Goal: Transaction & Acquisition: Purchase product/service

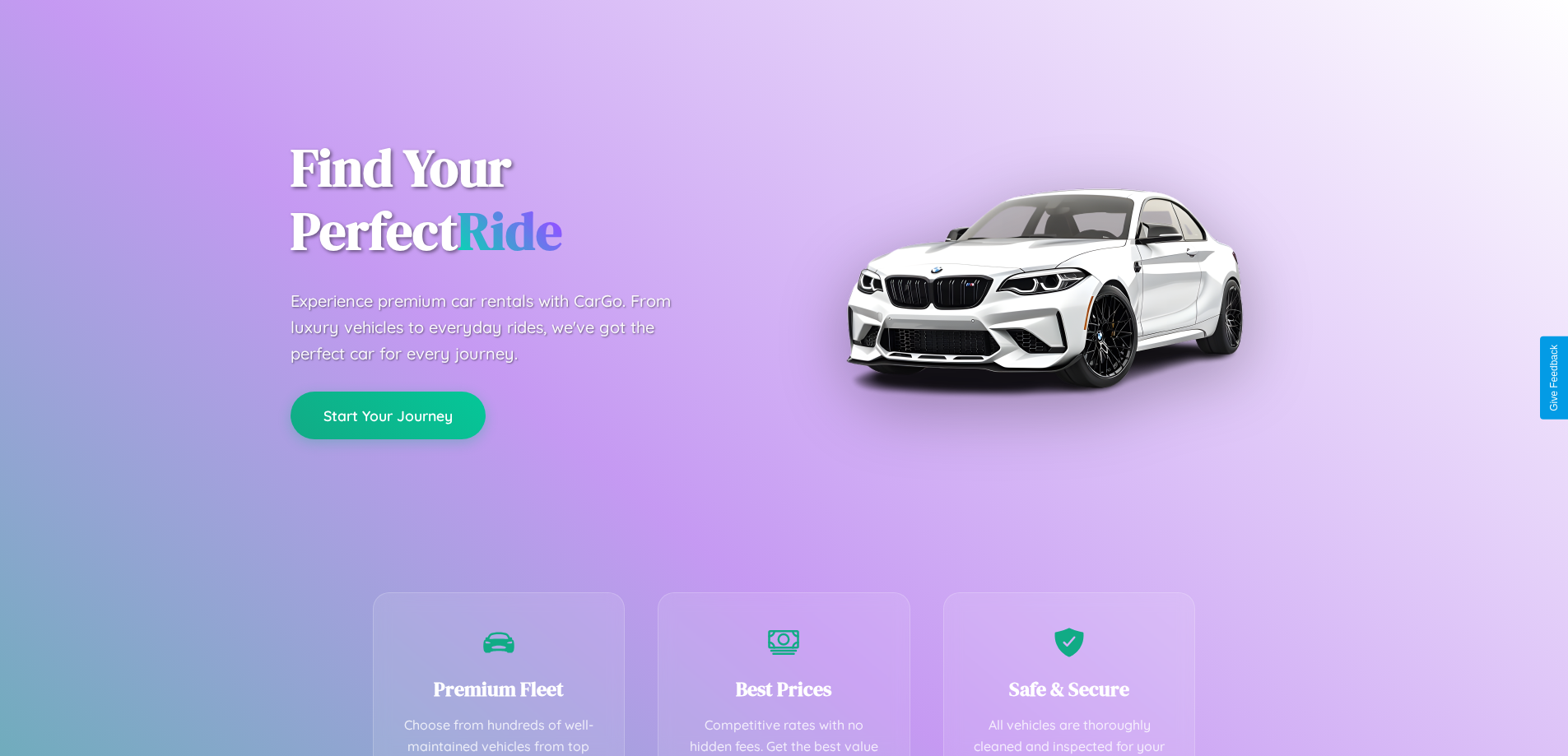
scroll to position [480, 0]
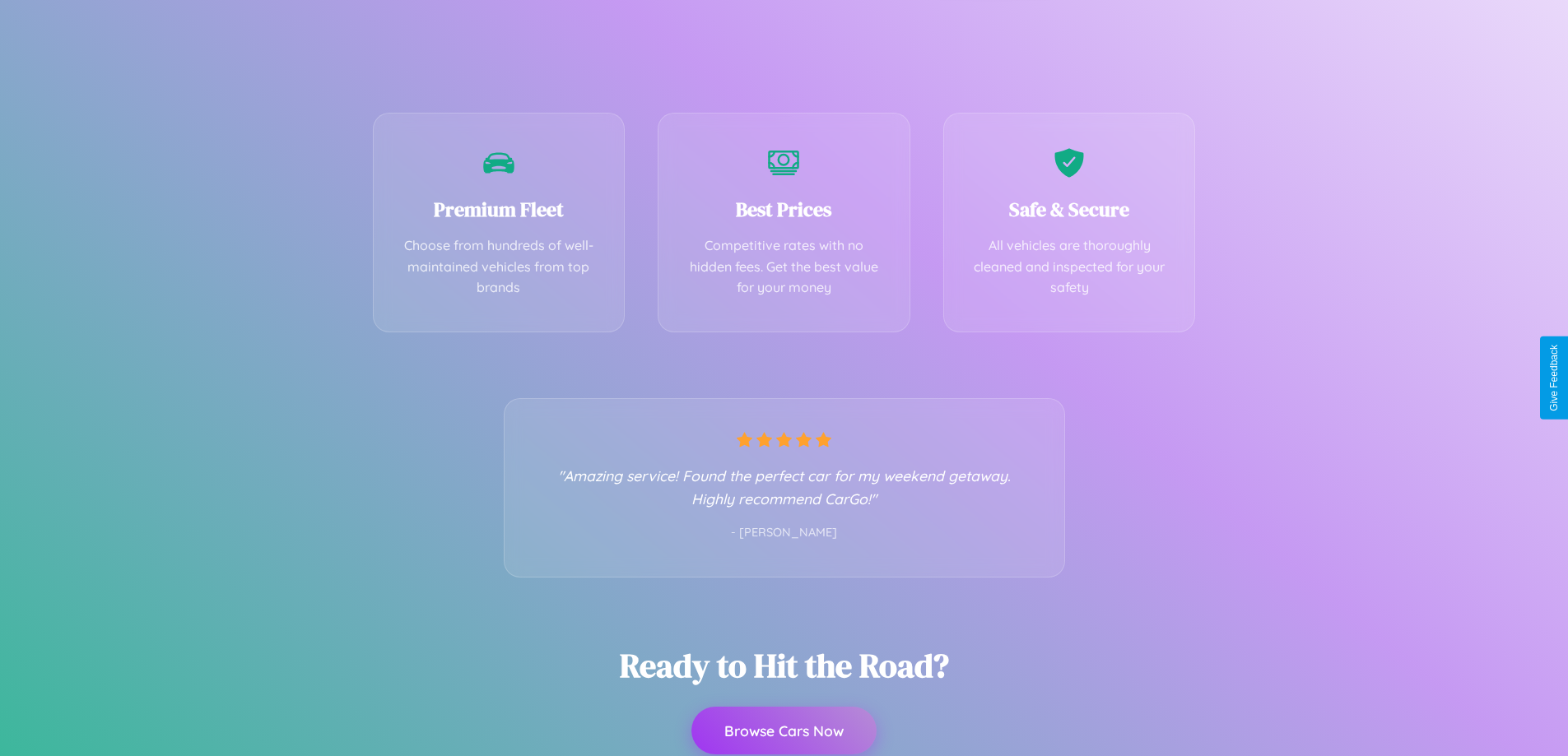
click at [784, 731] on button "Browse Cars Now" at bounding box center [783, 731] width 185 height 48
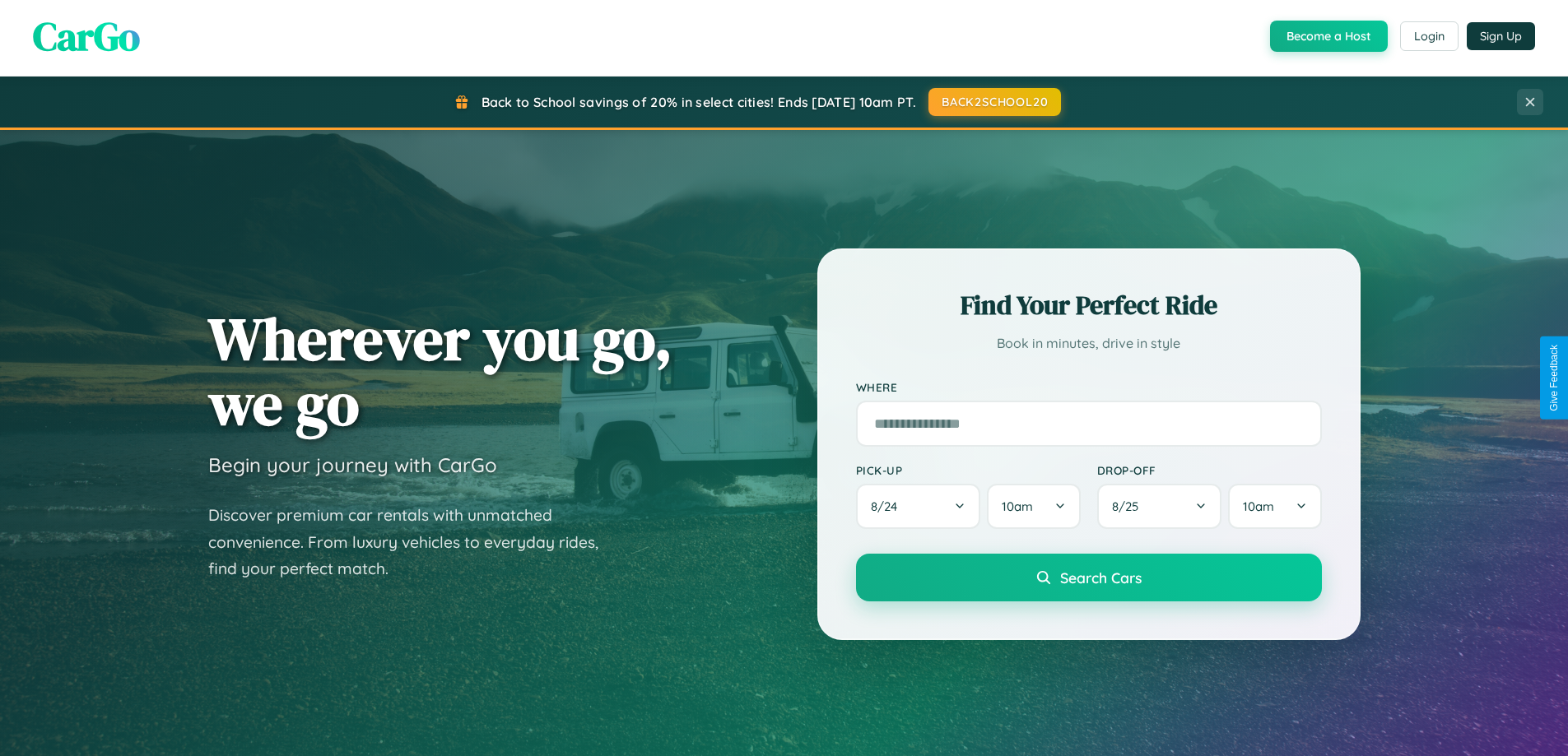
scroll to position [3167, 0]
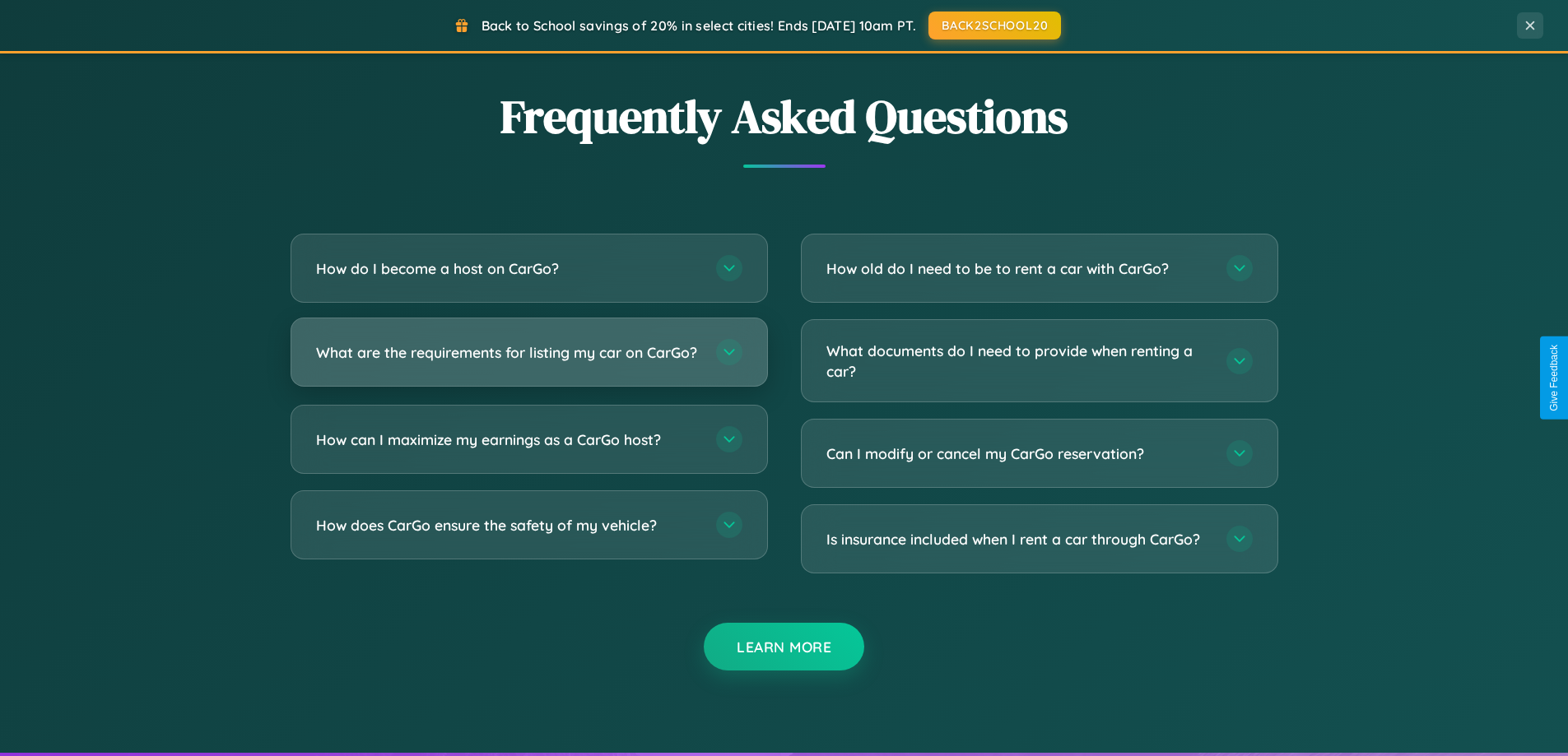
click at [528, 358] on h3 "What are the requirements for listing my car on CarGo?" at bounding box center [508, 352] width 383 height 20
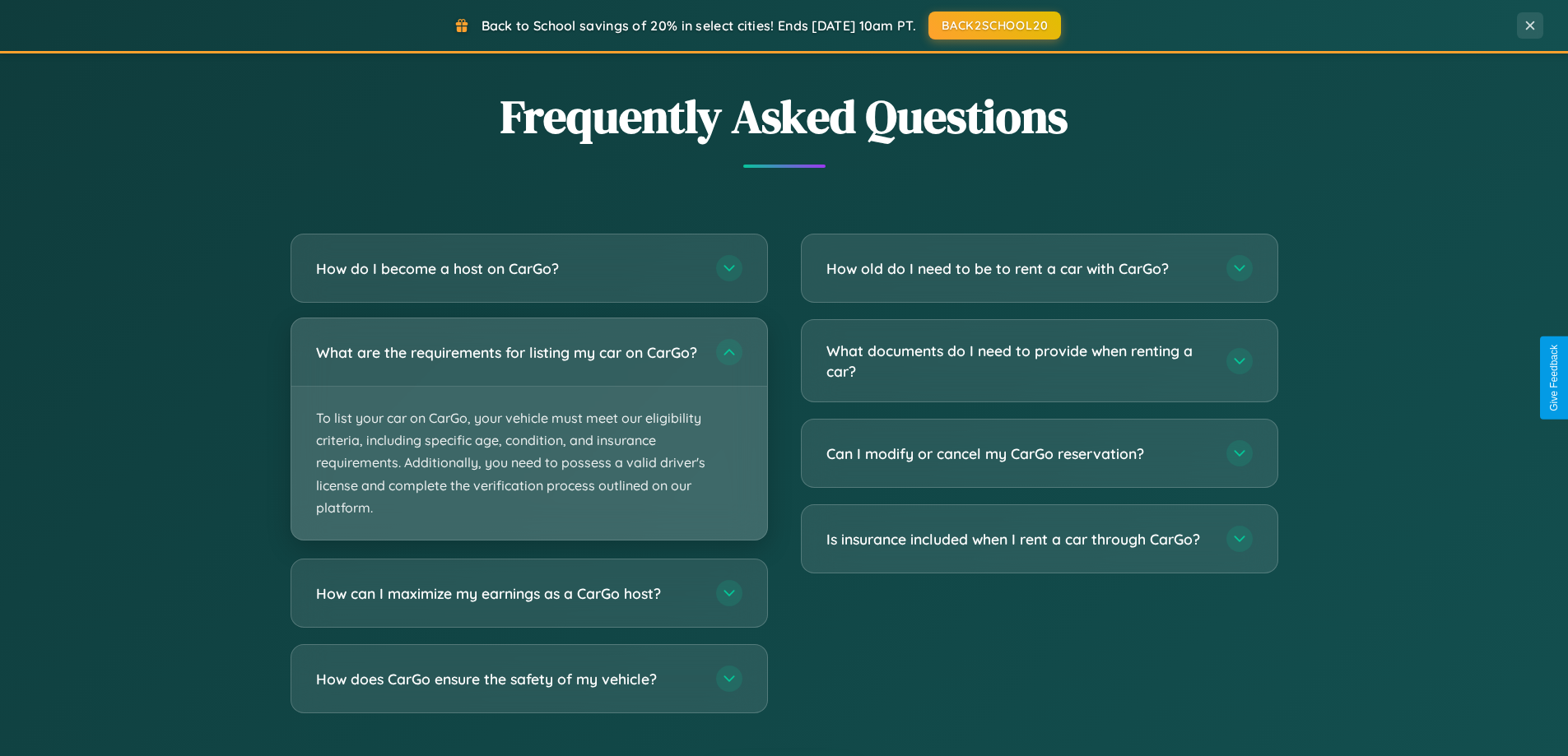
click at [528, 436] on p "To list your car on CarGo, your vehicle must meet our eligibility criteria, inc…" at bounding box center [529, 464] width 475 height 153
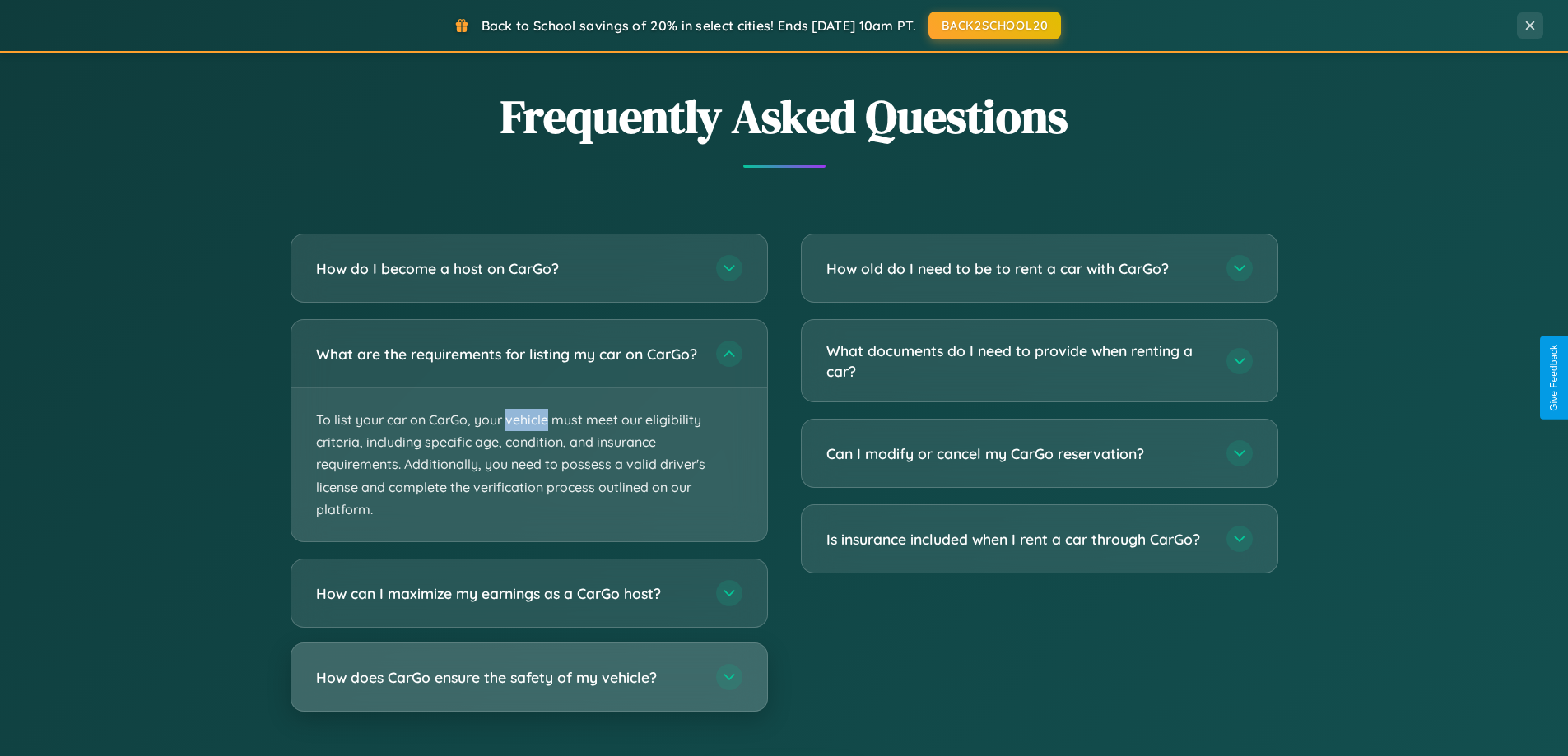
click at [528, 688] on h3 "How does CarGo ensure the safety of my vehicle?" at bounding box center [508, 676] width 383 height 20
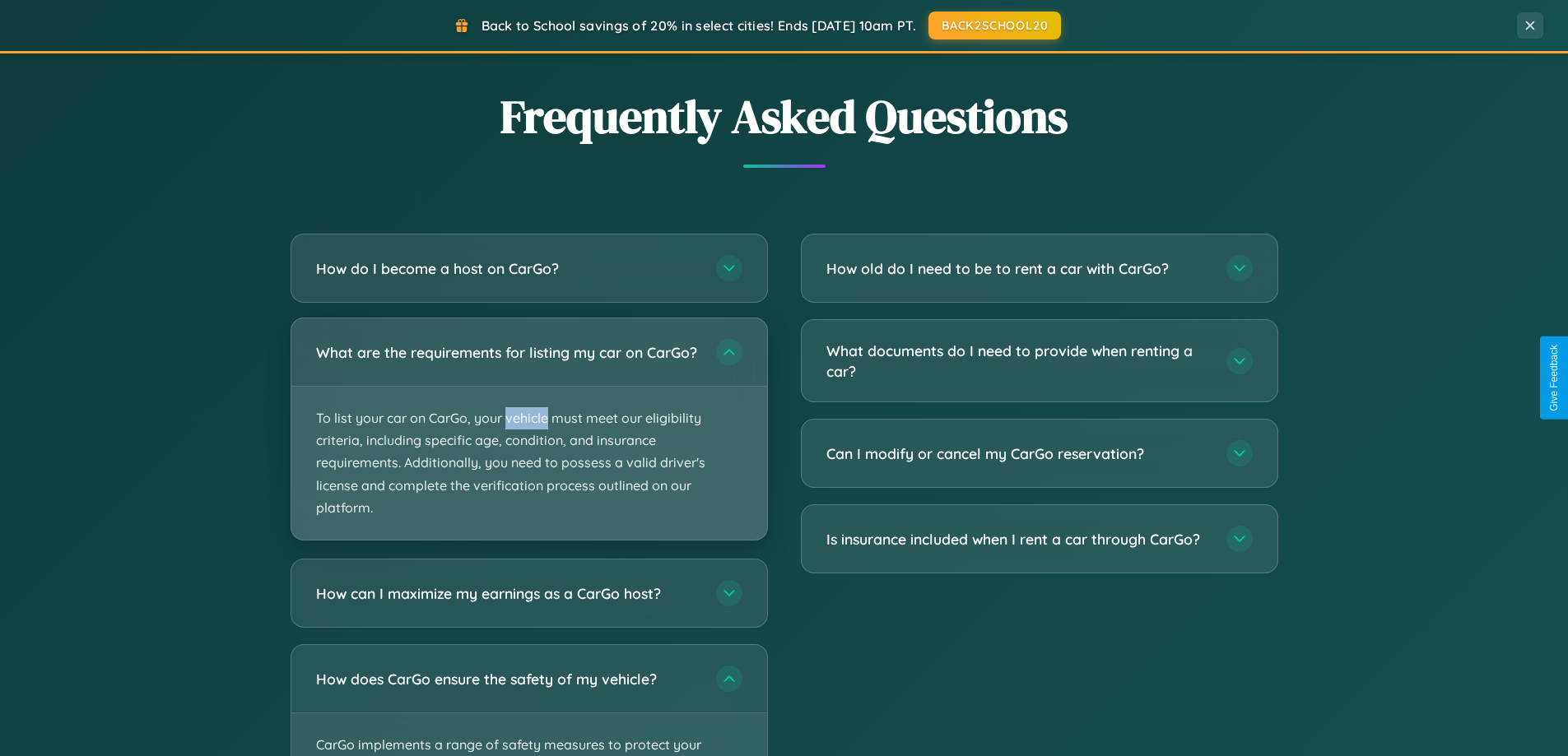
click at [528, 436] on p "To list your car on CarGo, your vehicle must meet our eligibility criteria, inc…" at bounding box center [529, 464] width 475 height 153
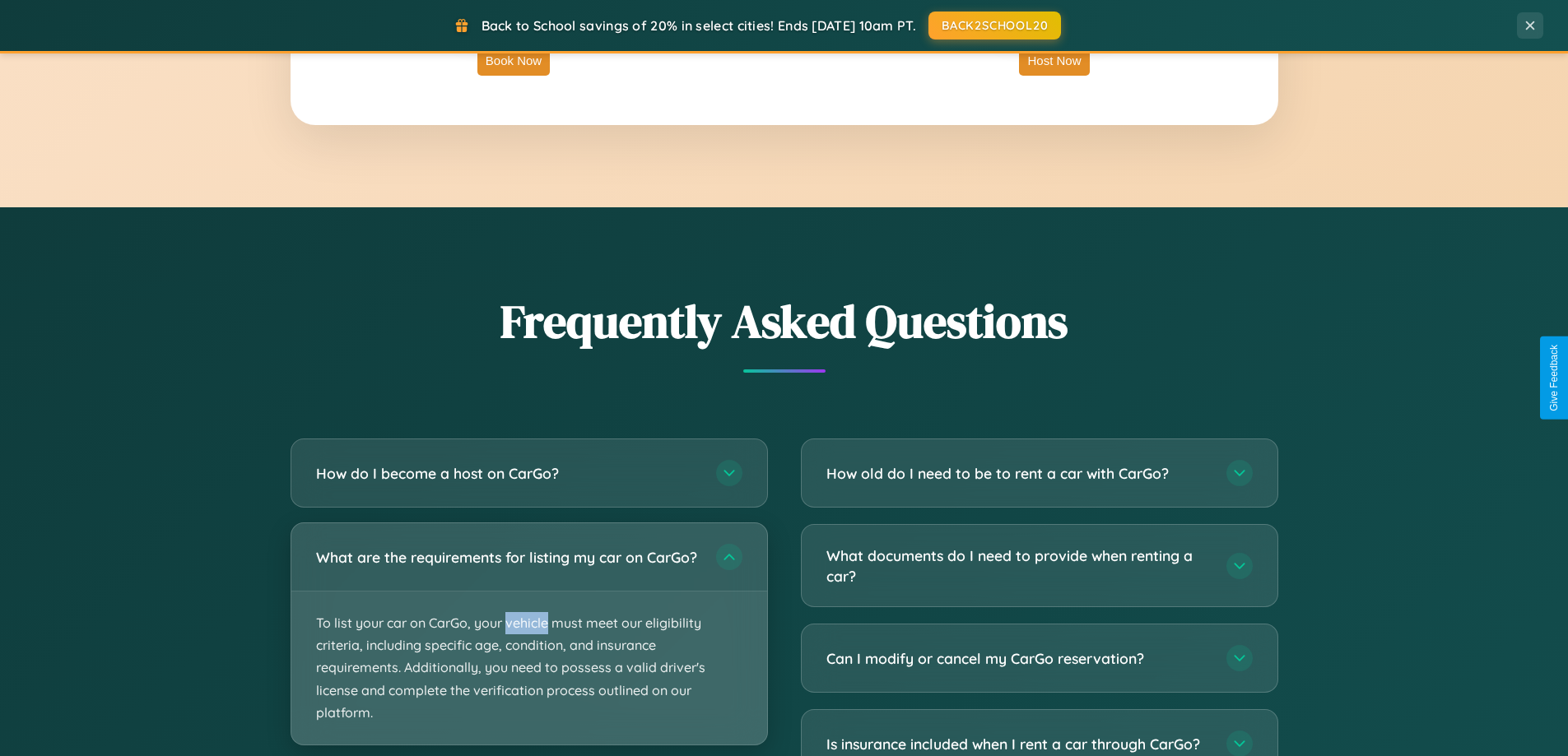
scroll to position [2644, 0]
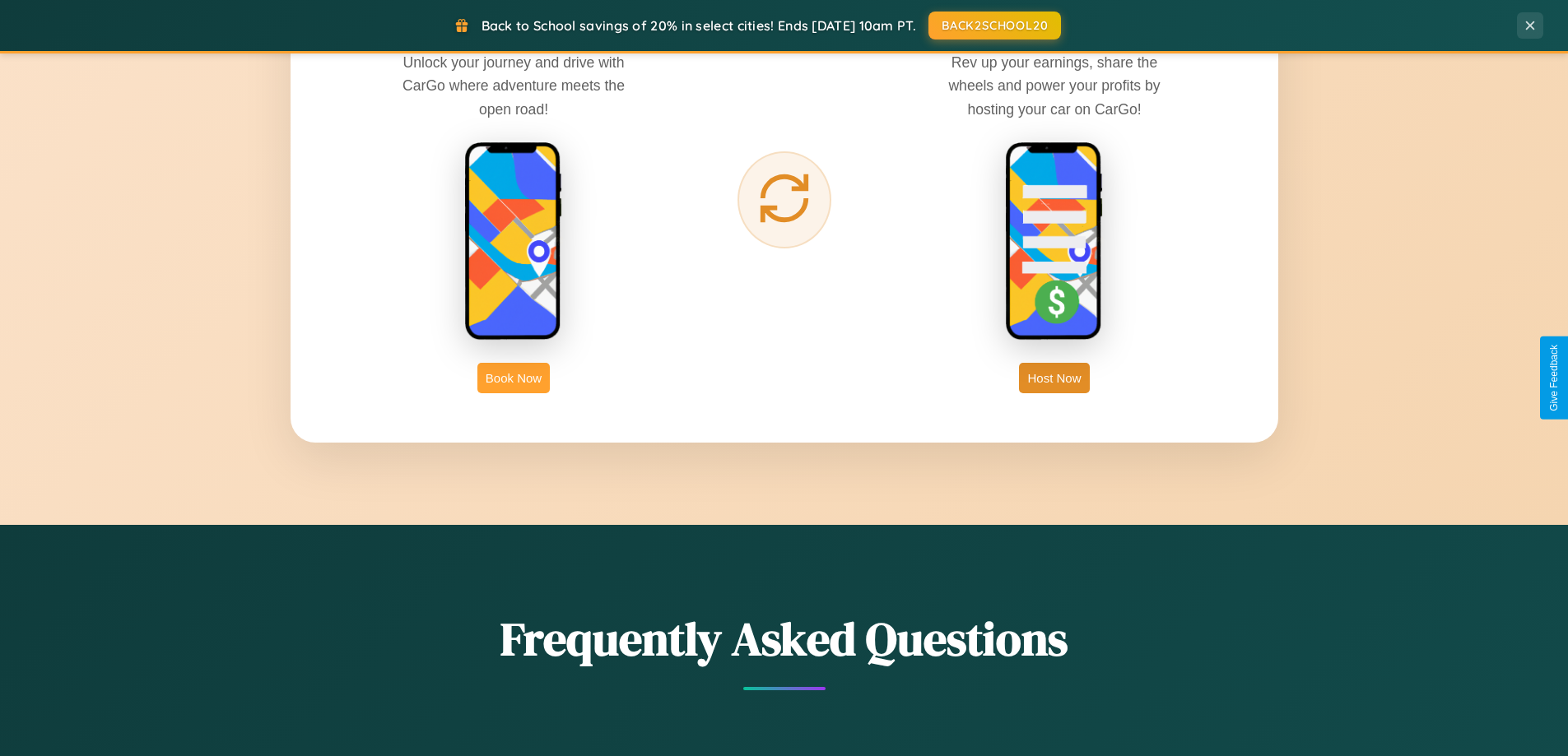
click at [514, 378] on button "Book Now" at bounding box center [514, 378] width 73 height 31
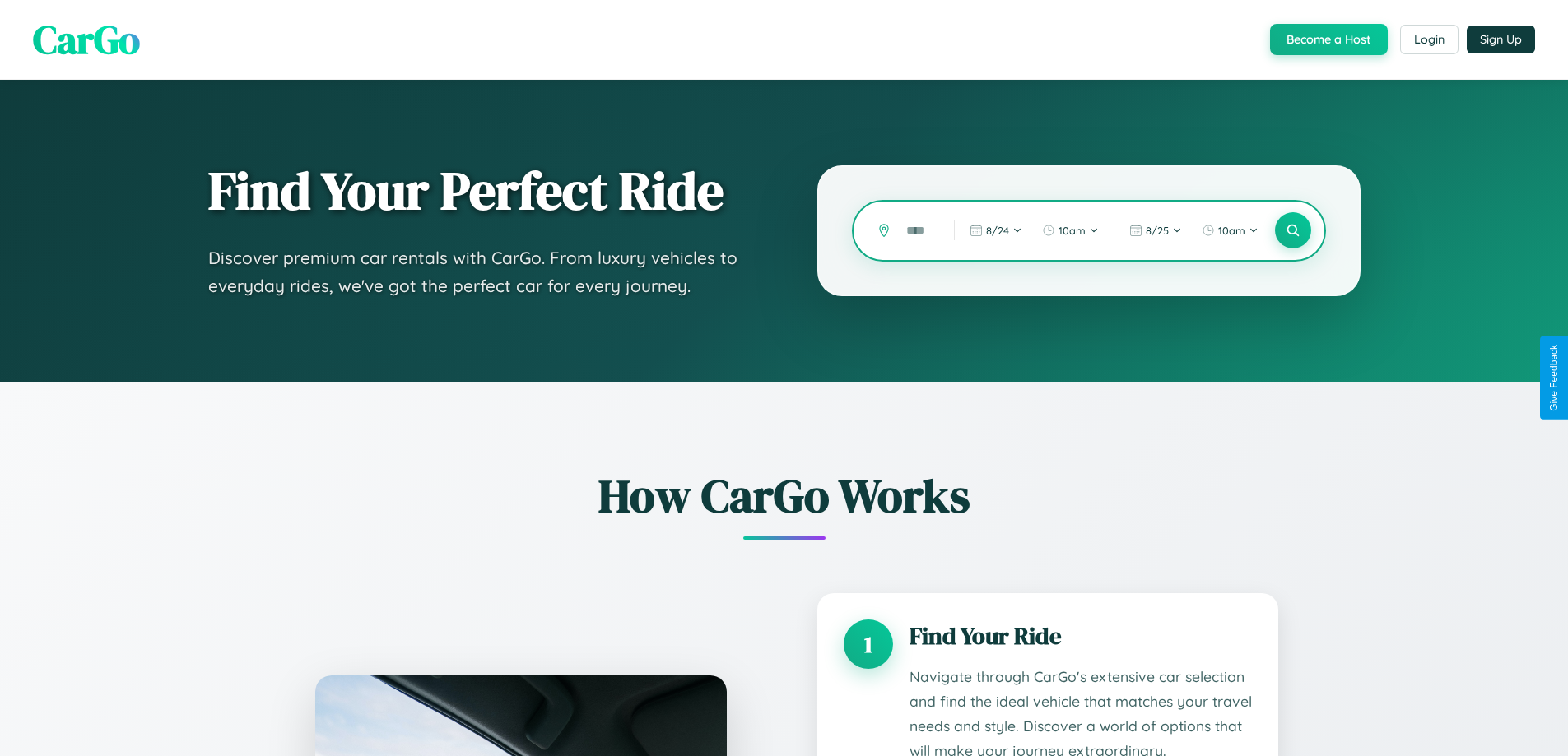
click at [918, 230] on input "text" at bounding box center [917, 231] width 39 height 29
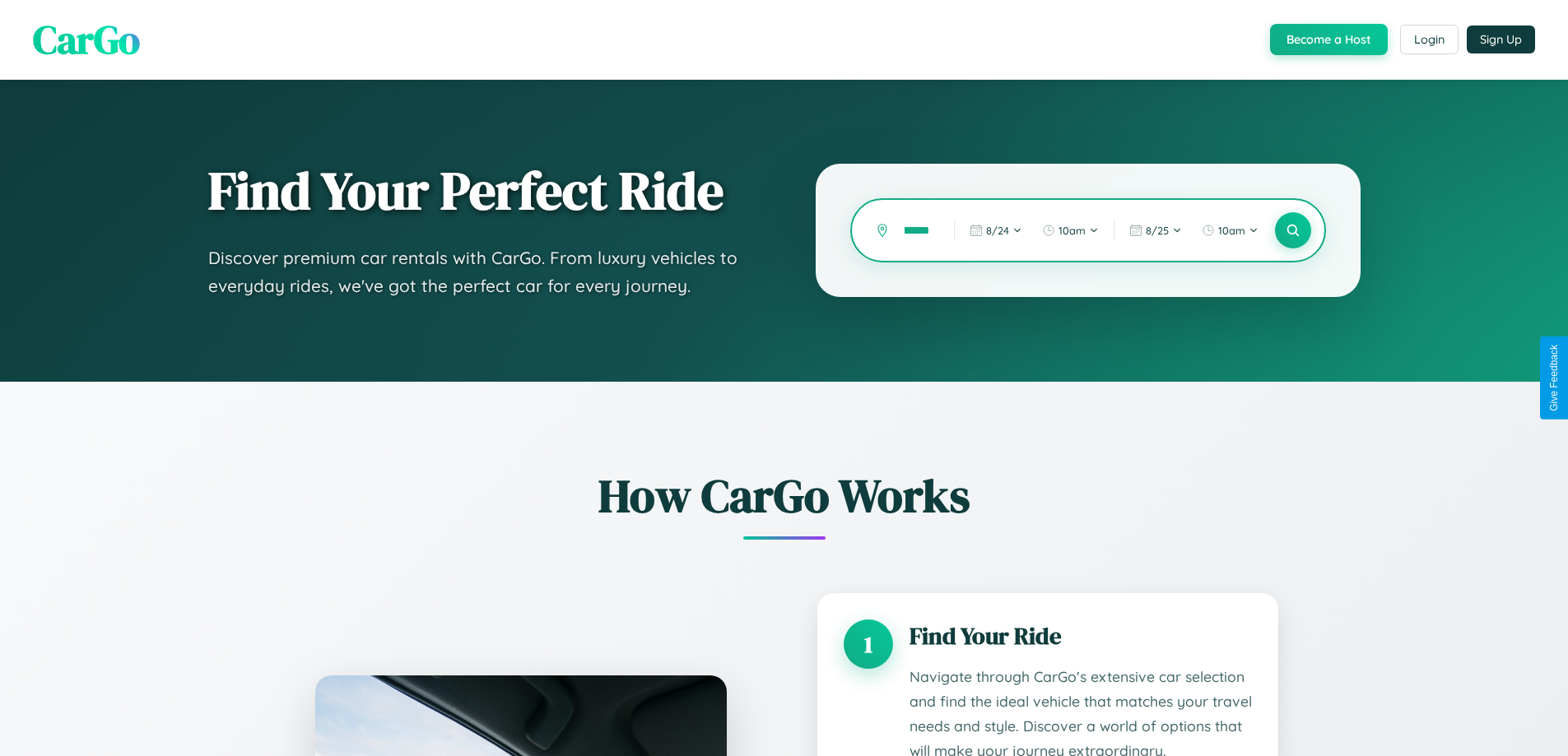
scroll to position [0, 41]
type input "**********"
click at [1292, 230] on icon at bounding box center [1293, 231] width 15 height 15
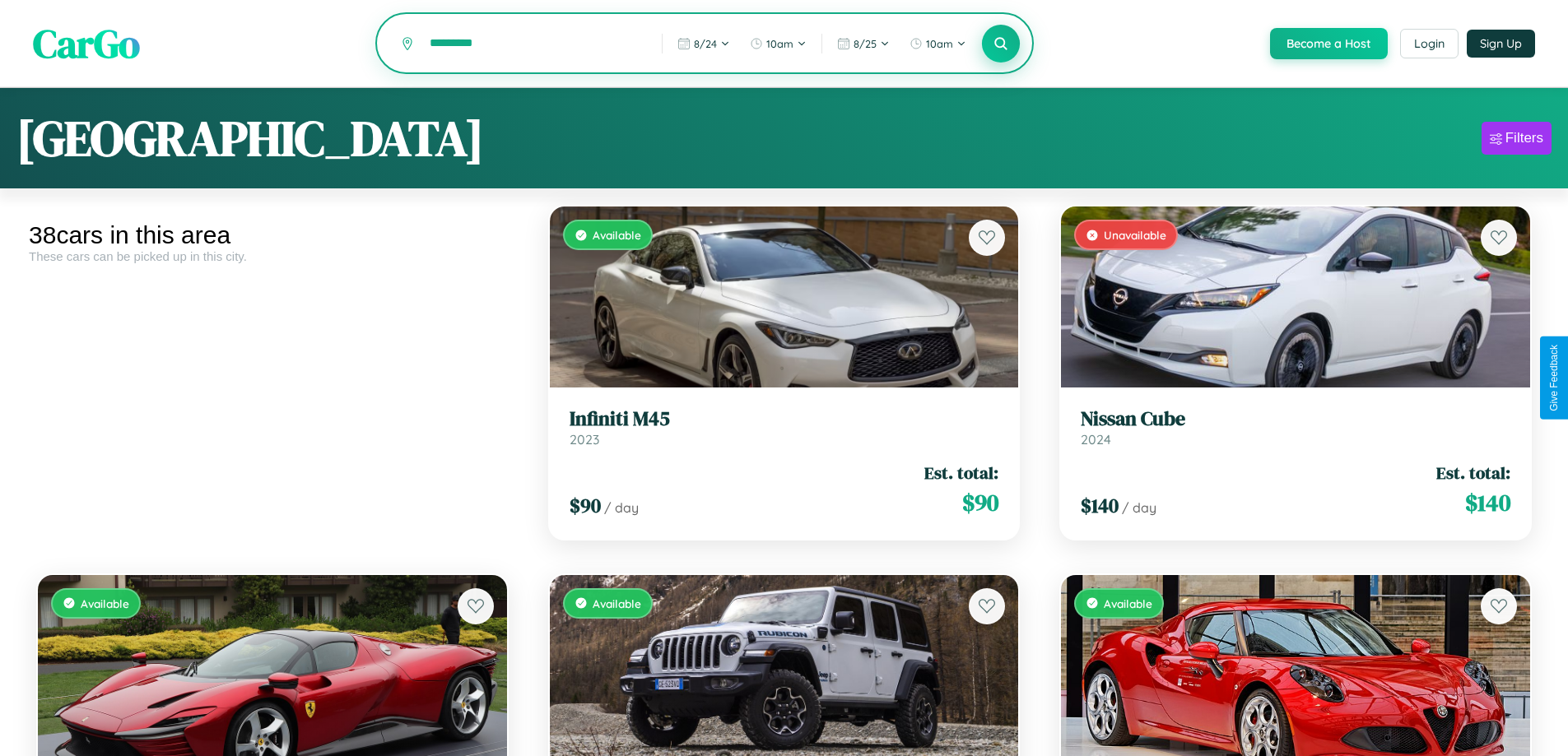
type input "*********"
click at [1000, 44] on icon at bounding box center [1002, 43] width 15 height 15
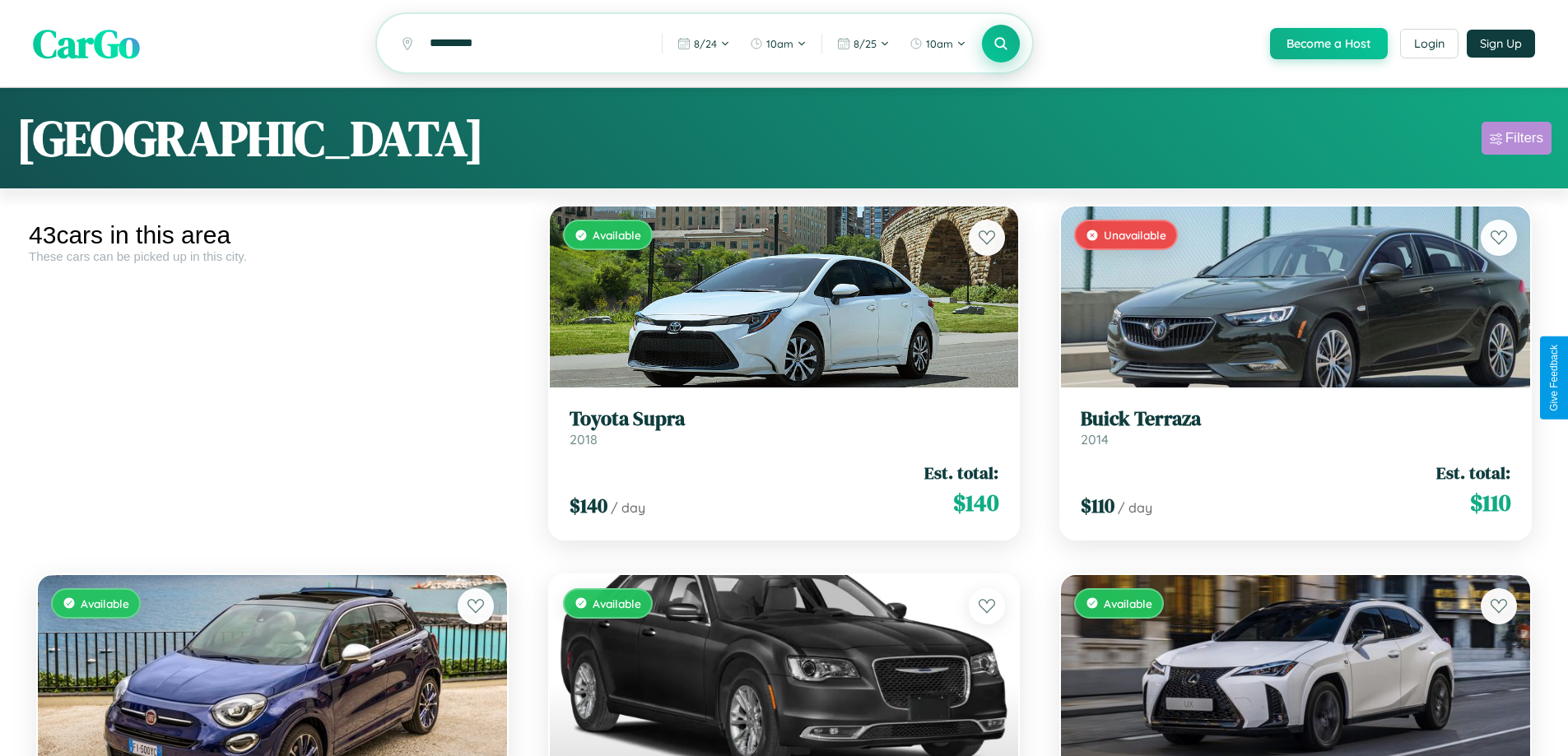
click at [1516, 141] on div "Filters" at bounding box center [1525, 138] width 38 height 16
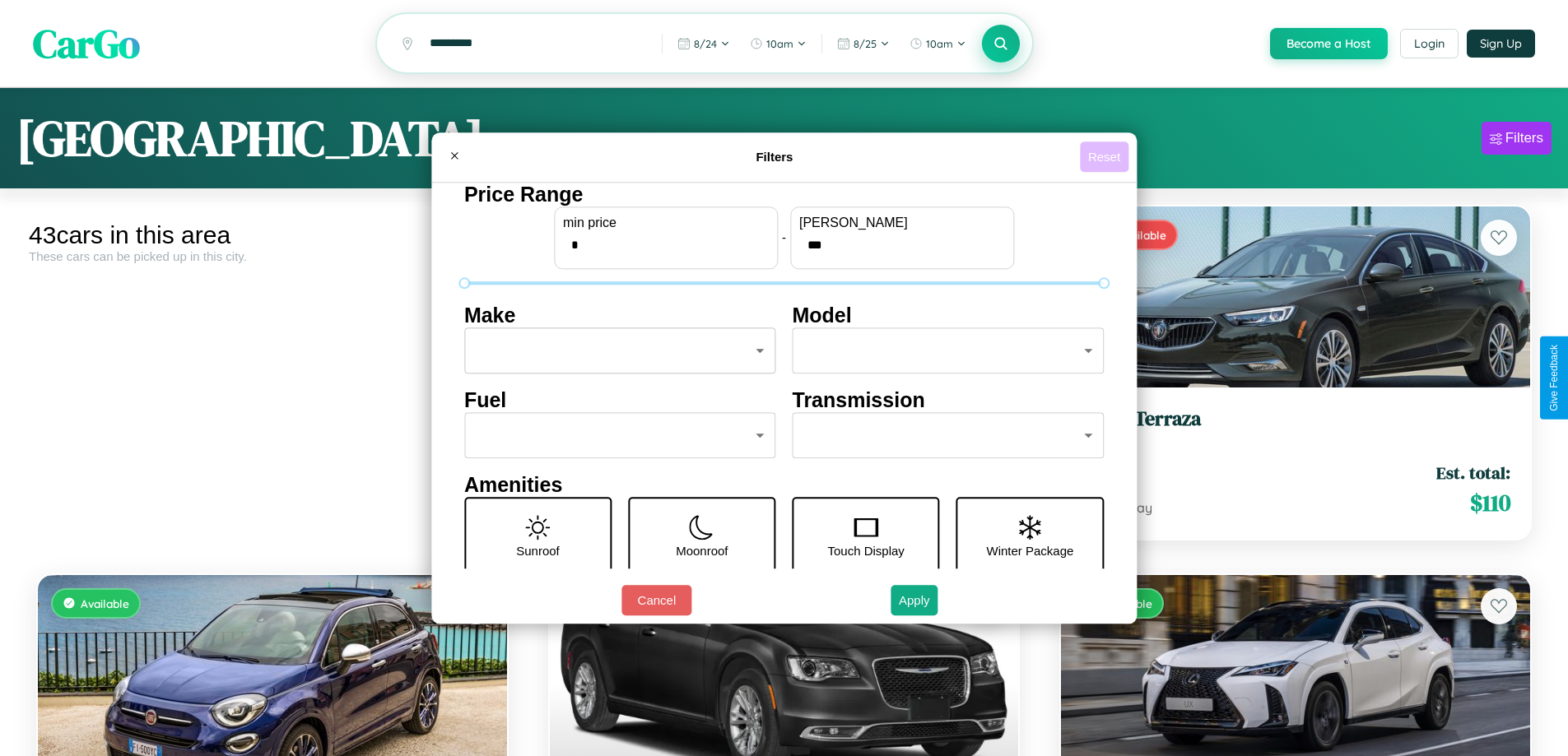
click at [1106, 156] on button "Reset" at bounding box center [1104, 157] width 49 height 31
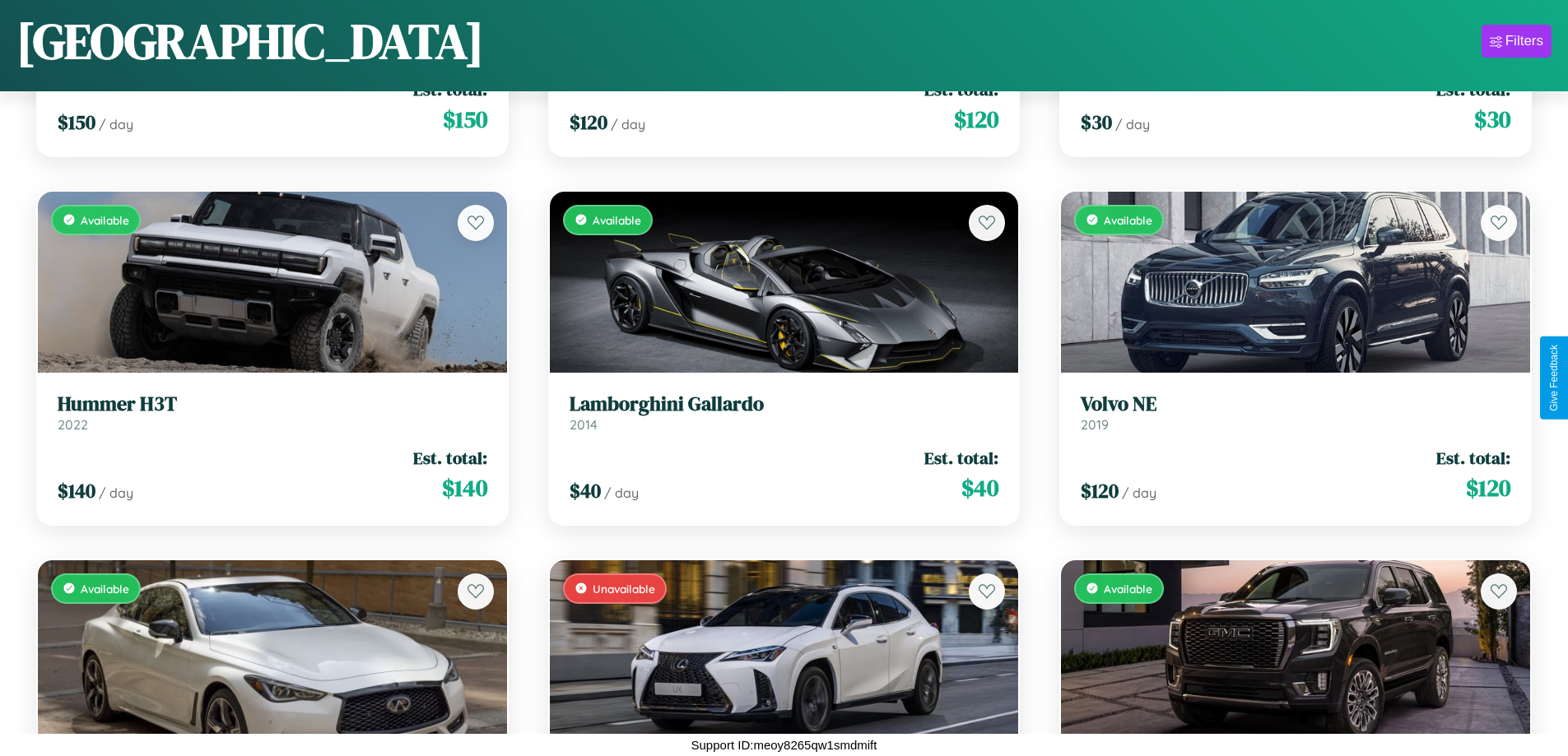
scroll to position [4288, 0]
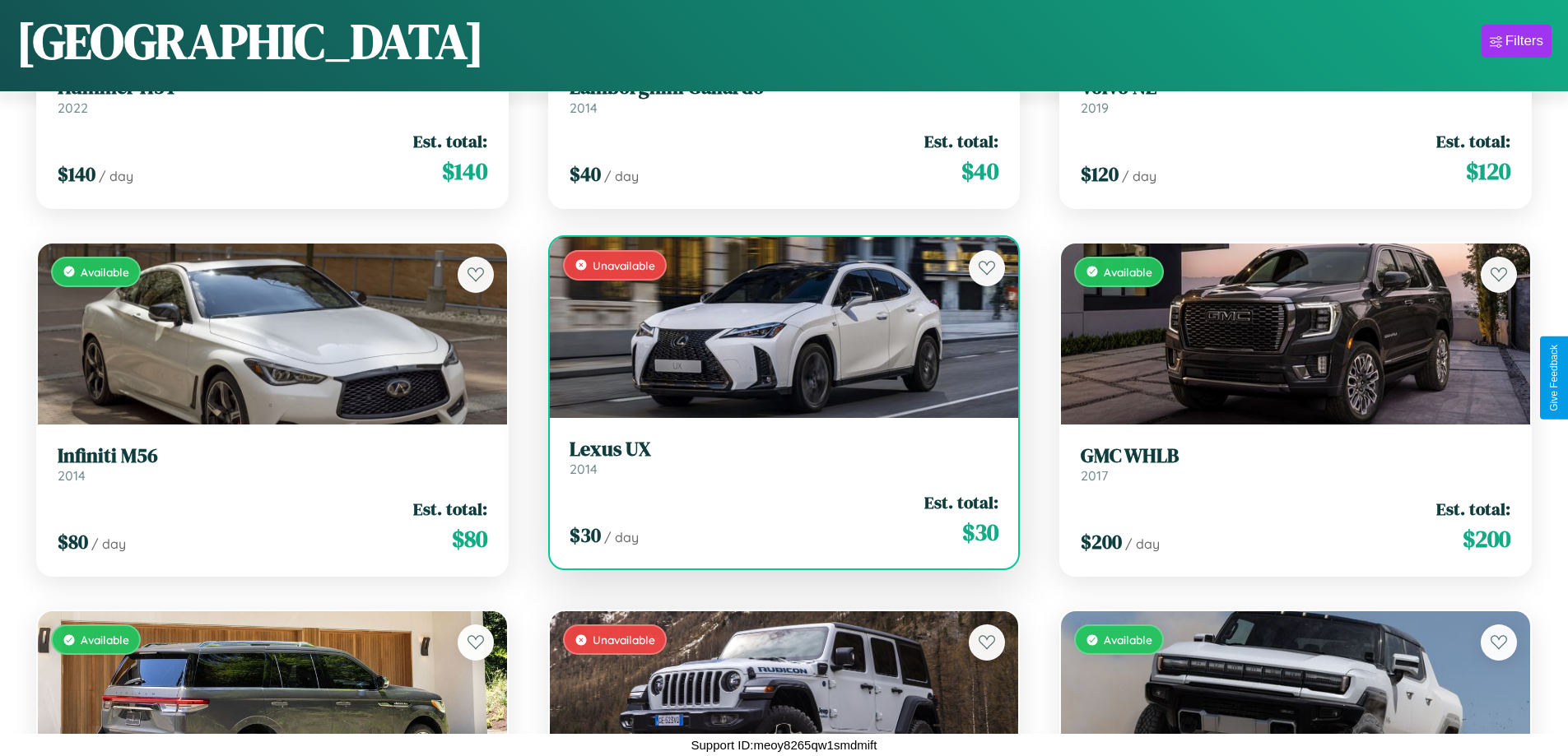
click at [777, 330] on div "Unavailable" at bounding box center [785, 327] width 470 height 181
click at [777, 327] on div "Unavailable" at bounding box center [785, 327] width 470 height 181
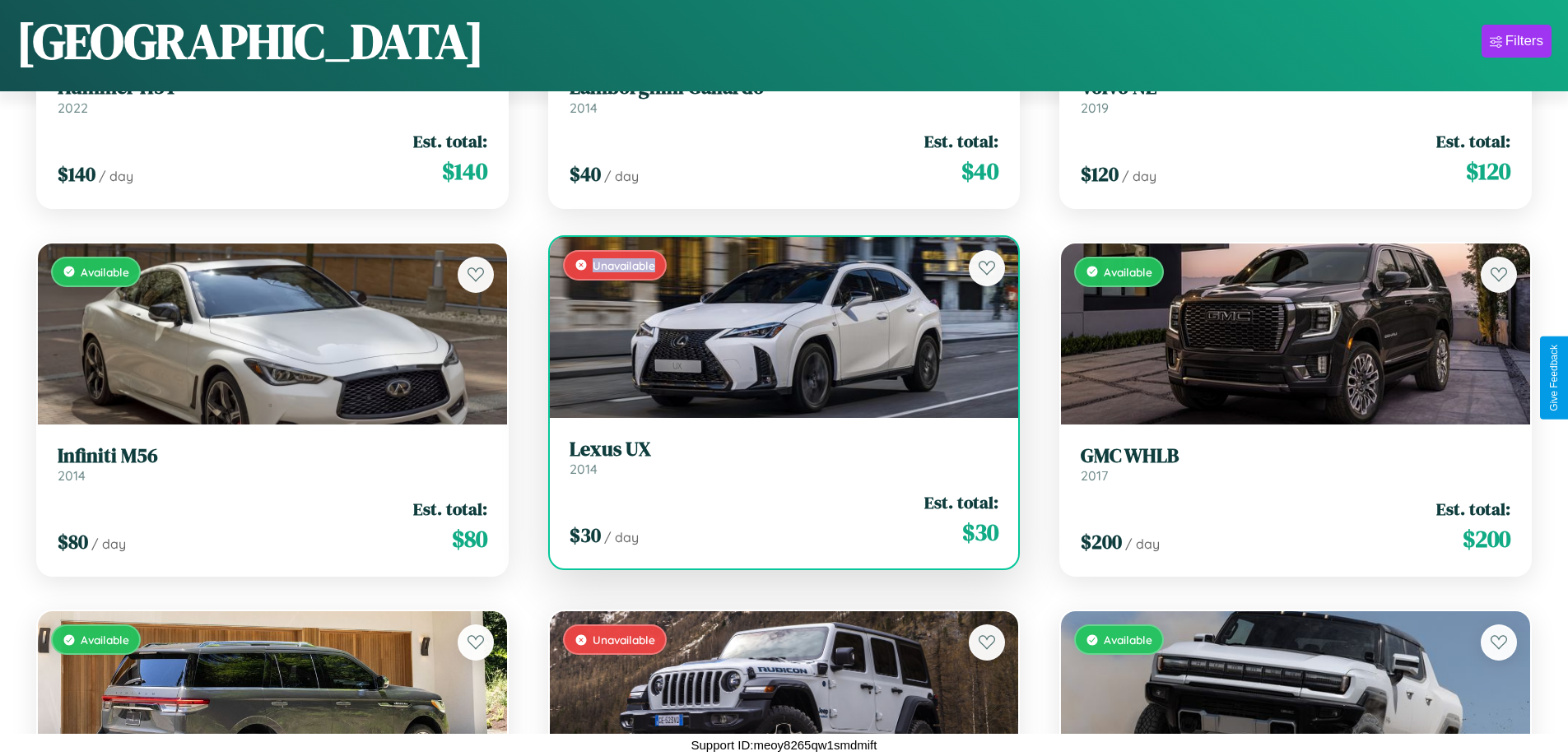
click at [777, 327] on div "Unavailable" at bounding box center [785, 327] width 470 height 181
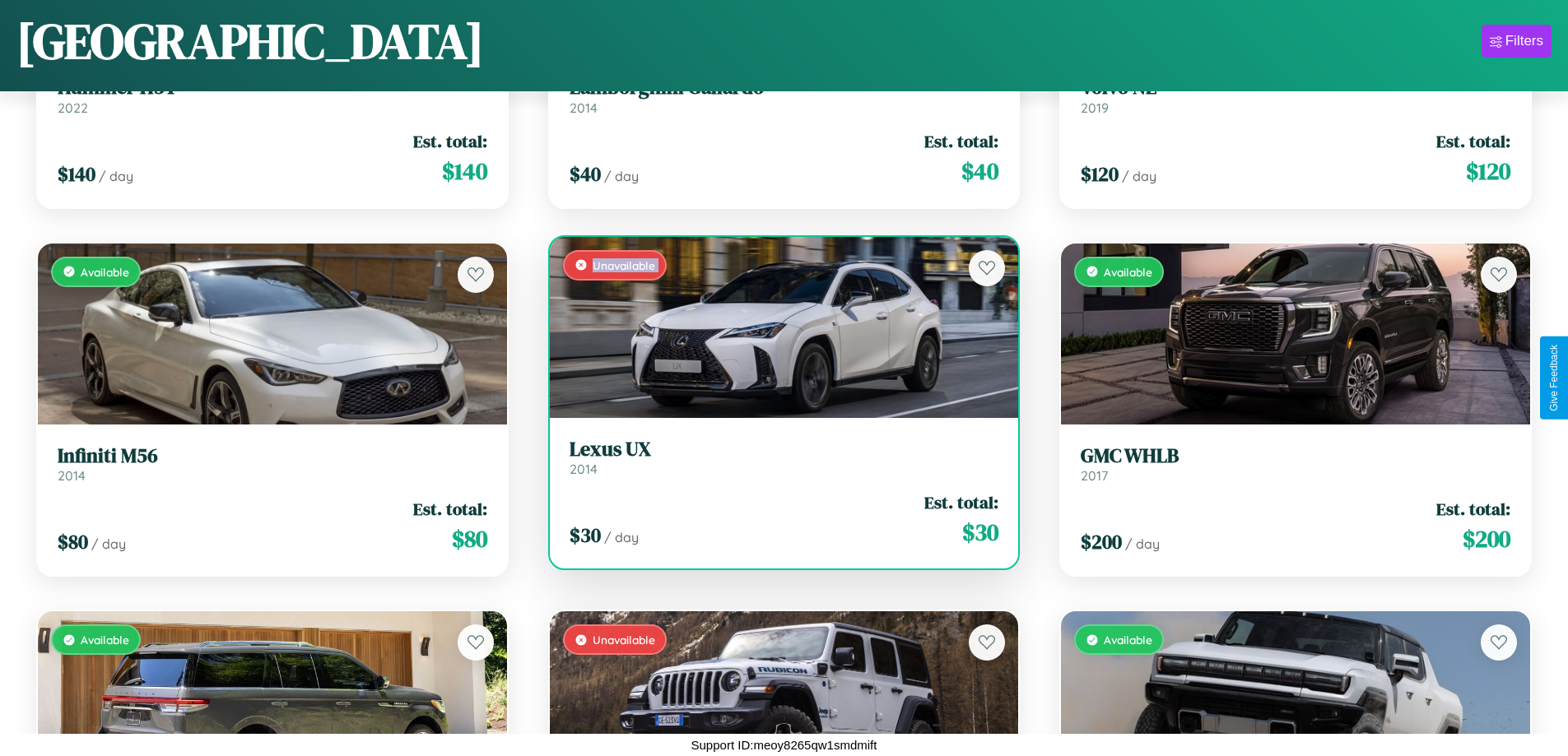
click at [777, 327] on div "Unavailable" at bounding box center [785, 327] width 470 height 181
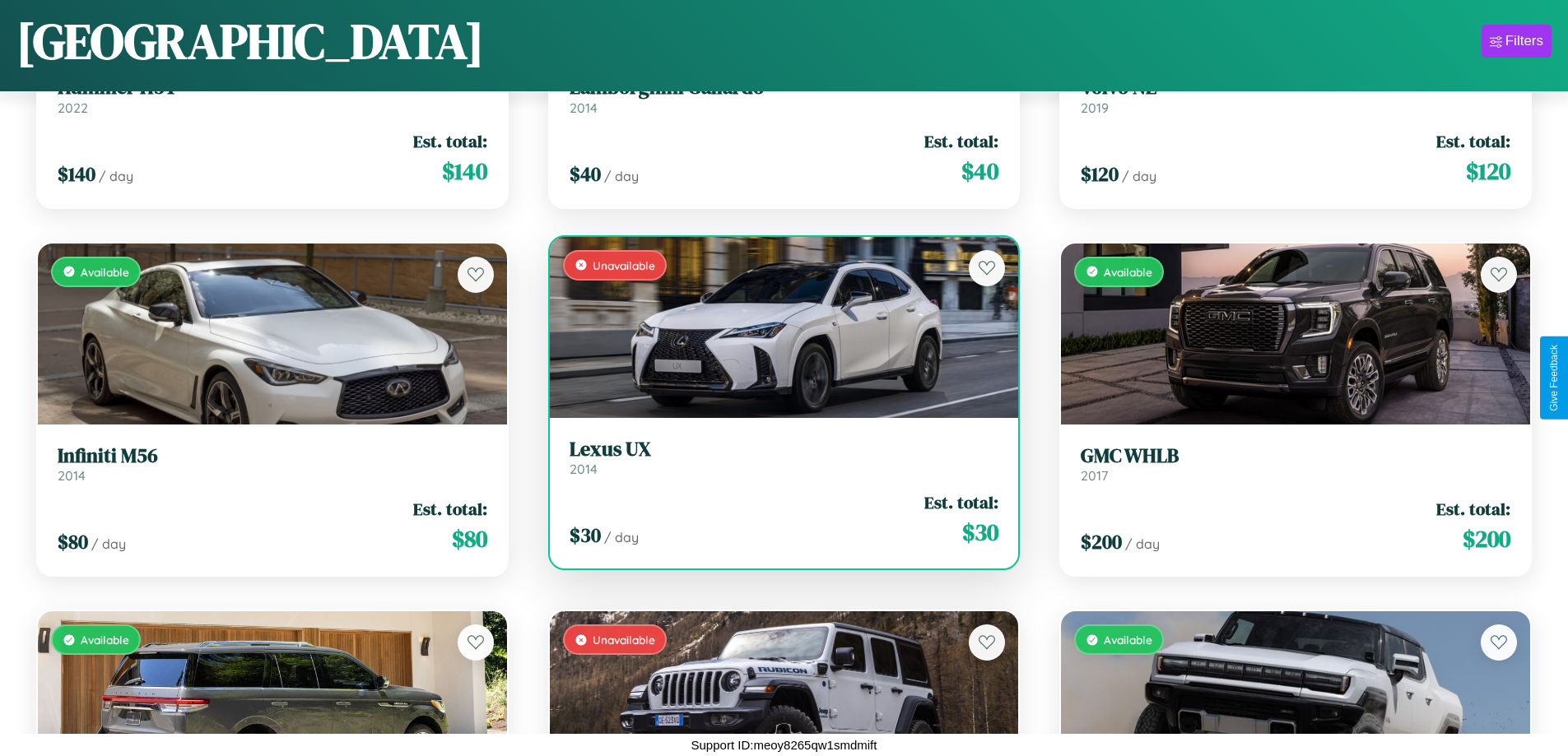
click at [777, 327] on div "Unavailable" at bounding box center [785, 327] width 470 height 181
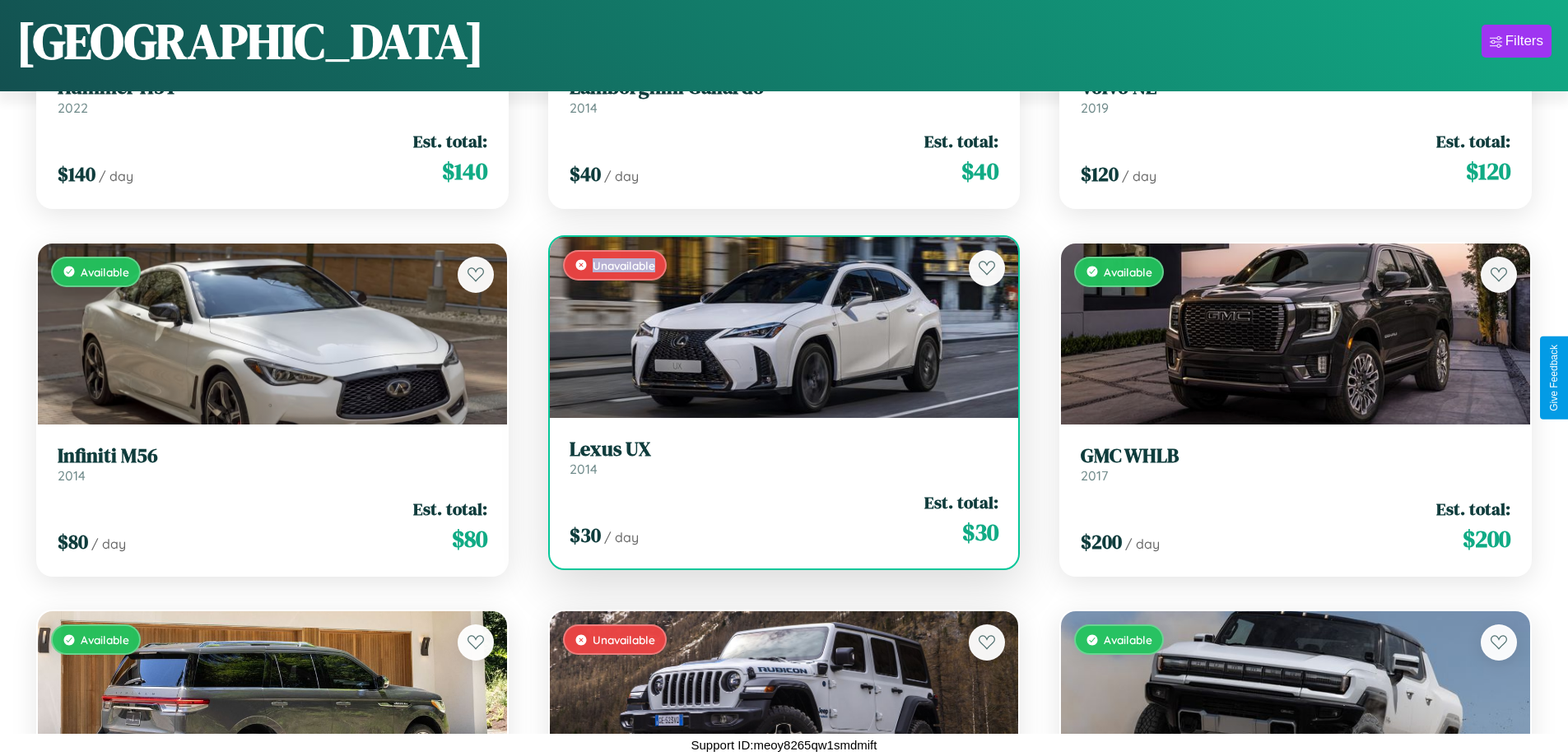
click at [777, 327] on div "Unavailable" at bounding box center [785, 327] width 470 height 181
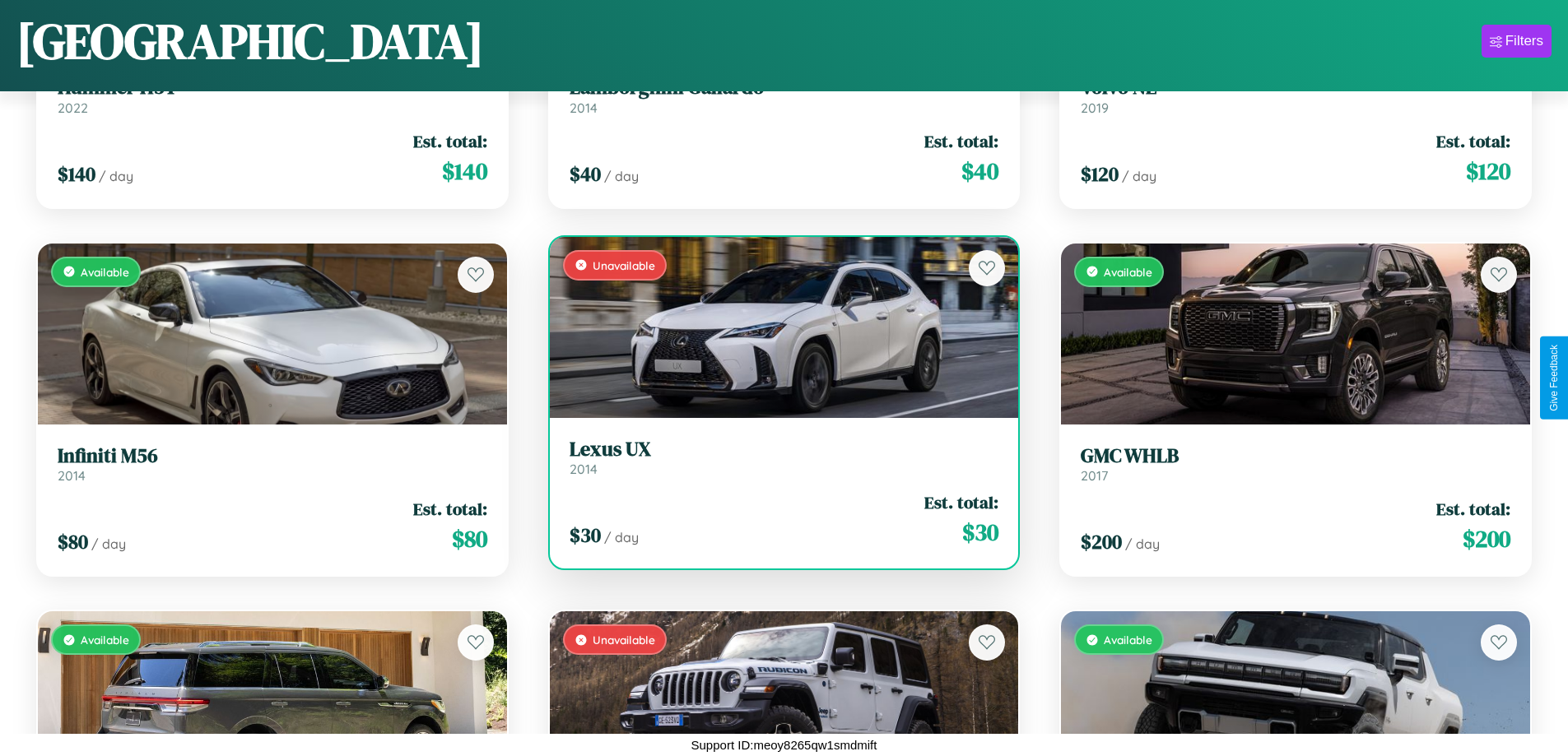
click at [777, 457] on h3 "Lexus UX" at bounding box center [784, 449] width 429 height 24
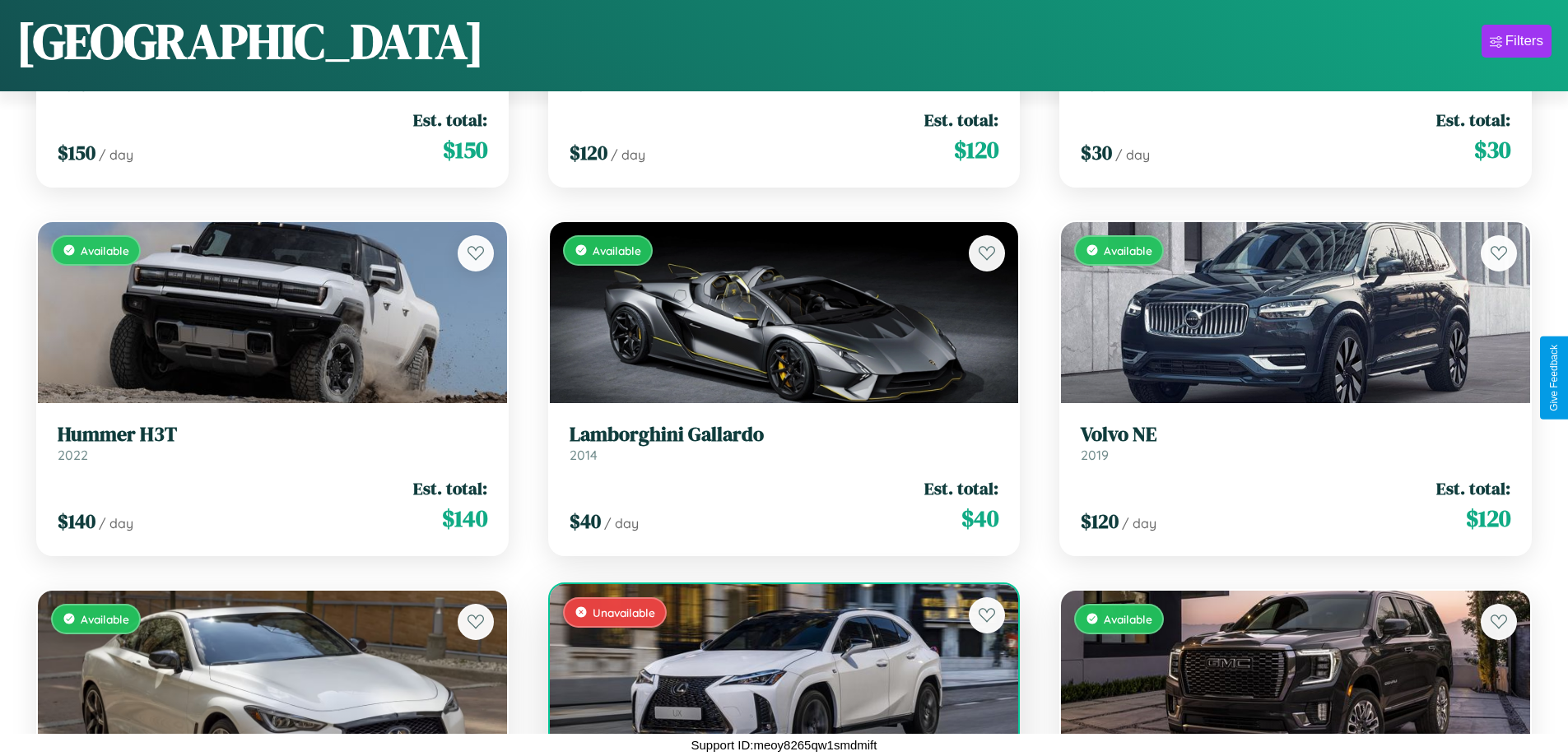
scroll to position [600, 0]
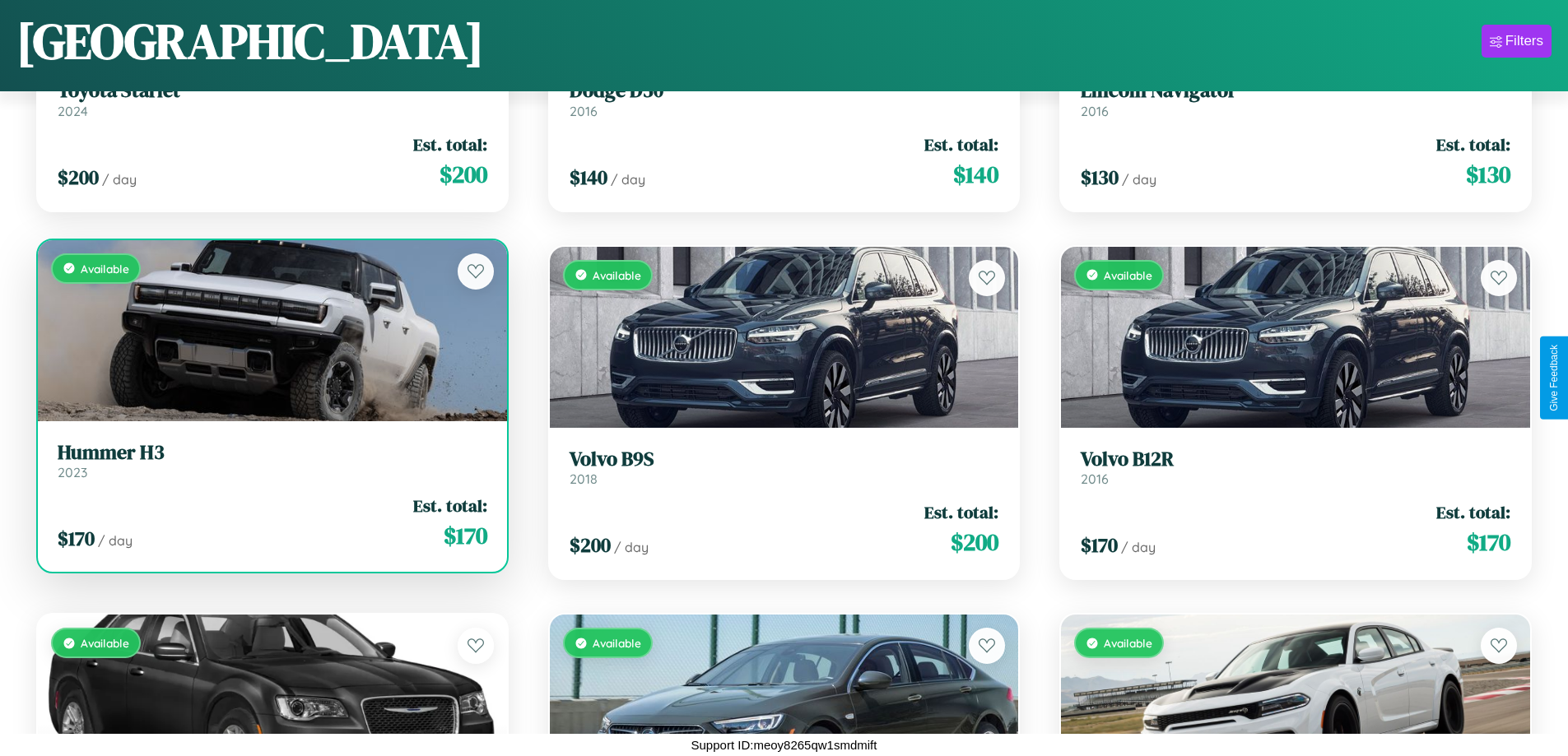
click at [270, 465] on link "Hummer H3 2023" at bounding box center [272, 461] width 429 height 40
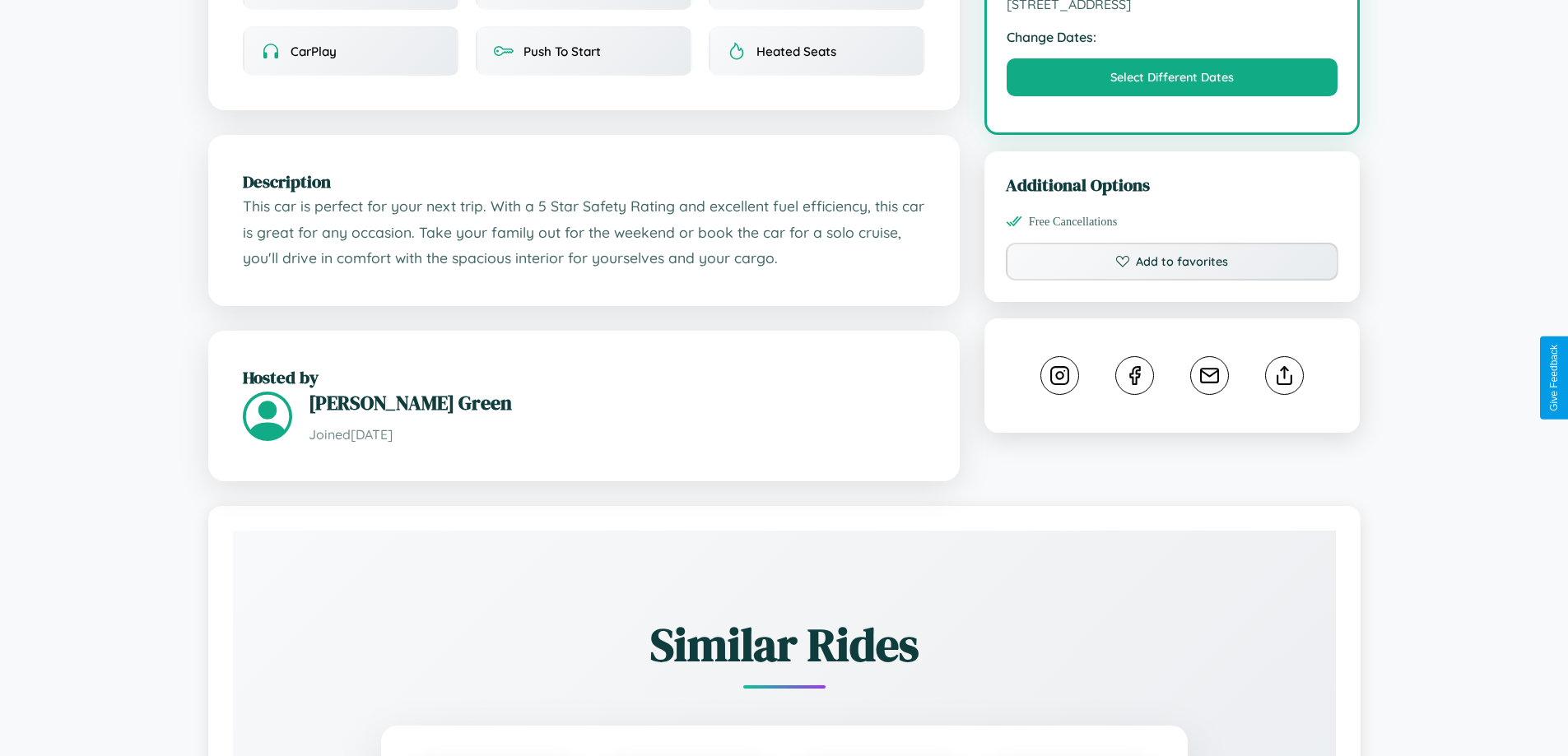
scroll to position [608, 0]
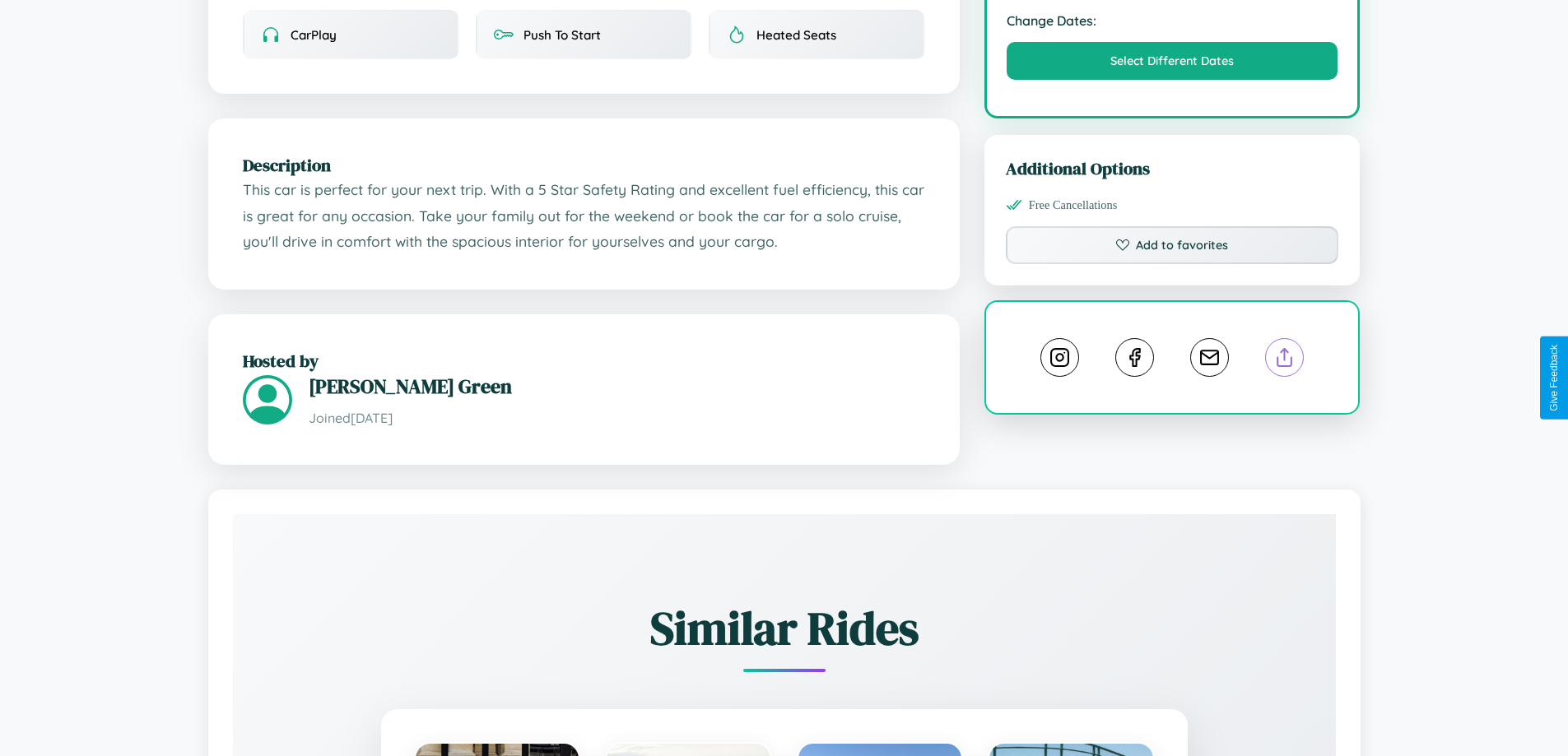
click at [1285, 360] on line at bounding box center [1285, 355] width 0 height 11
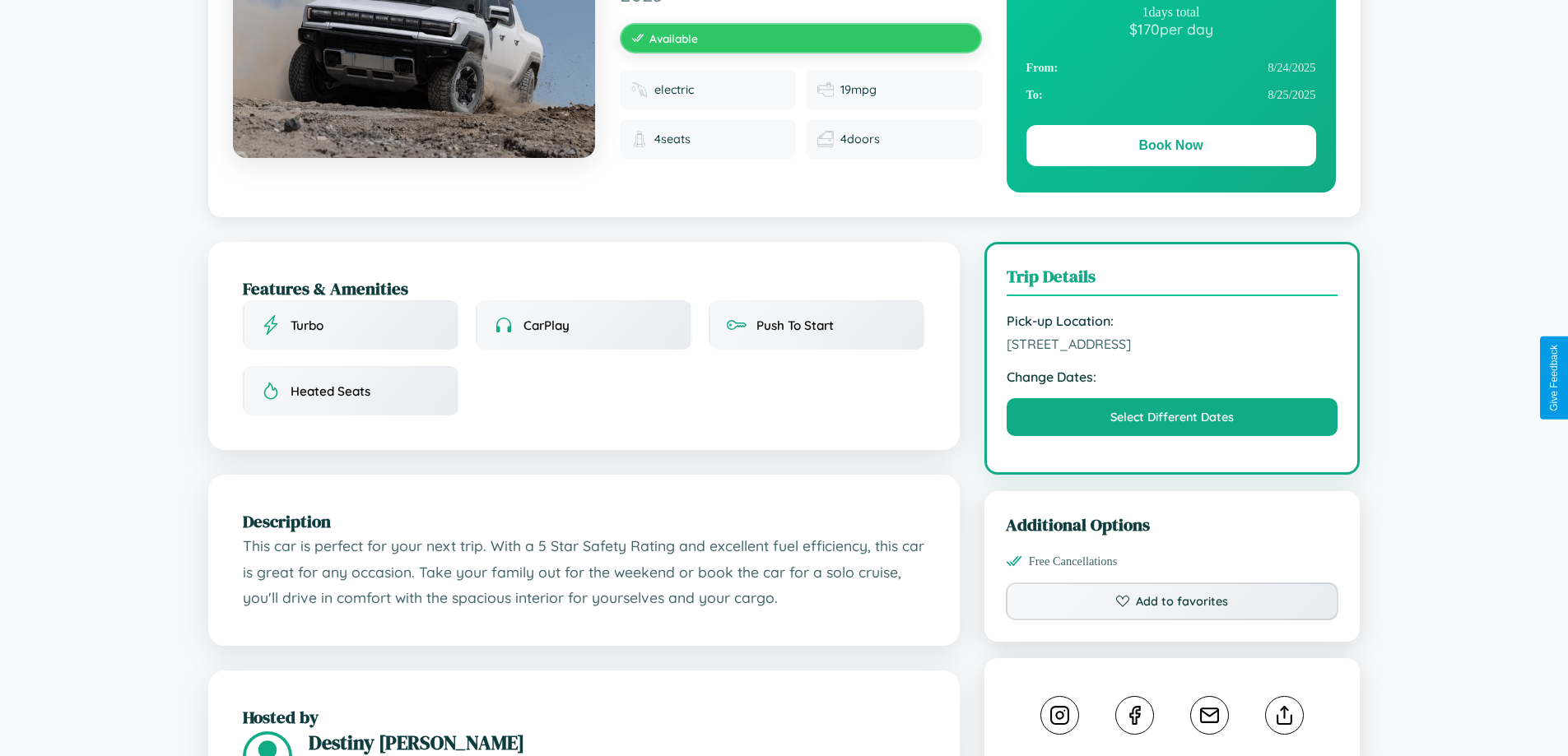
scroll to position [427, 0]
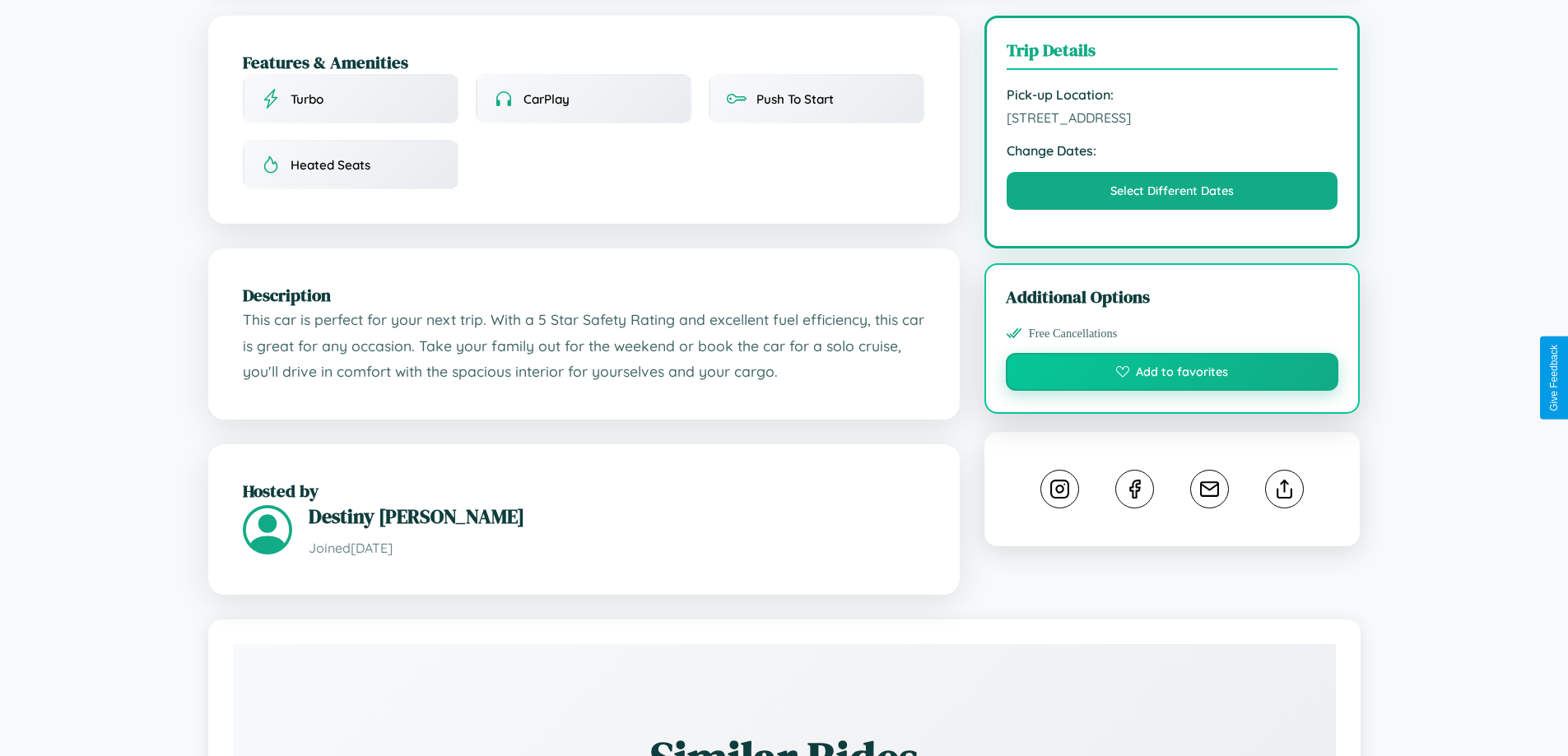
click at [1172, 376] on button "Add to favorites" at bounding box center [1172, 372] width 334 height 38
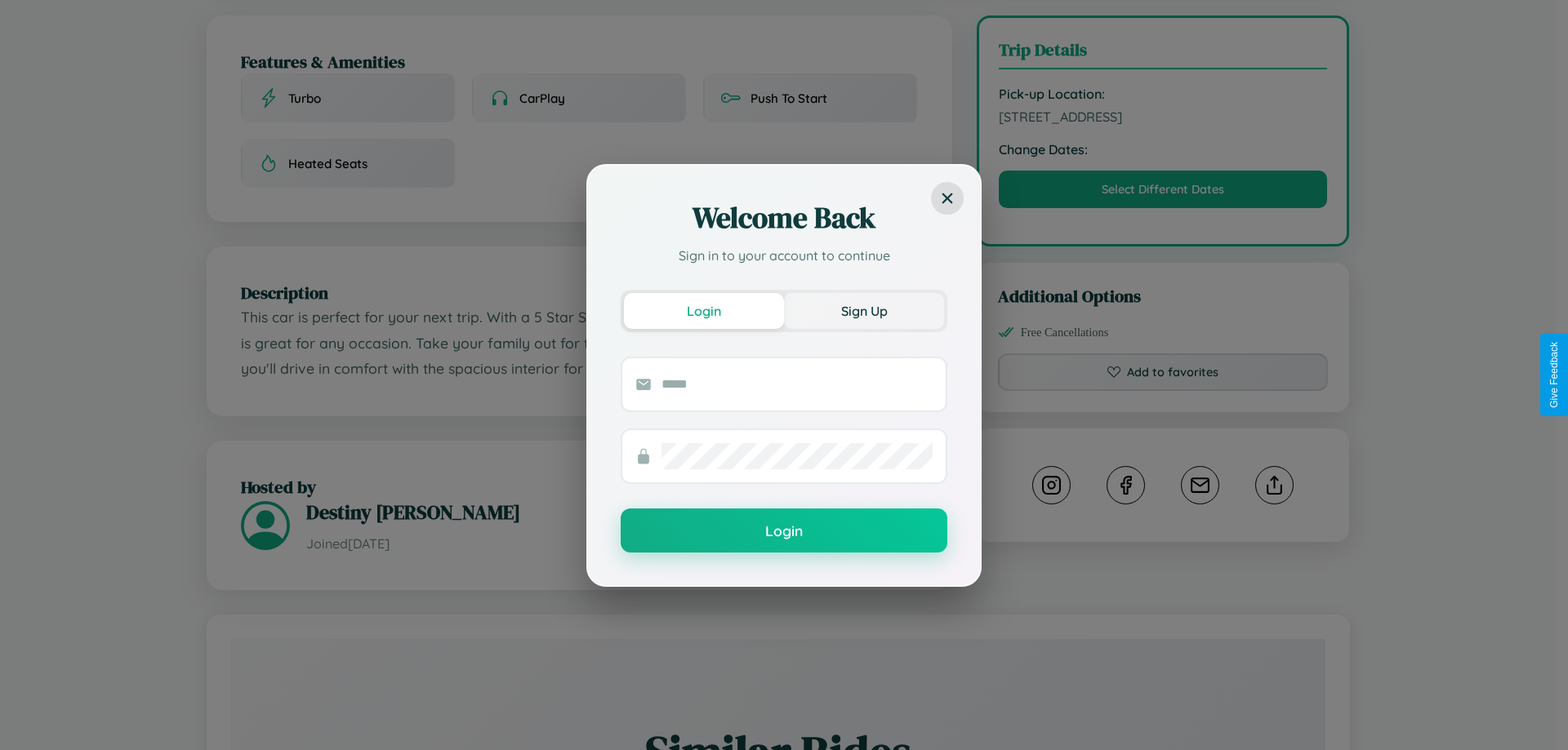
click at [864, 310] on button "Sign Up" at bounding box center [863, 311] width 160 height 36
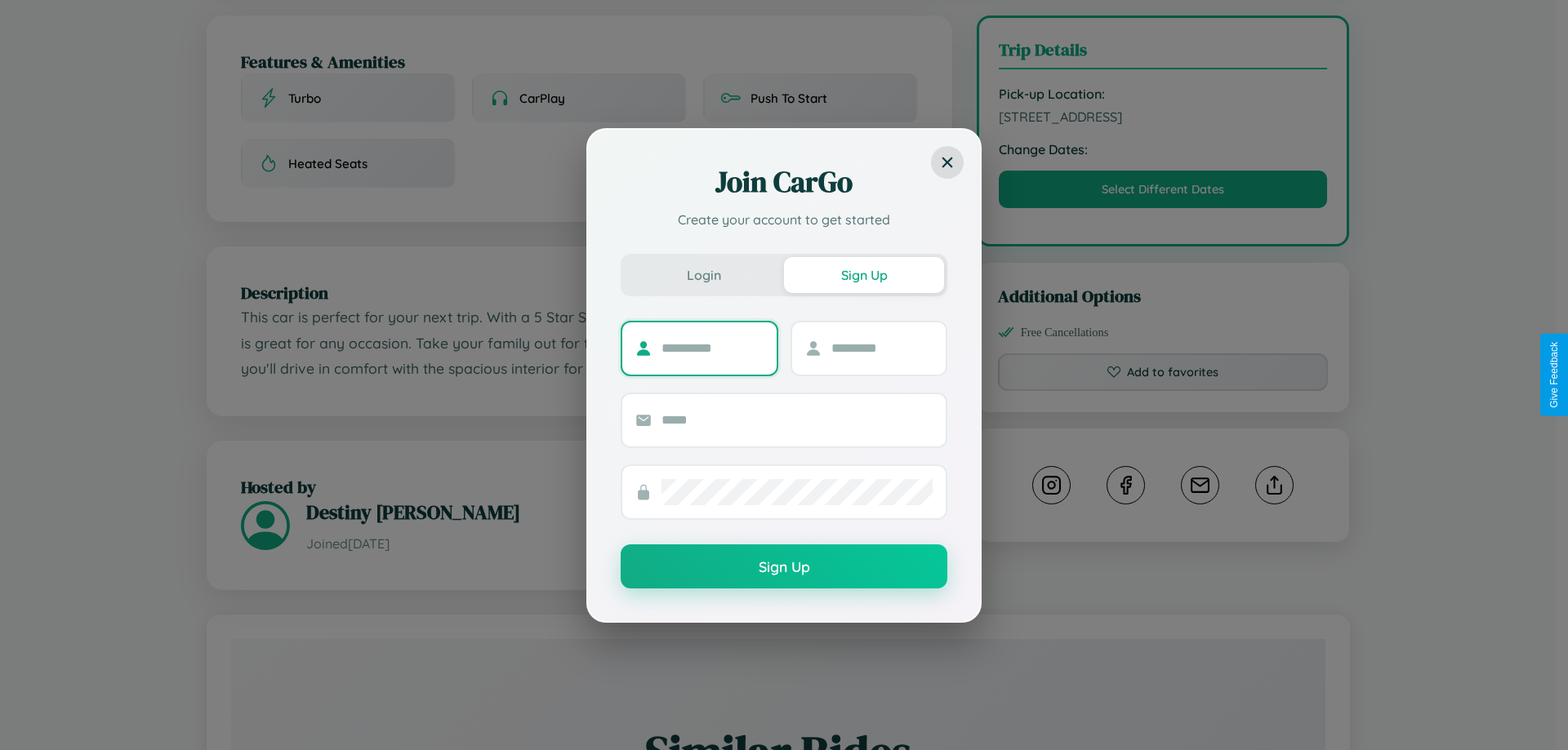
click at [712, 348] on input "text" at bounding box center [712, 348] width 102 height 26
type input "********"
click at [881, 348] on input "text" at bounding box center [881, 348] width 102 height 26
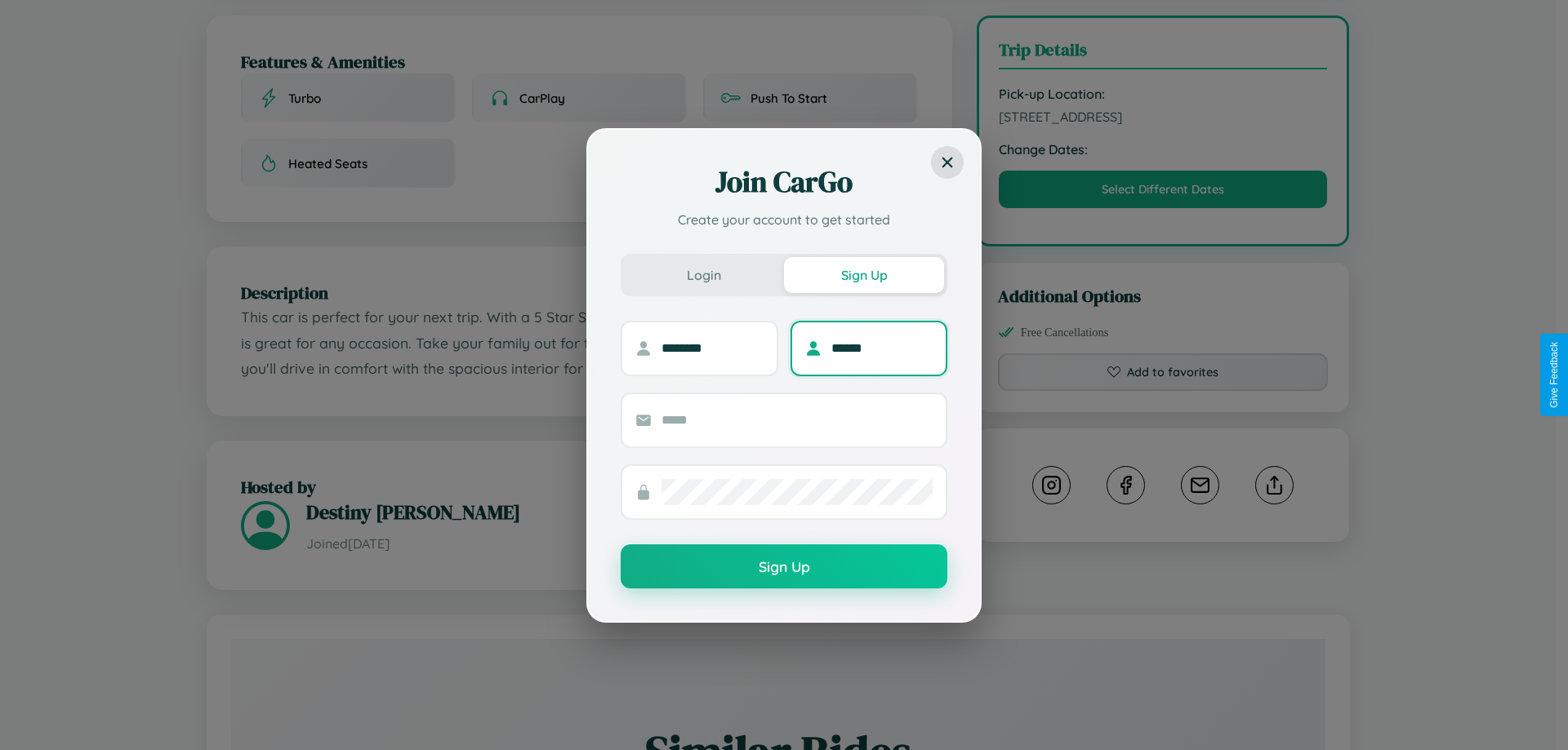
type input "******"
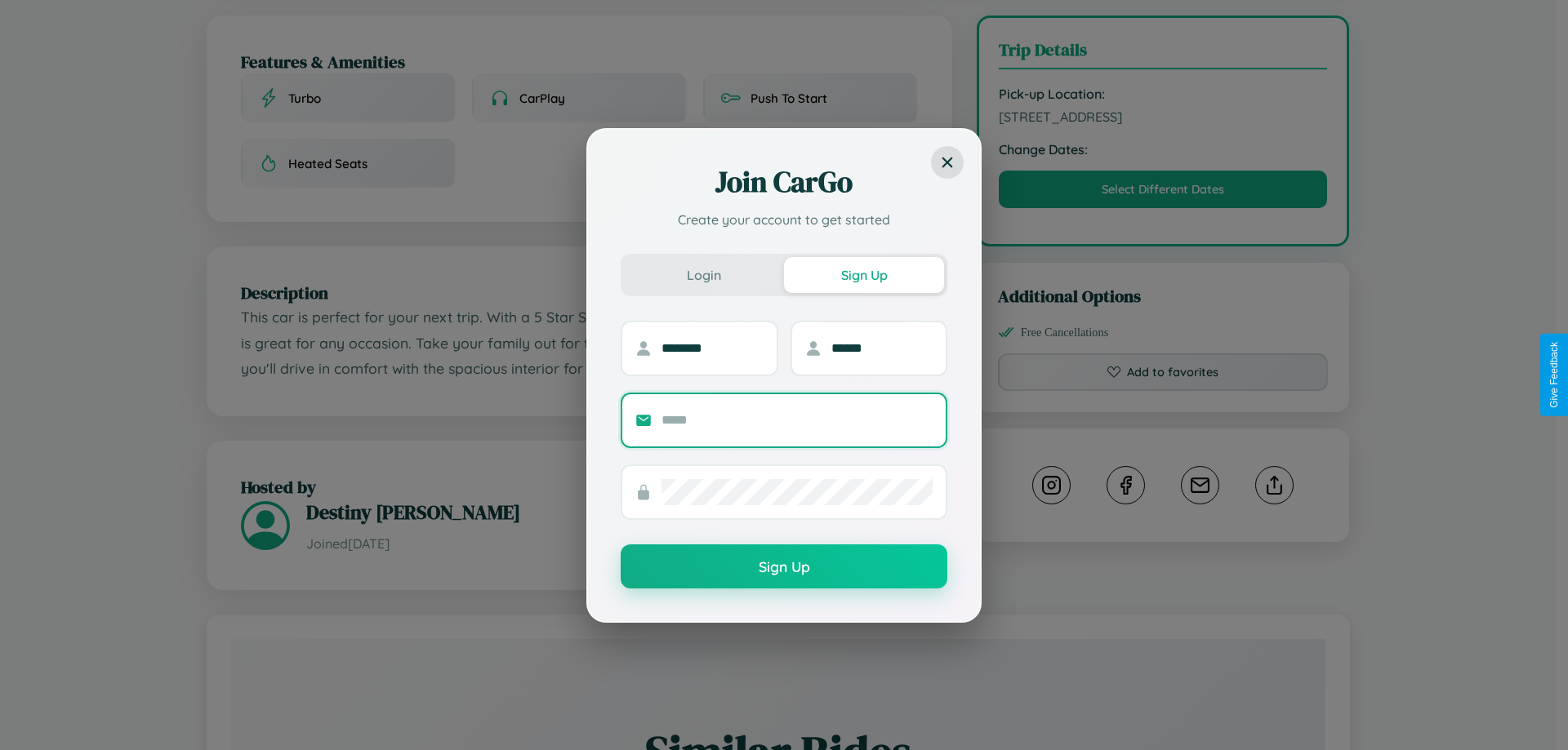
click at [797, 419] on input "text" at bounding box center [797, 420] width 271 height 26
type input "**********"
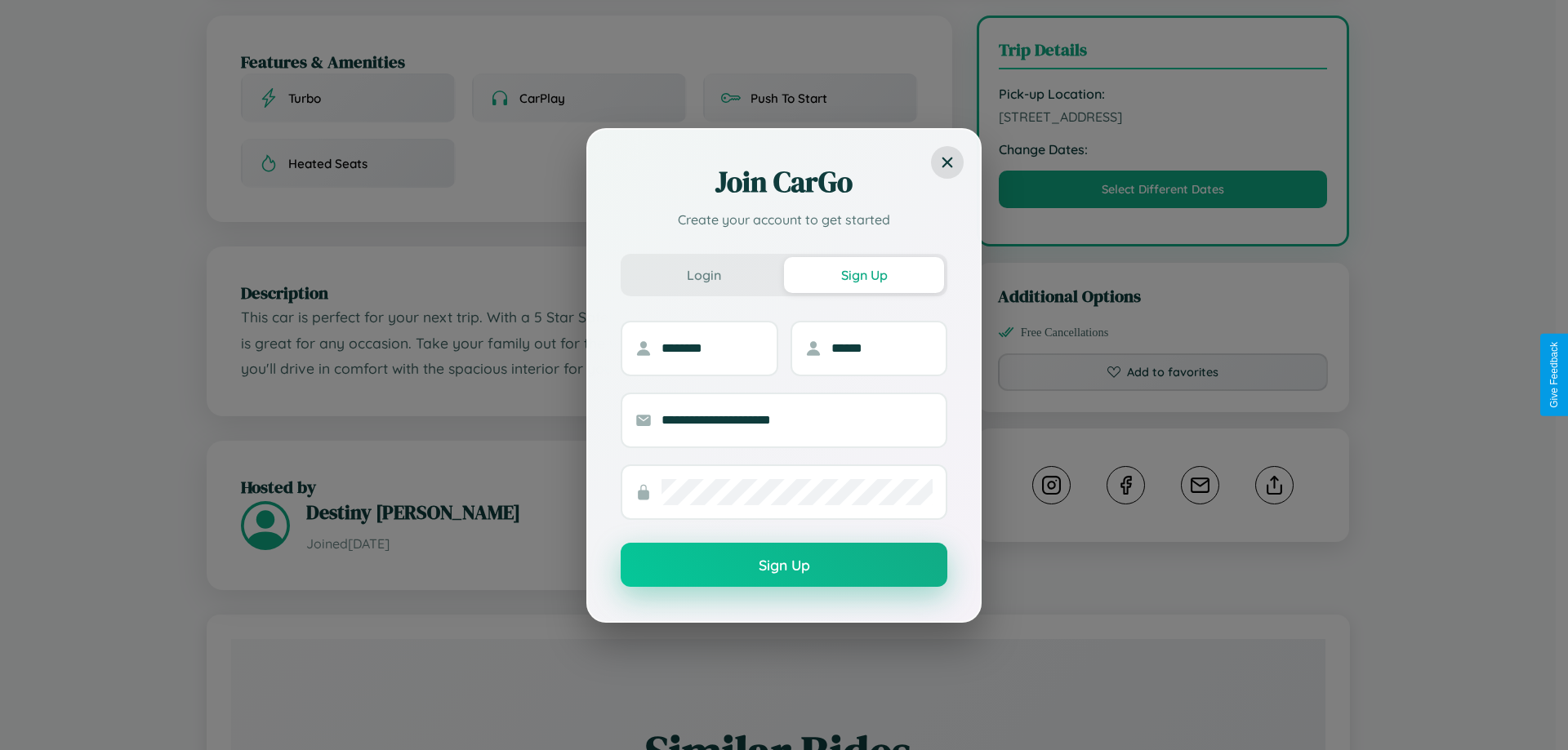
click at [784, 566] on button "Sign Up" at bounding box center [784, 565] width 327 height 44
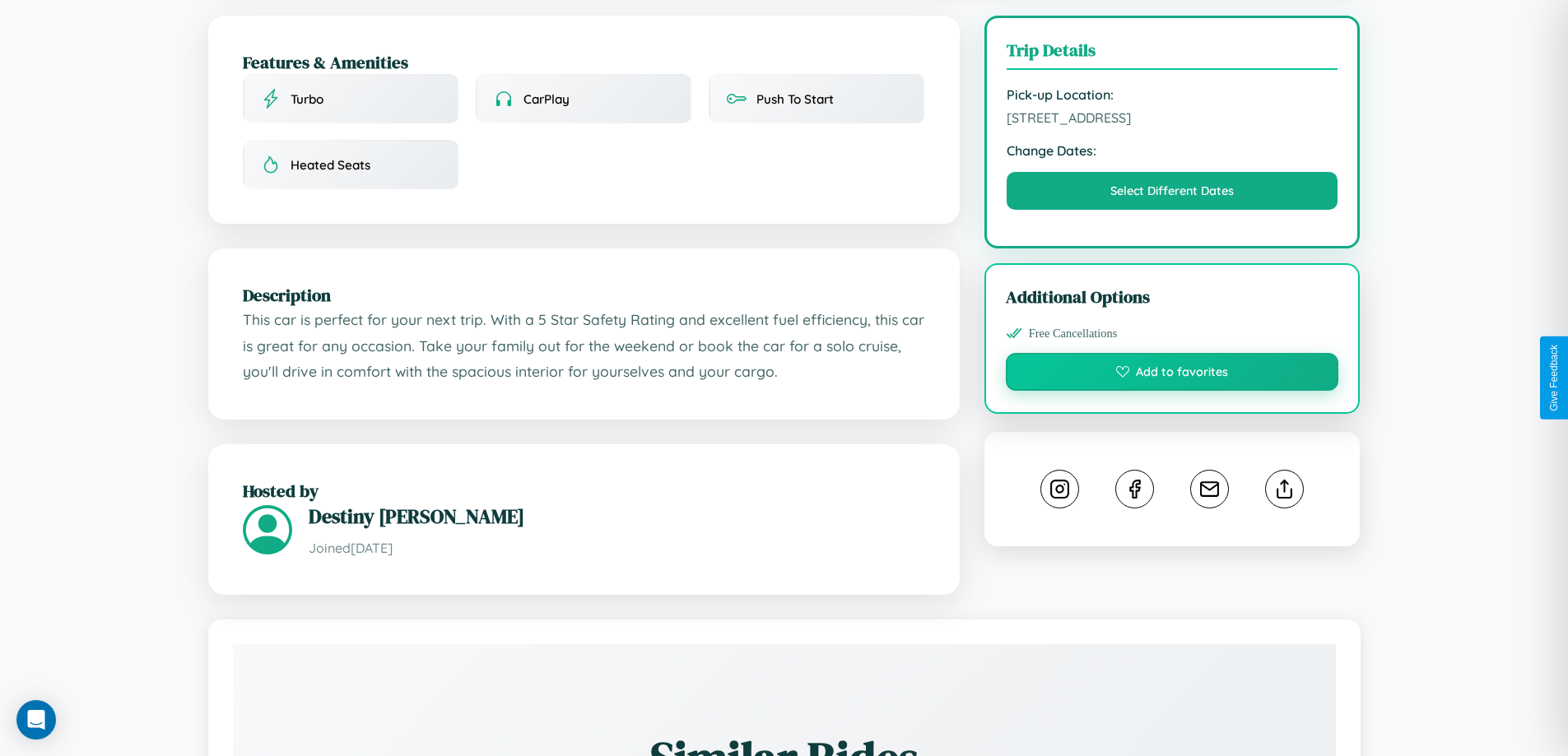
click at [1172, 376] on button "Add to favorites" at bounding box center [1172, 372] width 334 height 38
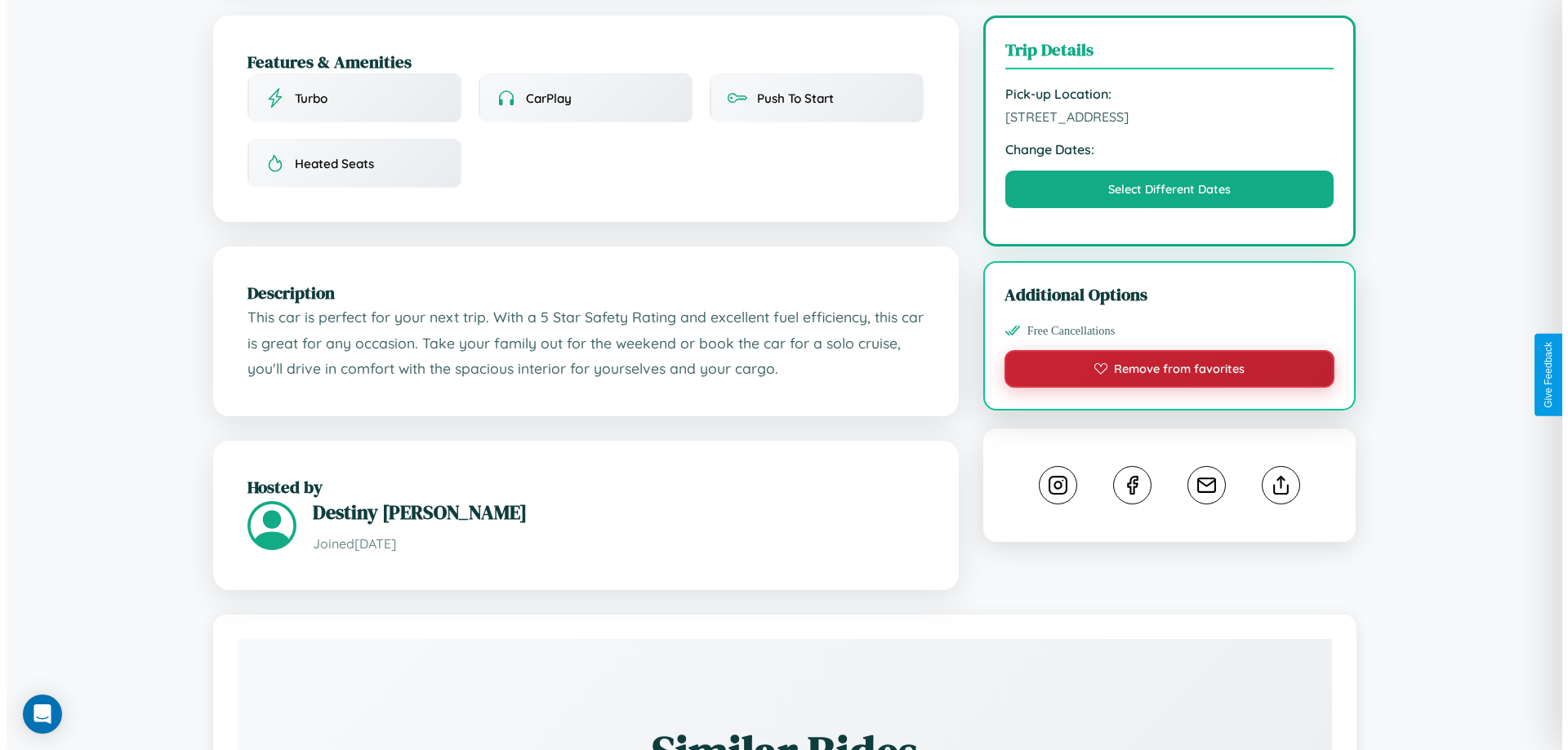
scroll to position [0, 0]
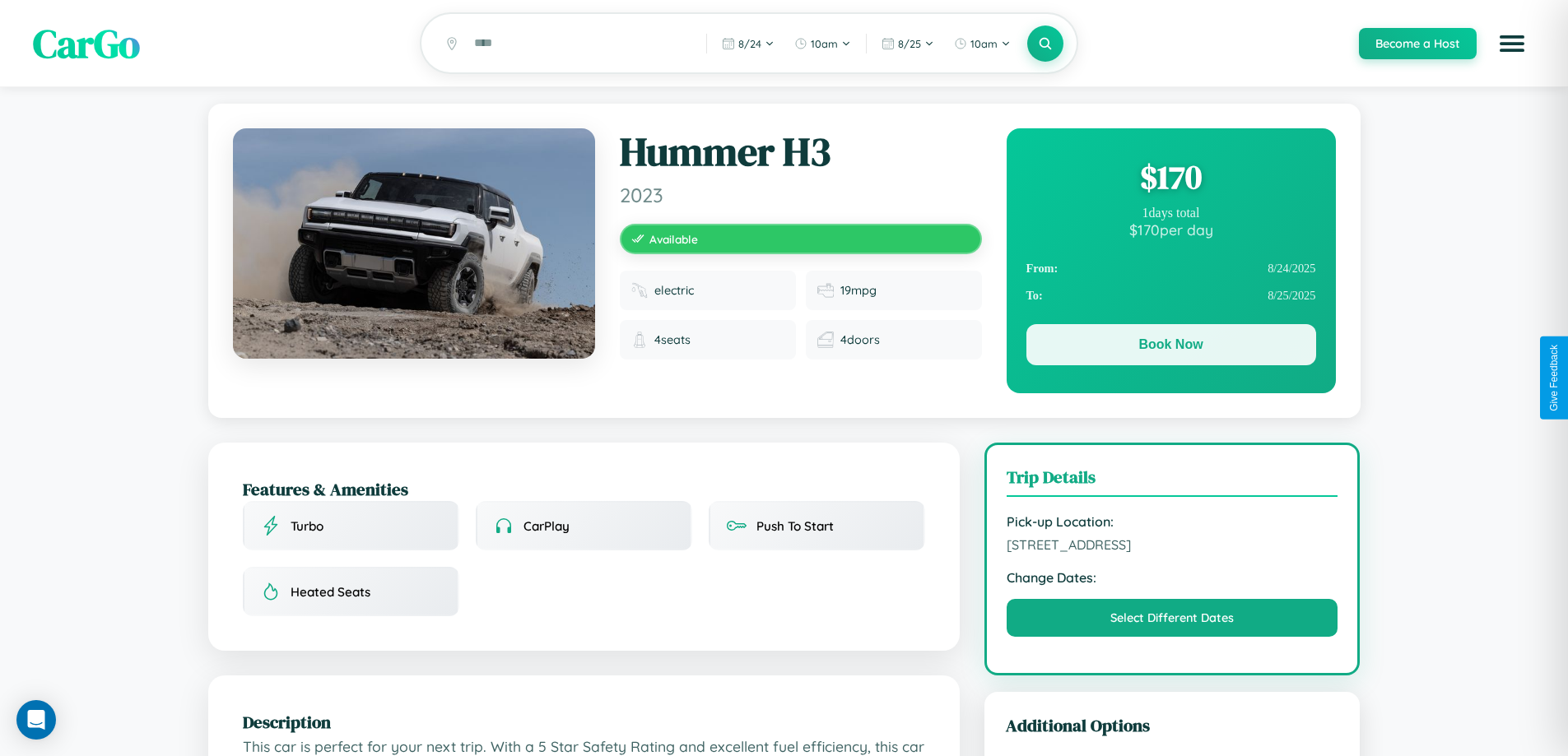
click at [1170, 348] on button "Book Now" at bounding box center [1171, 344] width 289 height 41
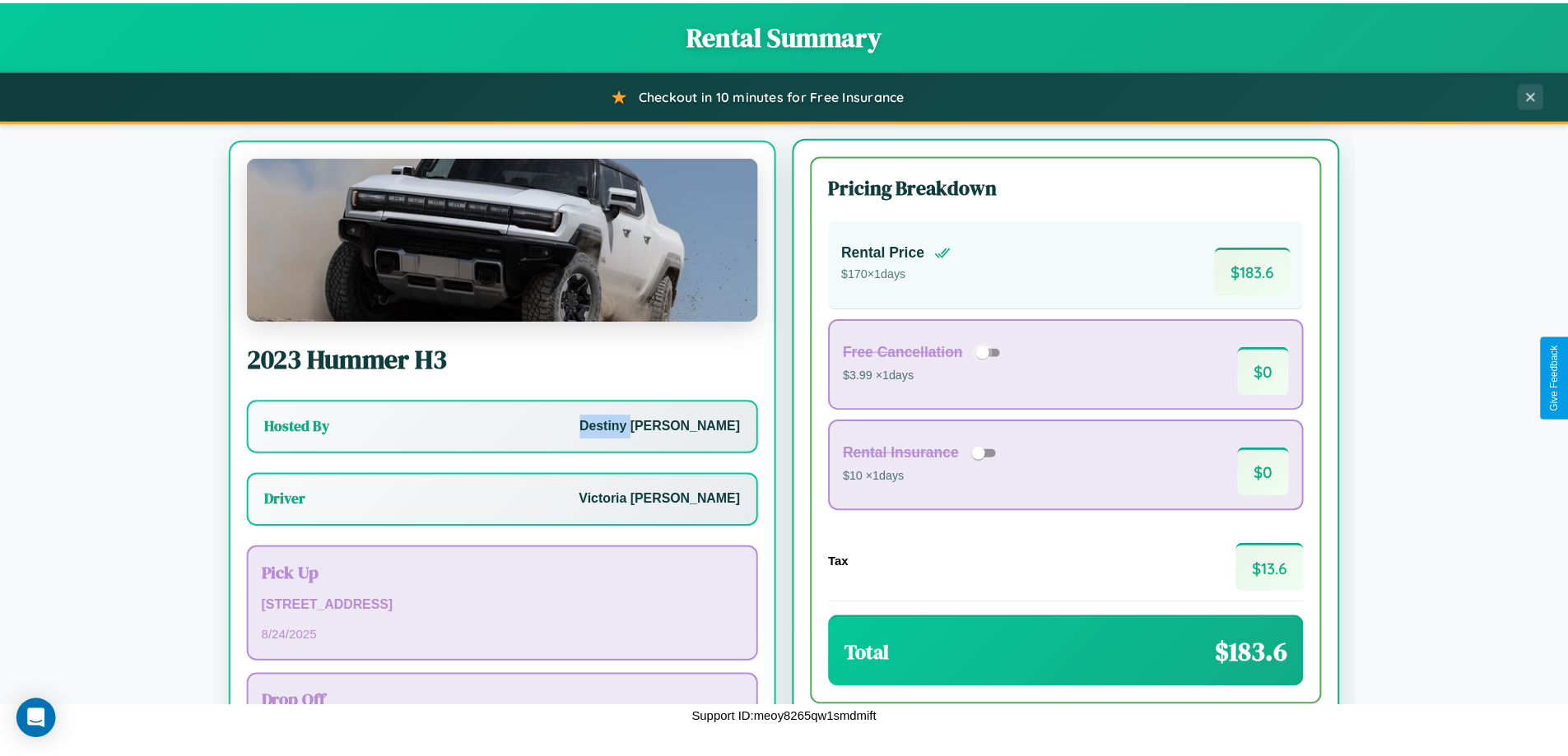
scroll to position [77, 0]
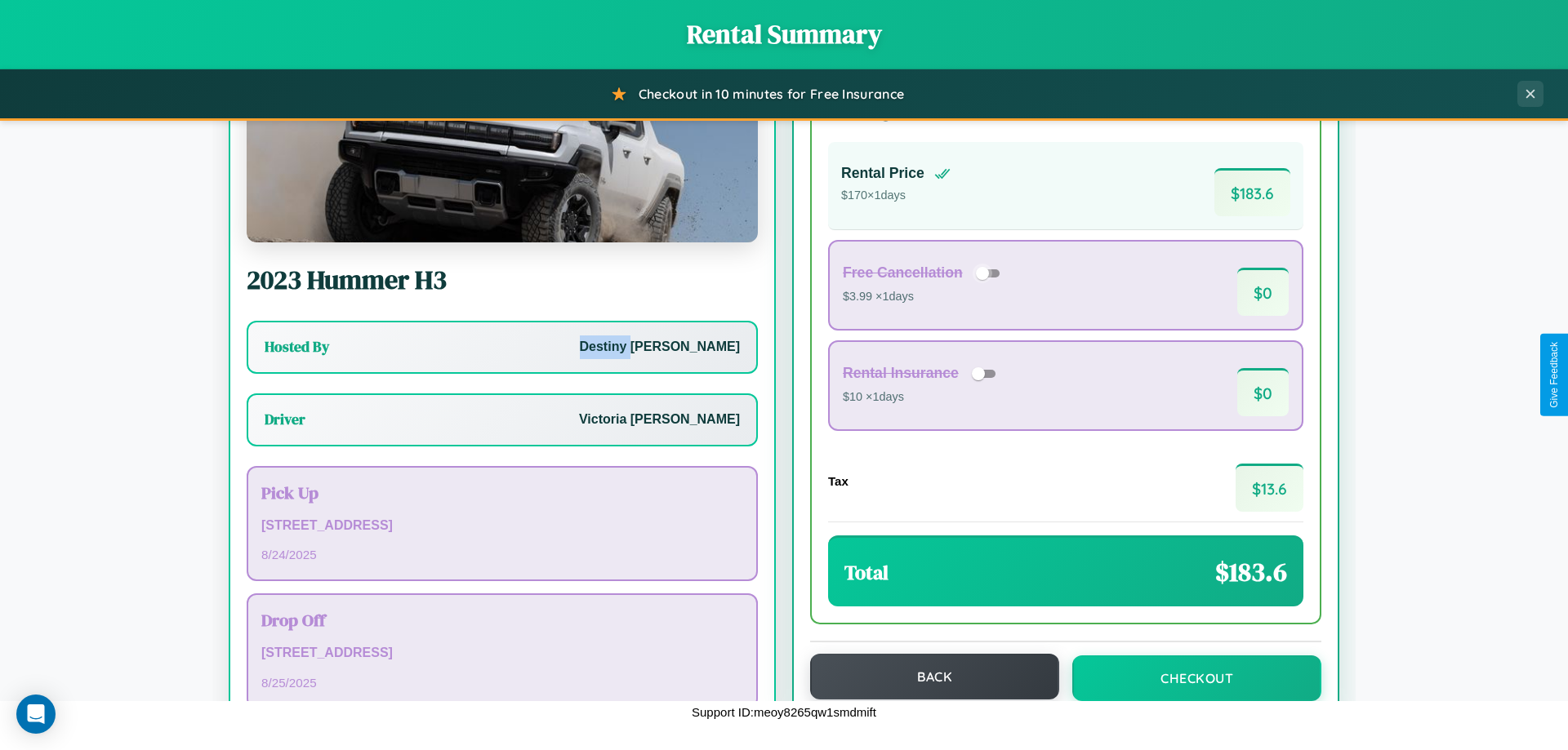
click at [927, 677] on button "Back" at bounding box center [935, 677] width 249 height 46
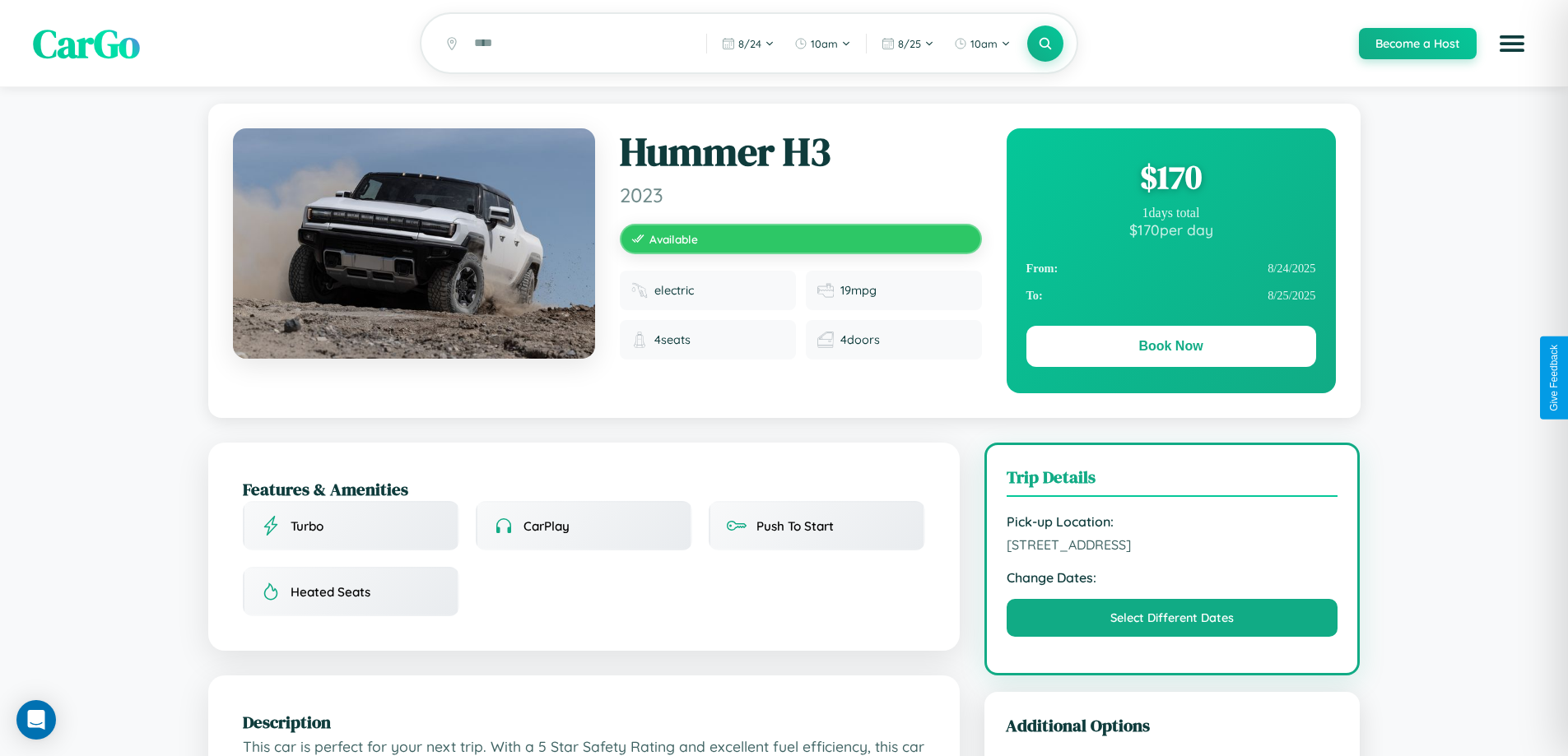
scroll to position [170, 0]
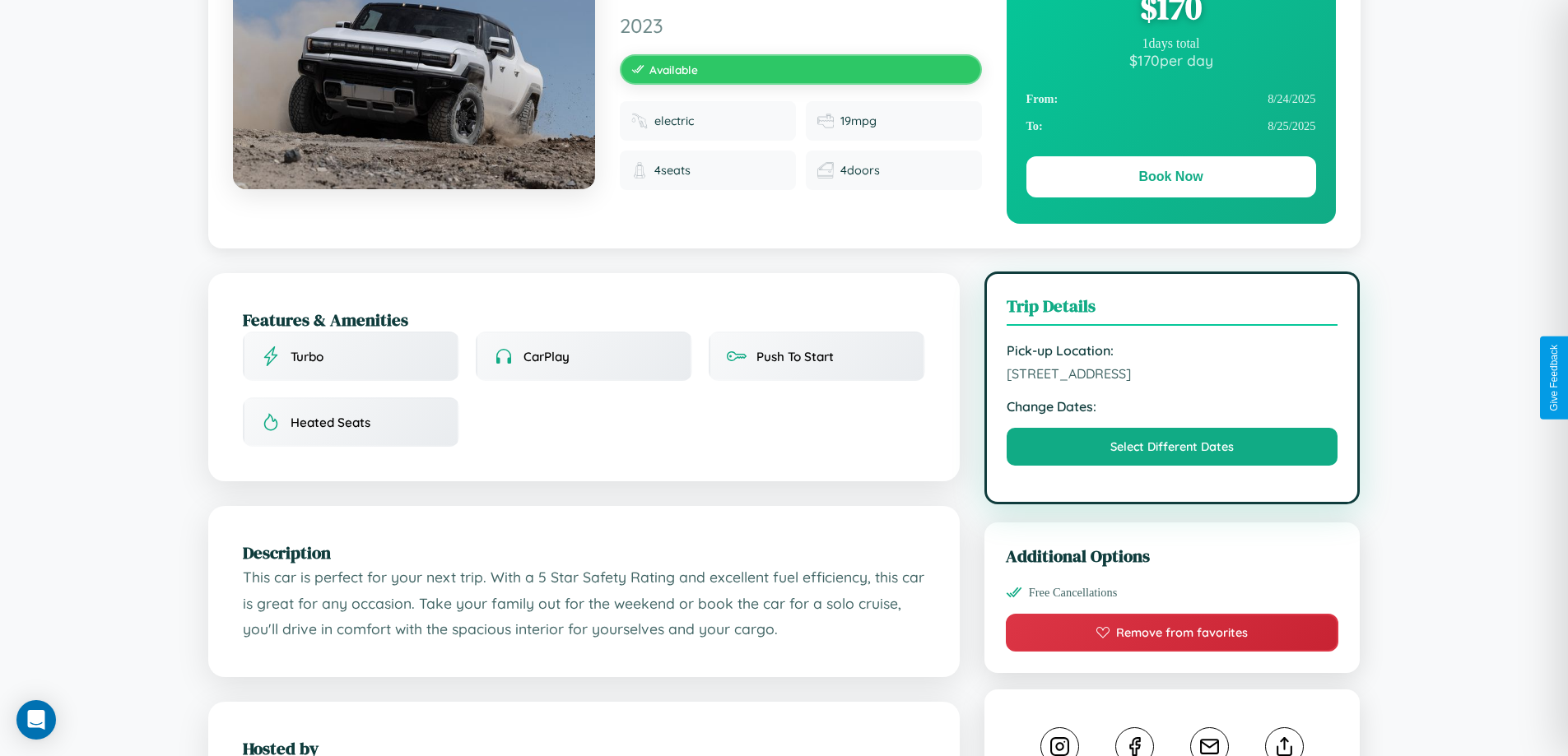
click at [1172, 376] on span "2117 Chestnut Street Amsterdam 27392 Netherlands" at bounding box center [1172, 373] width 332 height 16
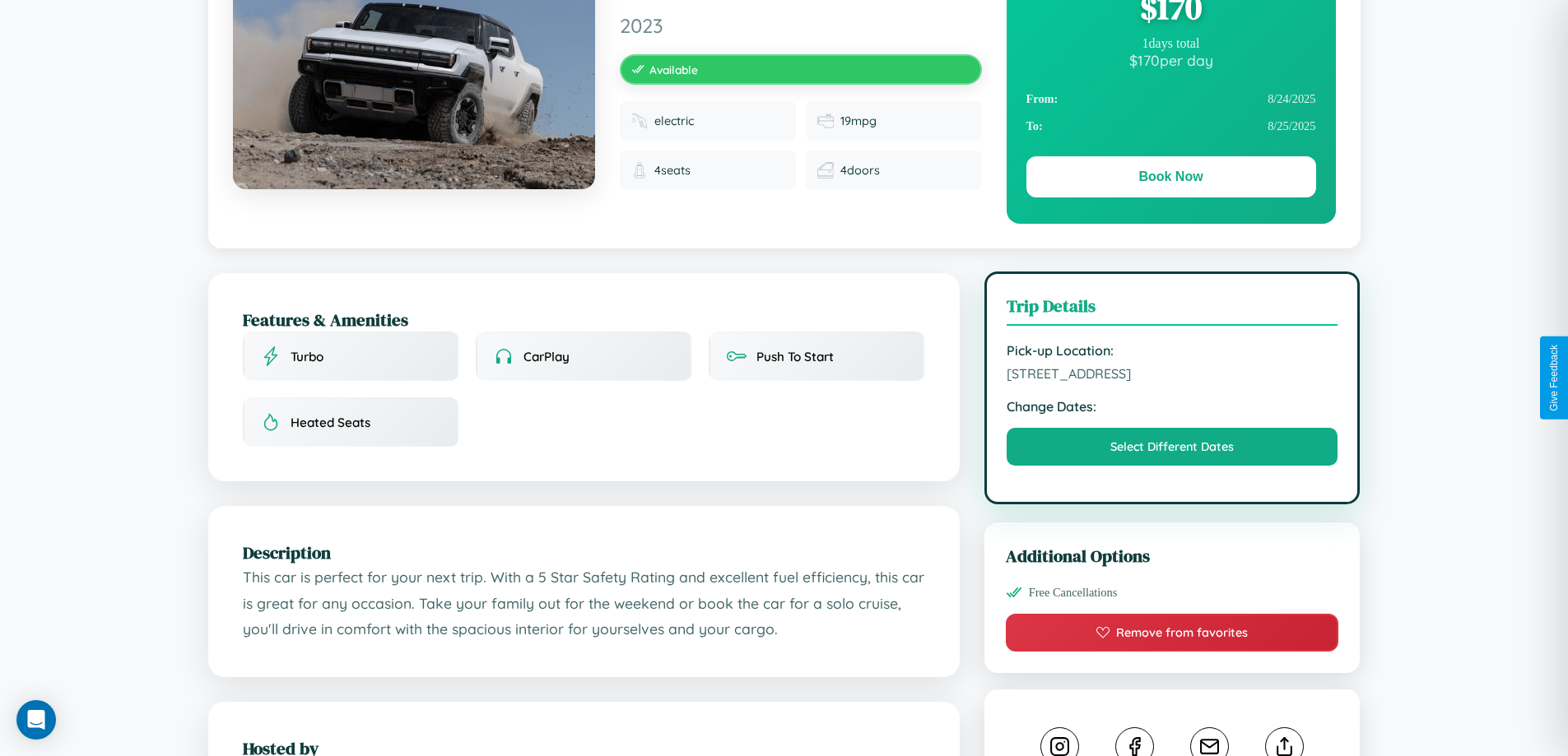
click at [1172, 376] on span "2117 Chestnut Street Amsterdam 27392 Netherlands" at bounding box center [1172, 373] width 332 height 16
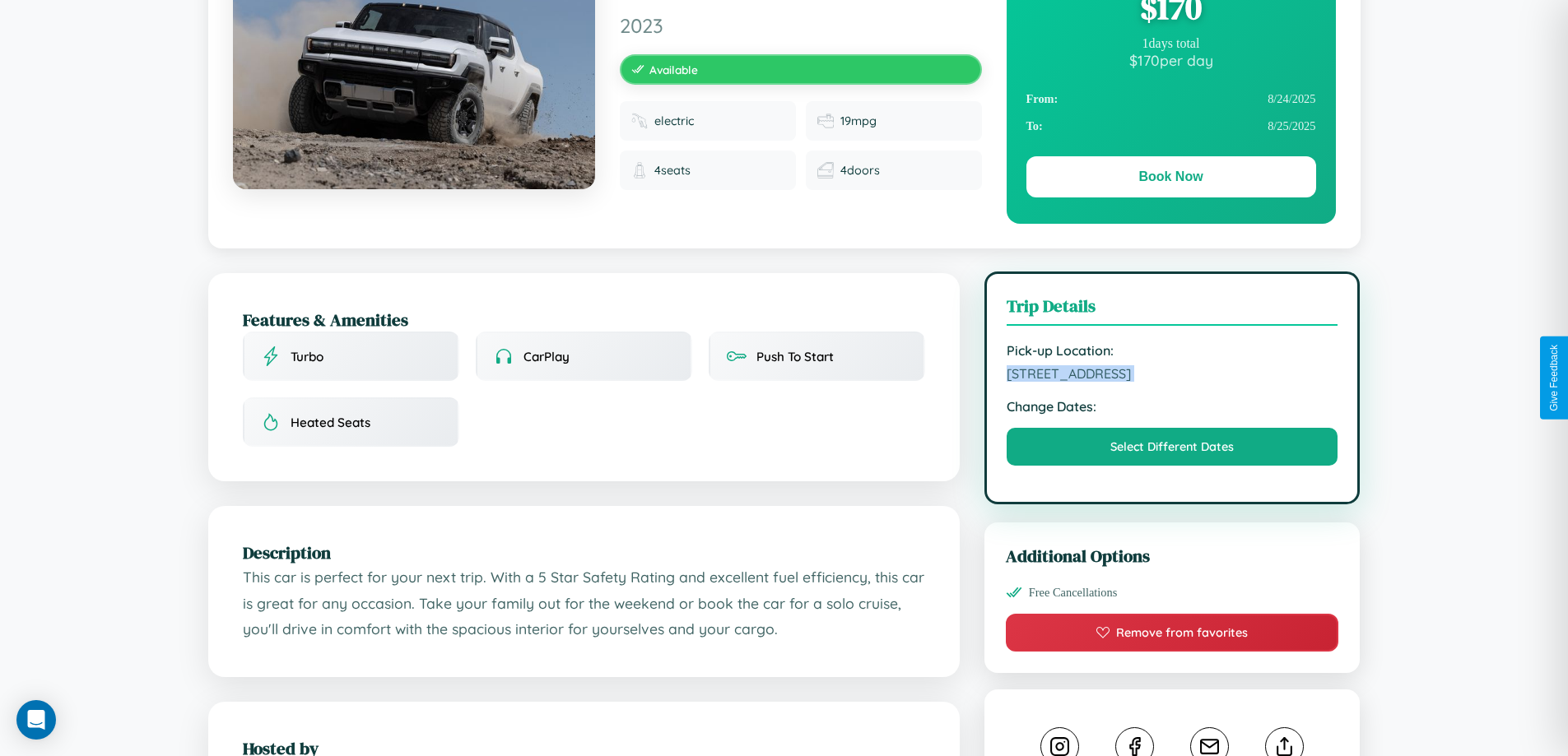
click at [1172, 376] on span "2117 Chestnut Street Amsterdam 27392 Netherlands" at bounding box center [1172, 373] width 332 height 16
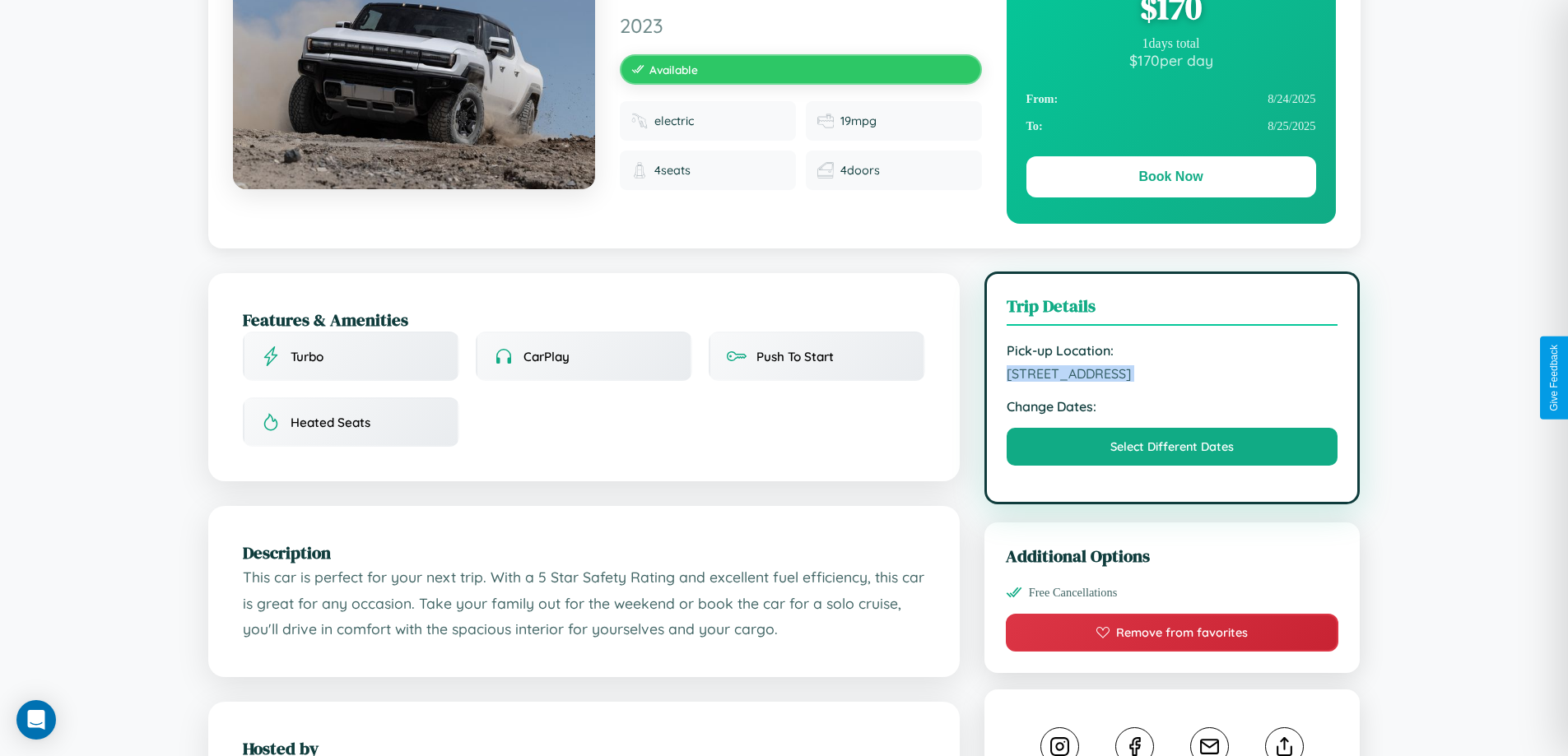
click at [1172, 376] on span "2117 Chestnut Street Amsterdam 27392 Netherlands" at bounding box center [1172, 373] width 332 height 16
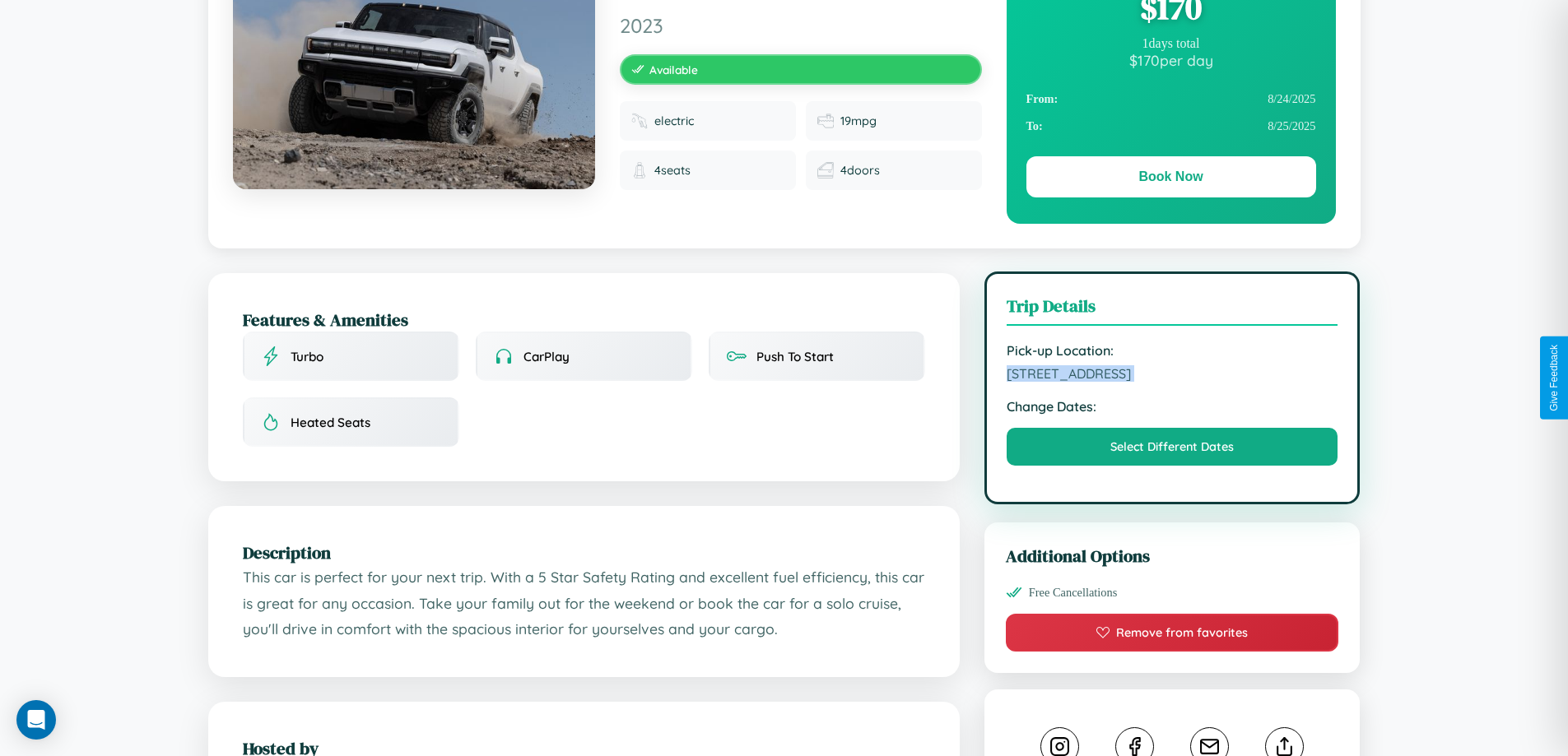
click at [1172, 376] on span "2117 Chestnut Street Amsterdam 27392 Netherlands" at bounding box center [1172, 373] width 332 height 16
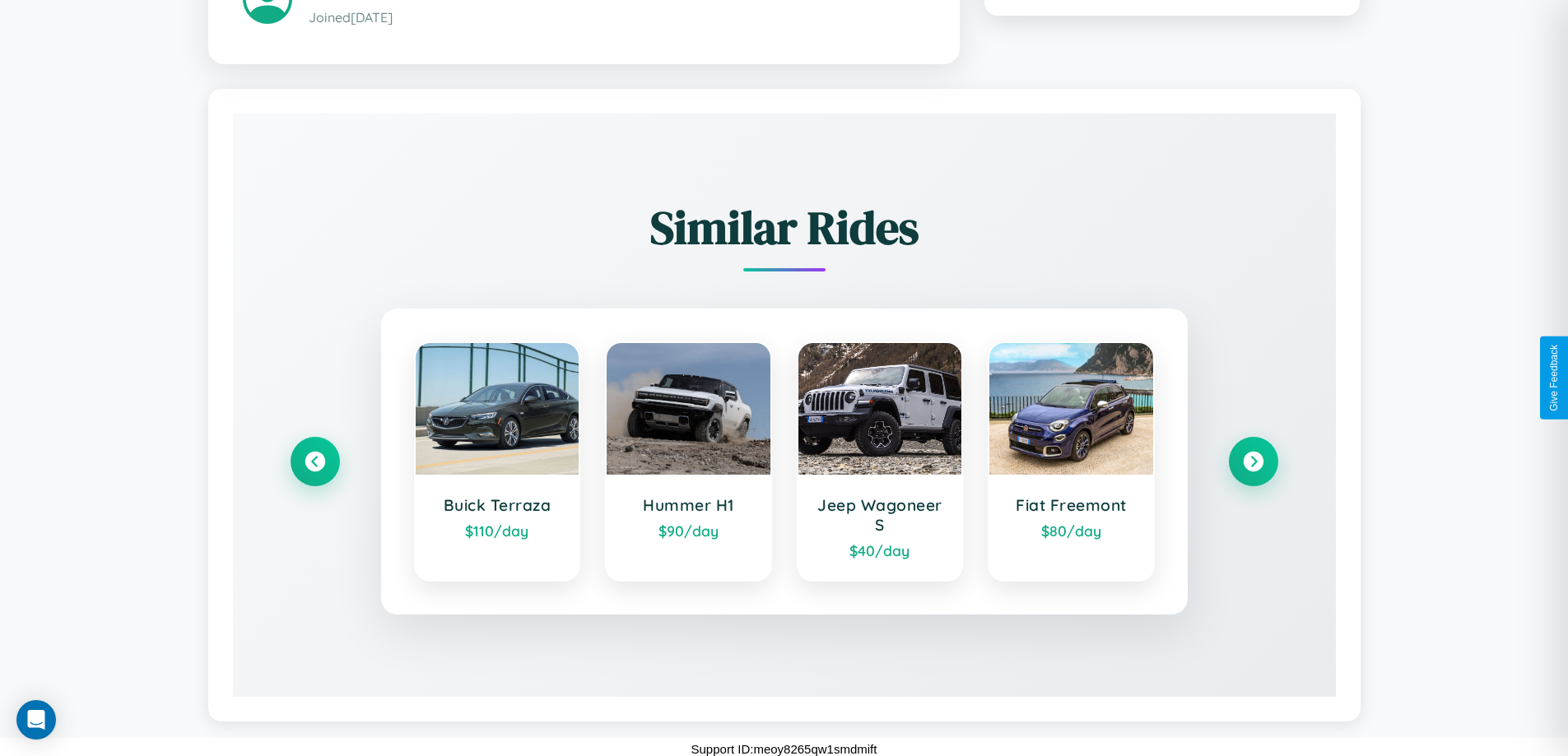
scroll to position [964, 0]
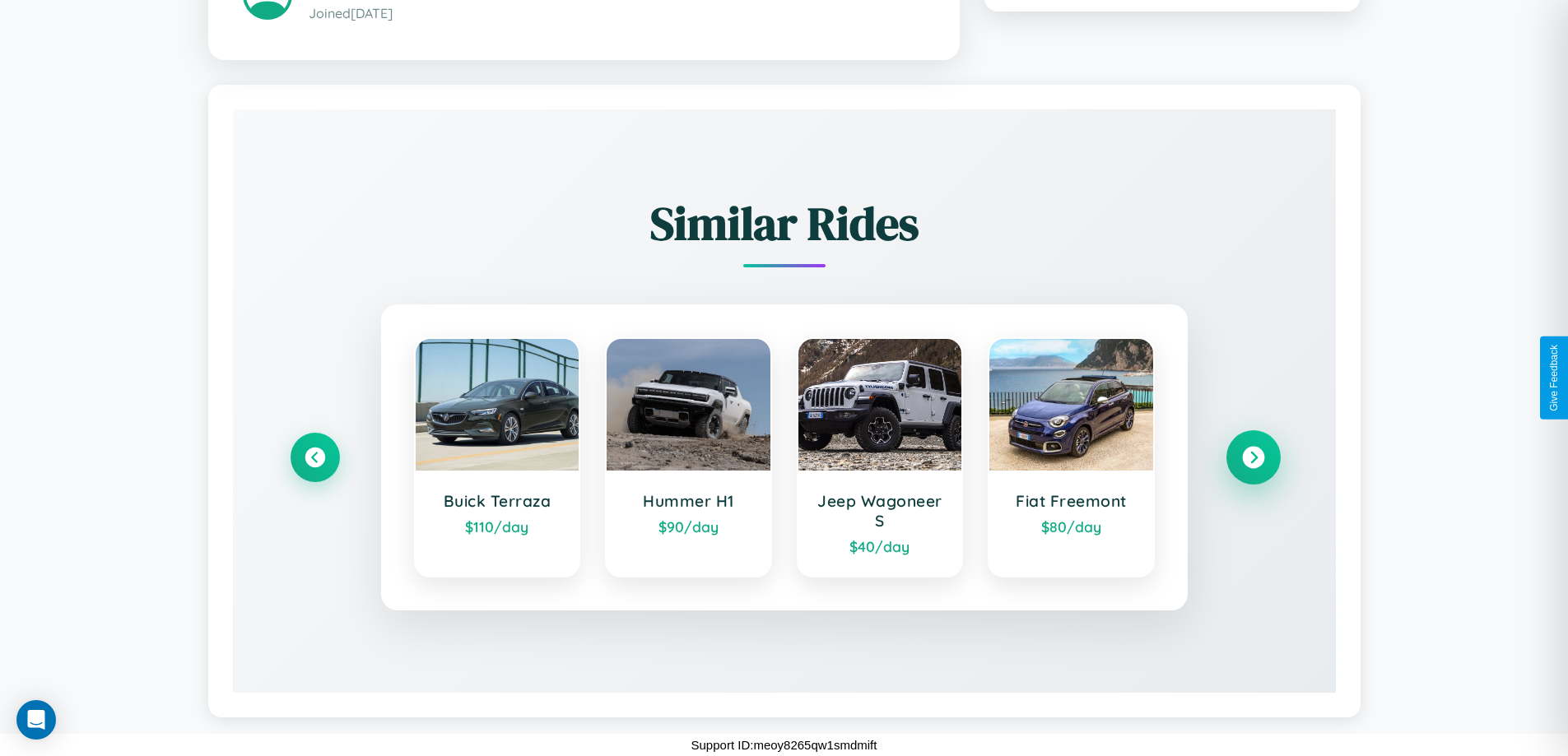
click at [1253, 457] on icon at bounding box center [1253, 456] width 22 height 22
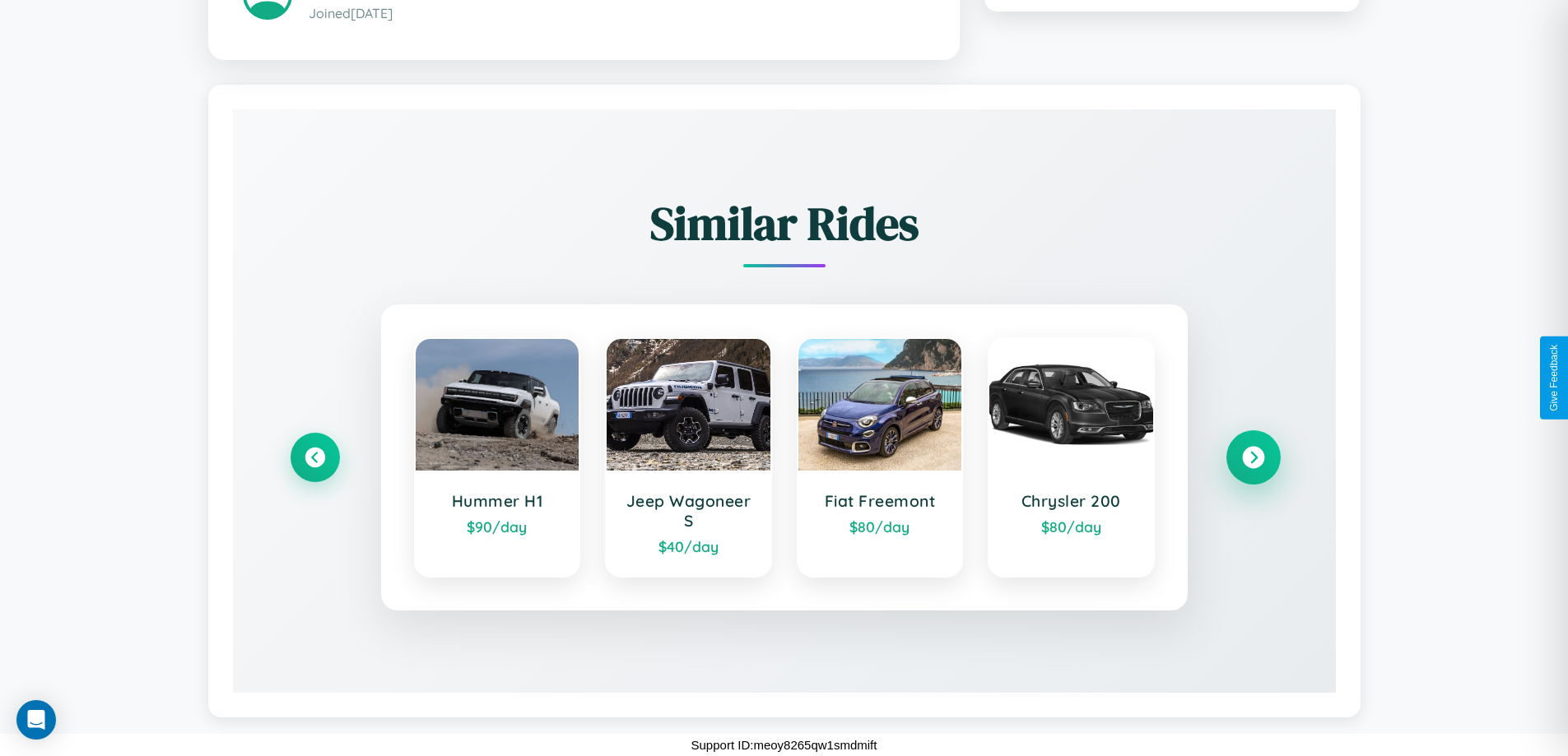
click at [1253, 457] on icon at bounding box center [1253, 456] width 22 height 22
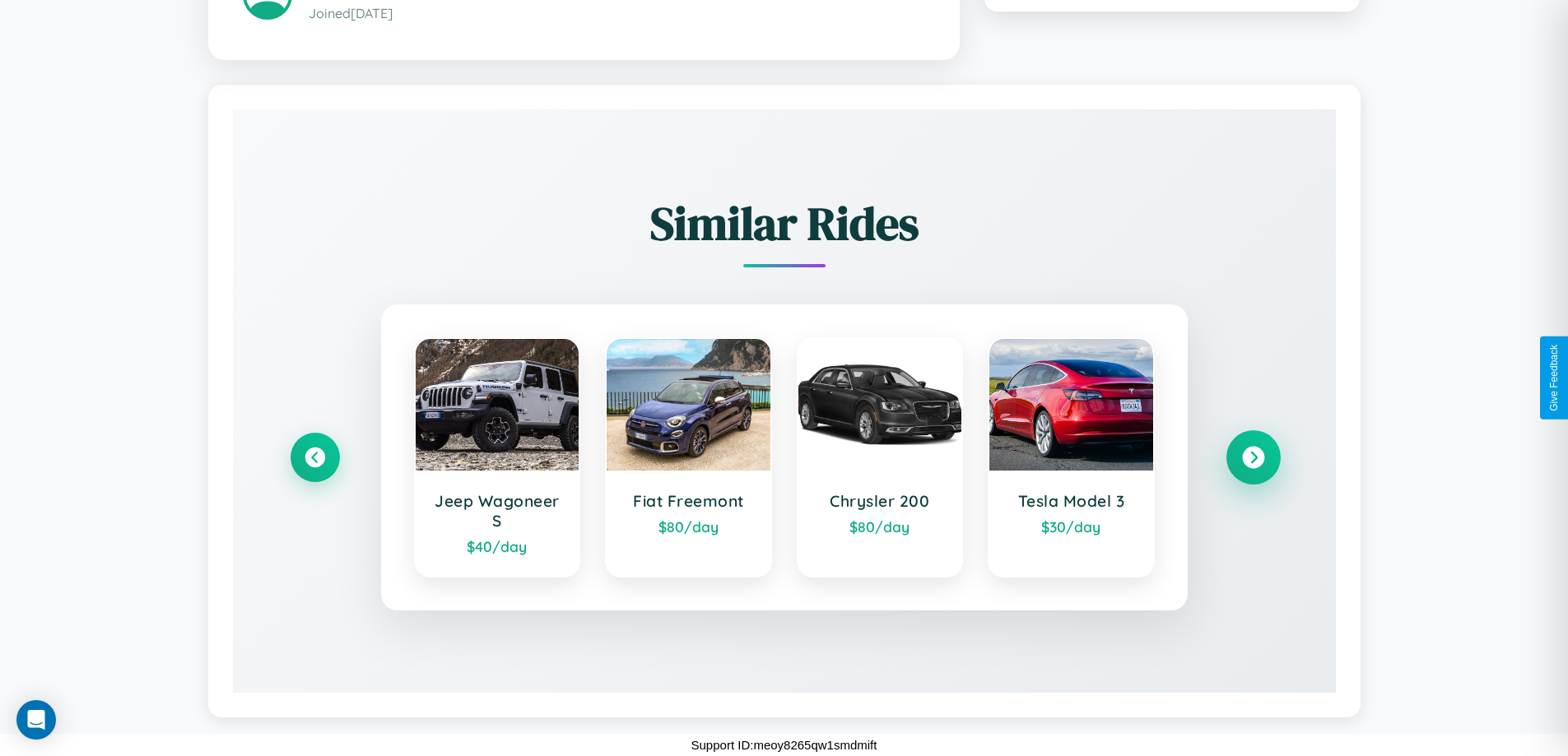
click at [1253, 457] on icon at bounding box center [1253, 456] width 22 height 22
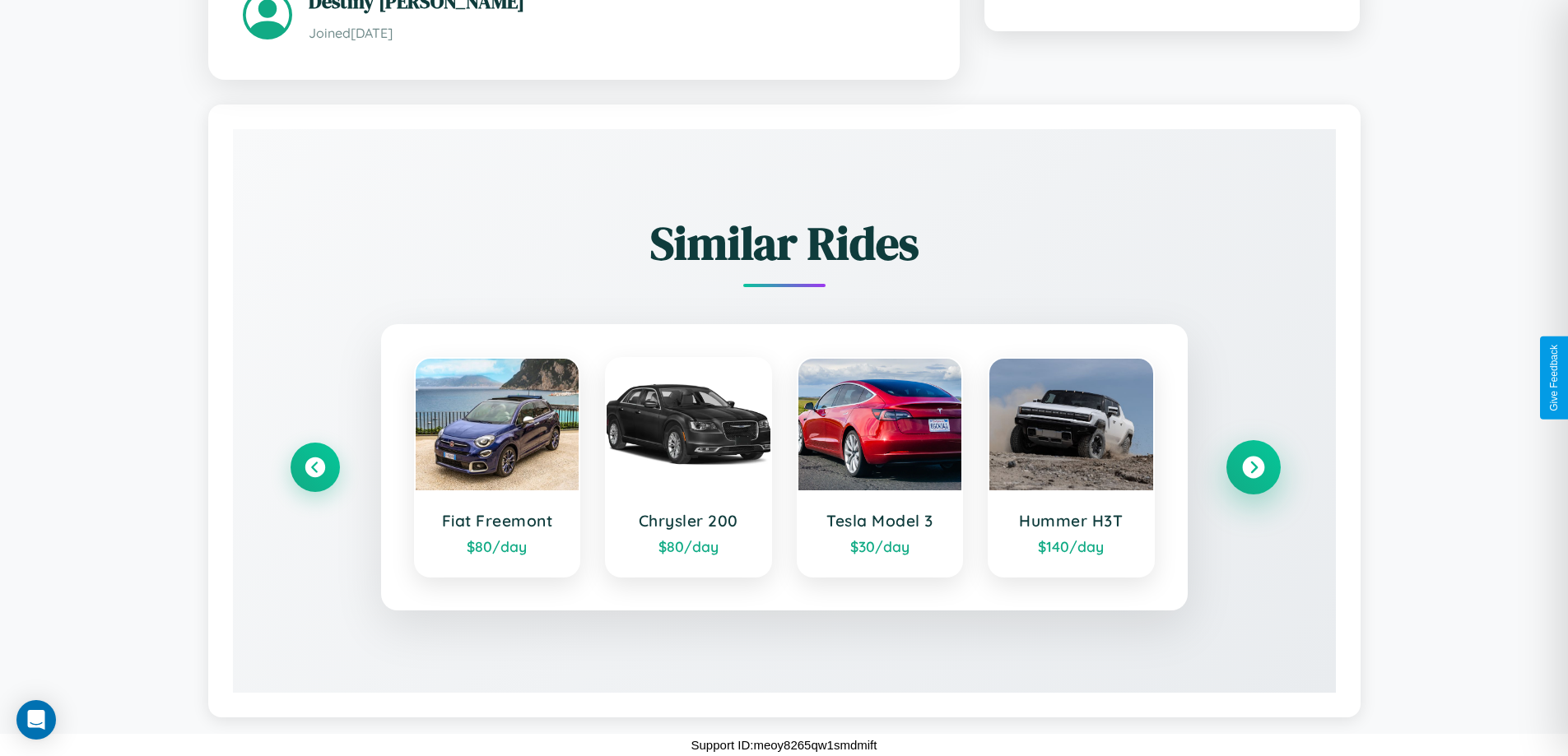
scroll to position [945, 0]
click at [1253, 467] on icon at bounding box center [1253, 467] width 22 height 22
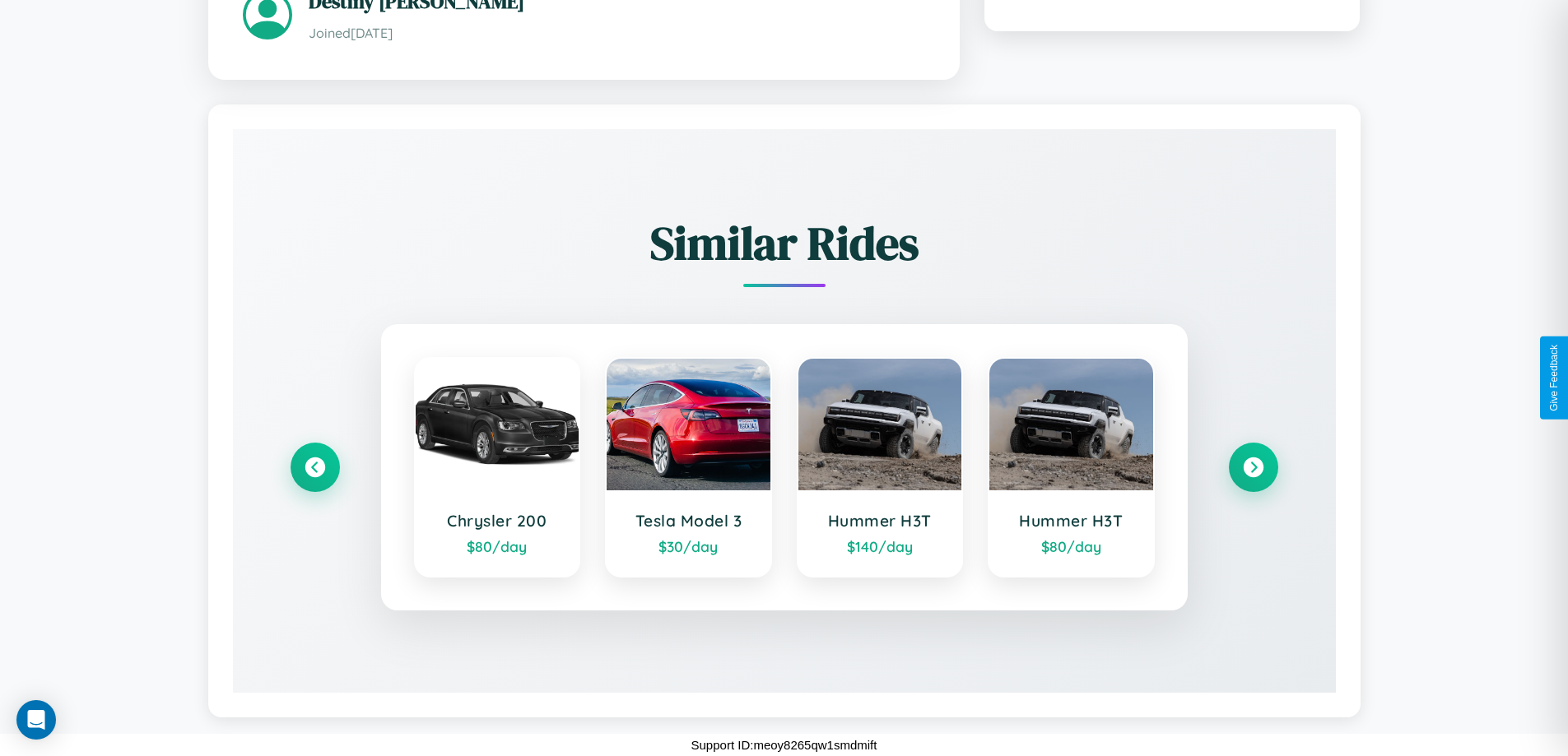
scroll to position [540, 0]
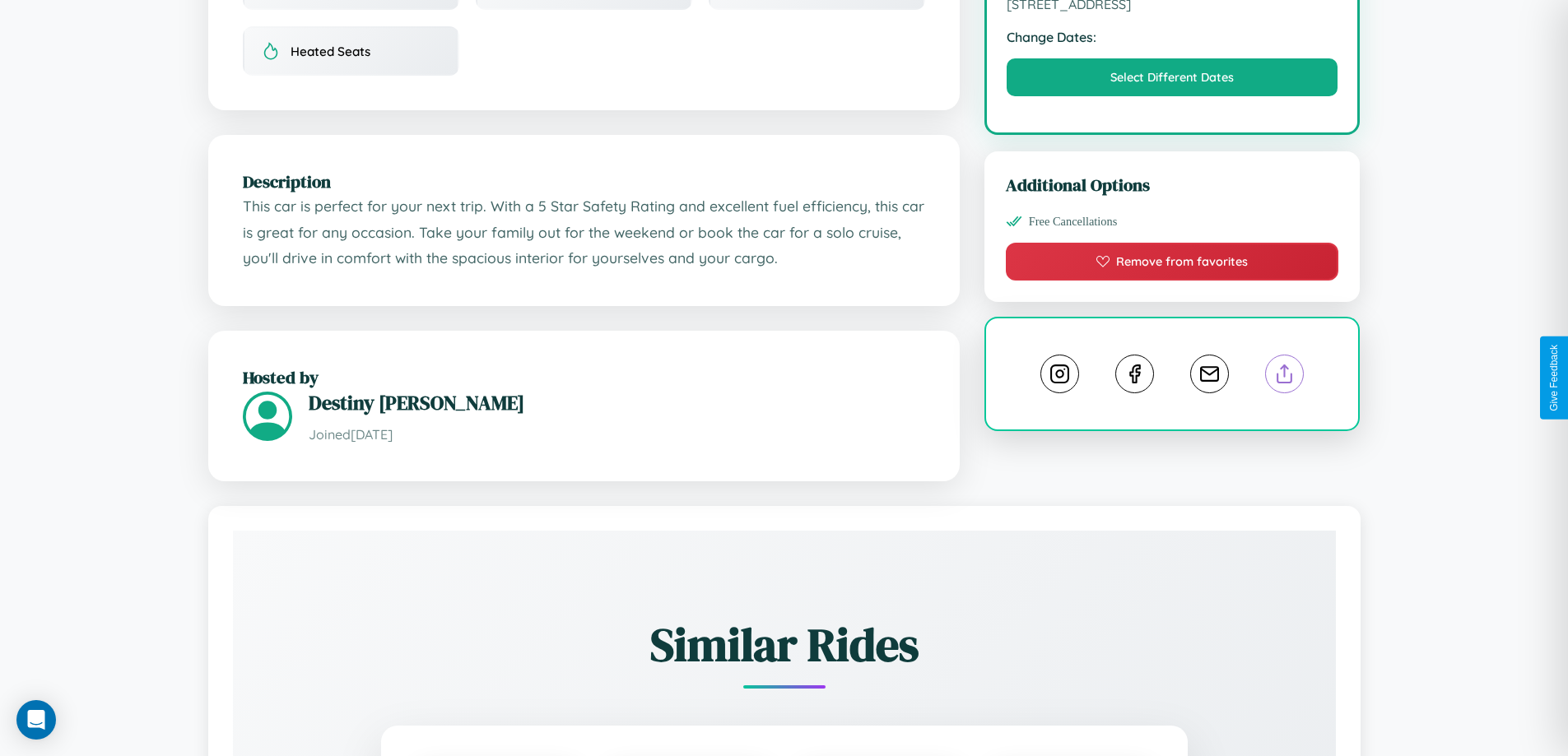
click at [1285, 377] on line at bounding box center [1285, 371] width 0 height 11
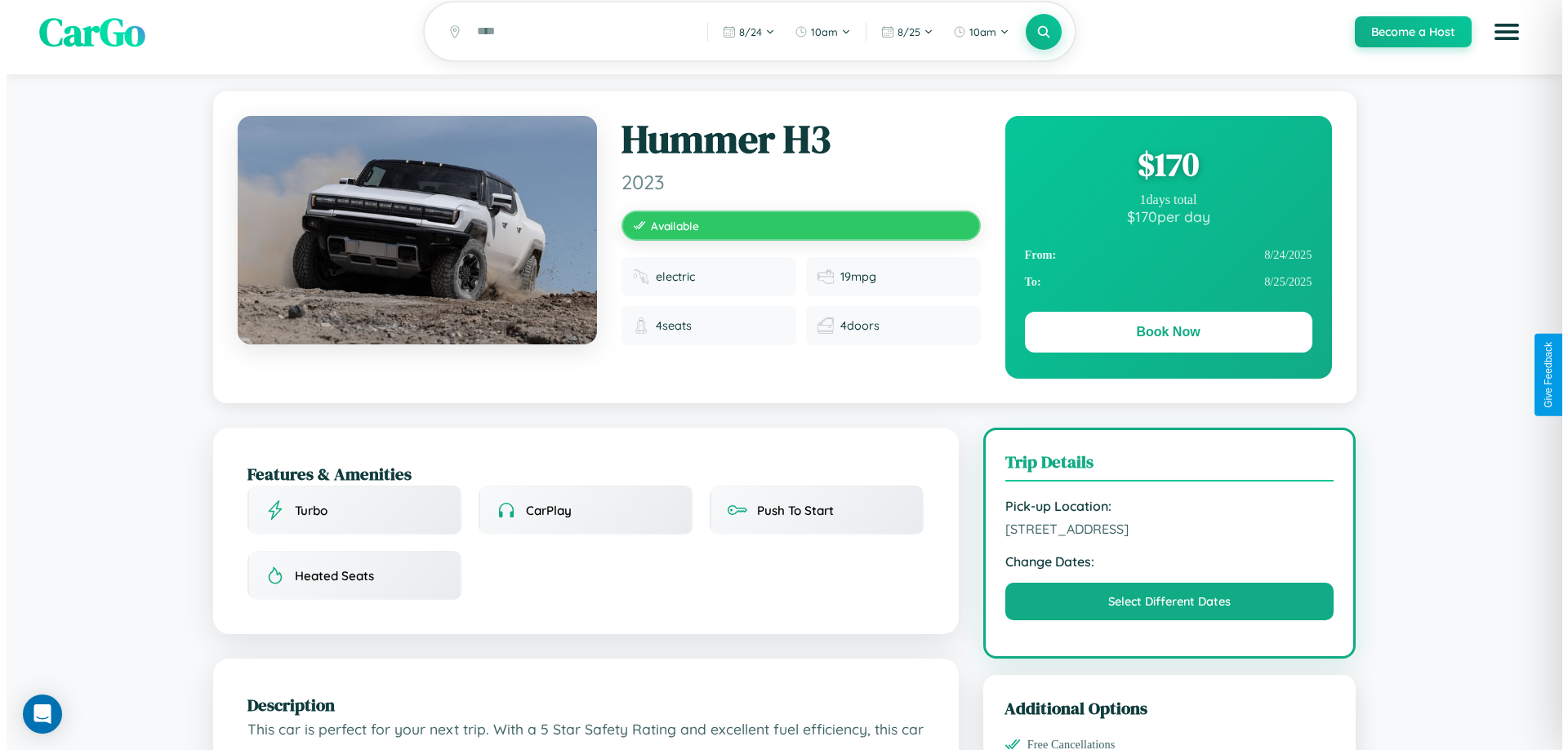
scroll to position [0, 0]
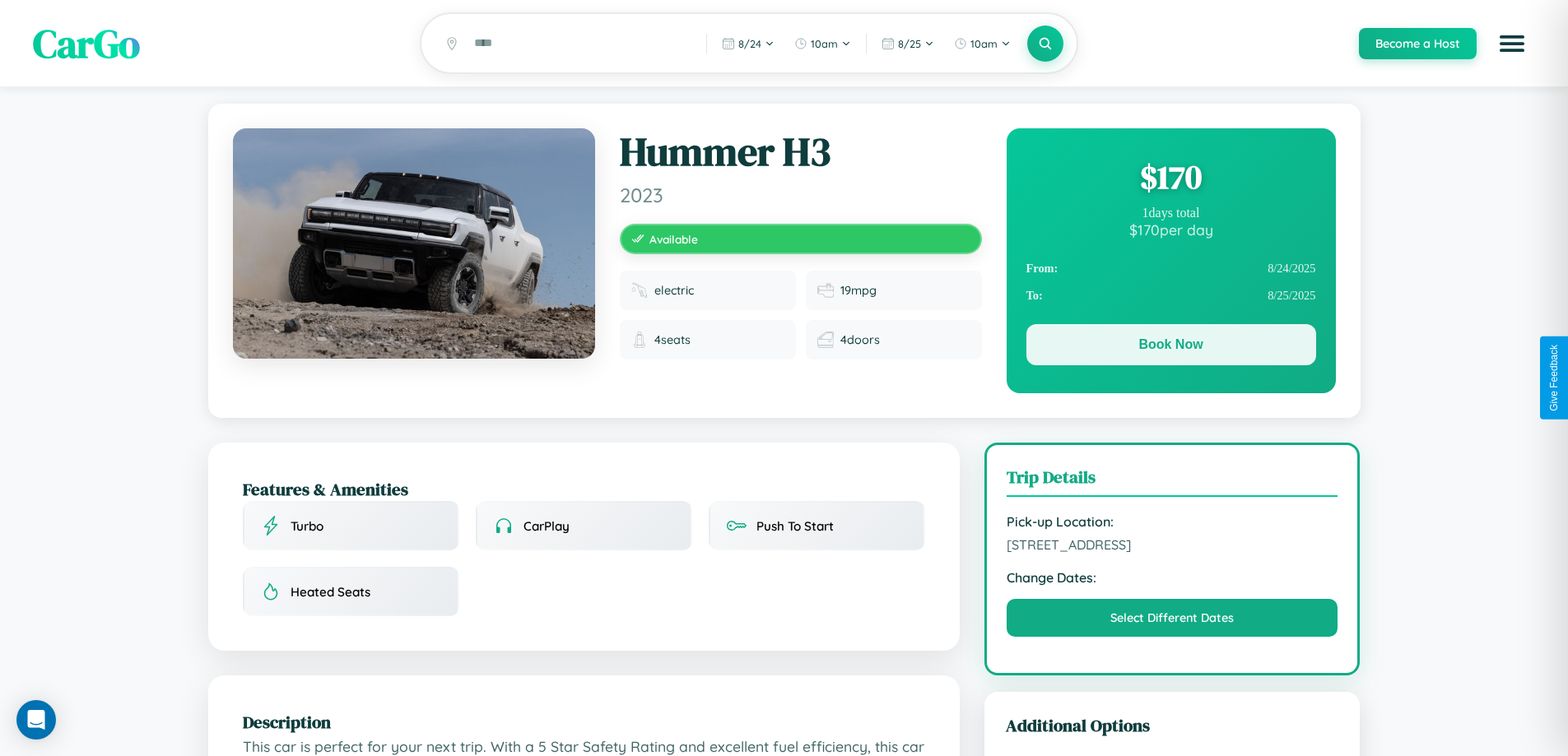
click at [1170, 347] on button "Book Now" at bounding box center [1171, 344] width 289 height 41
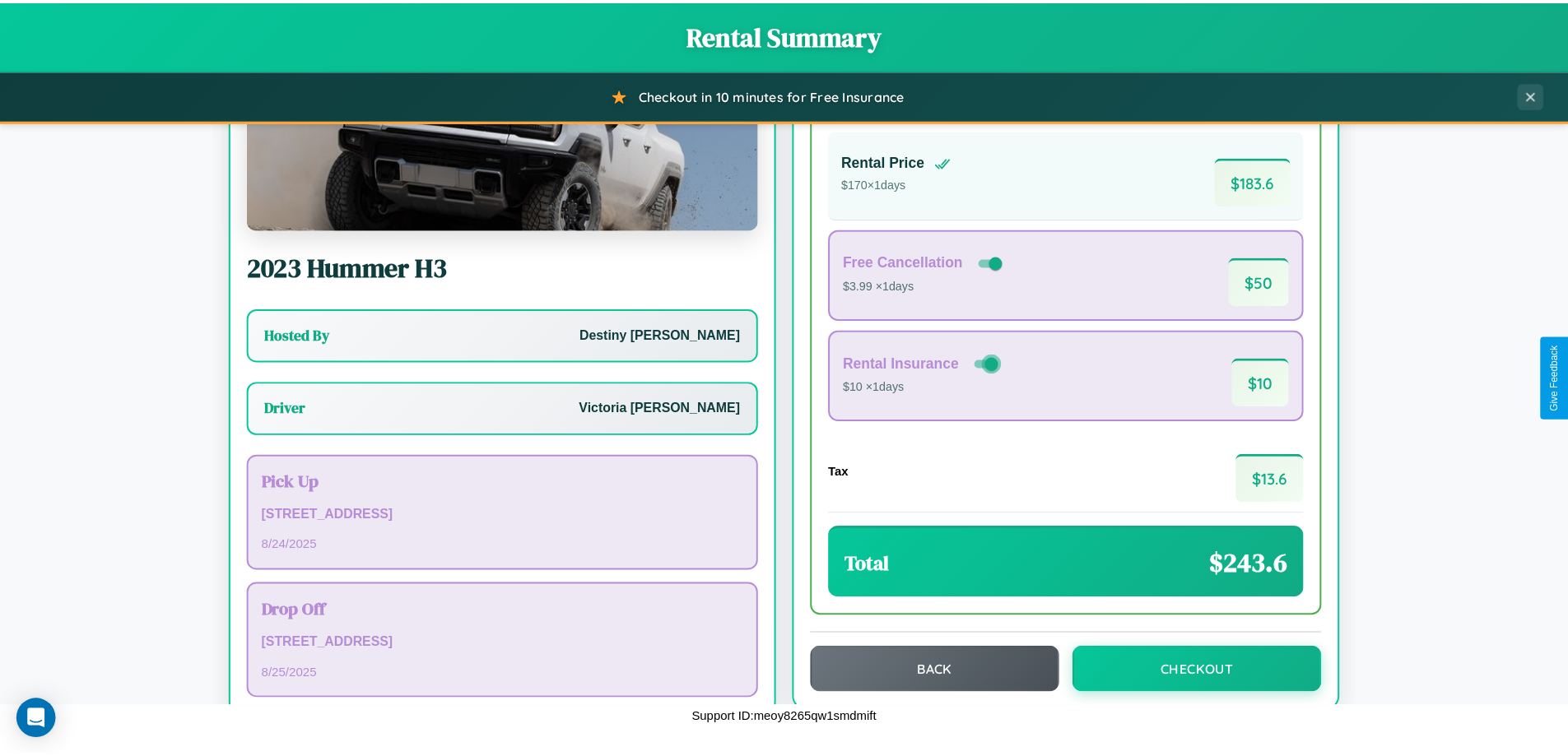
scroll to position [119, 0]
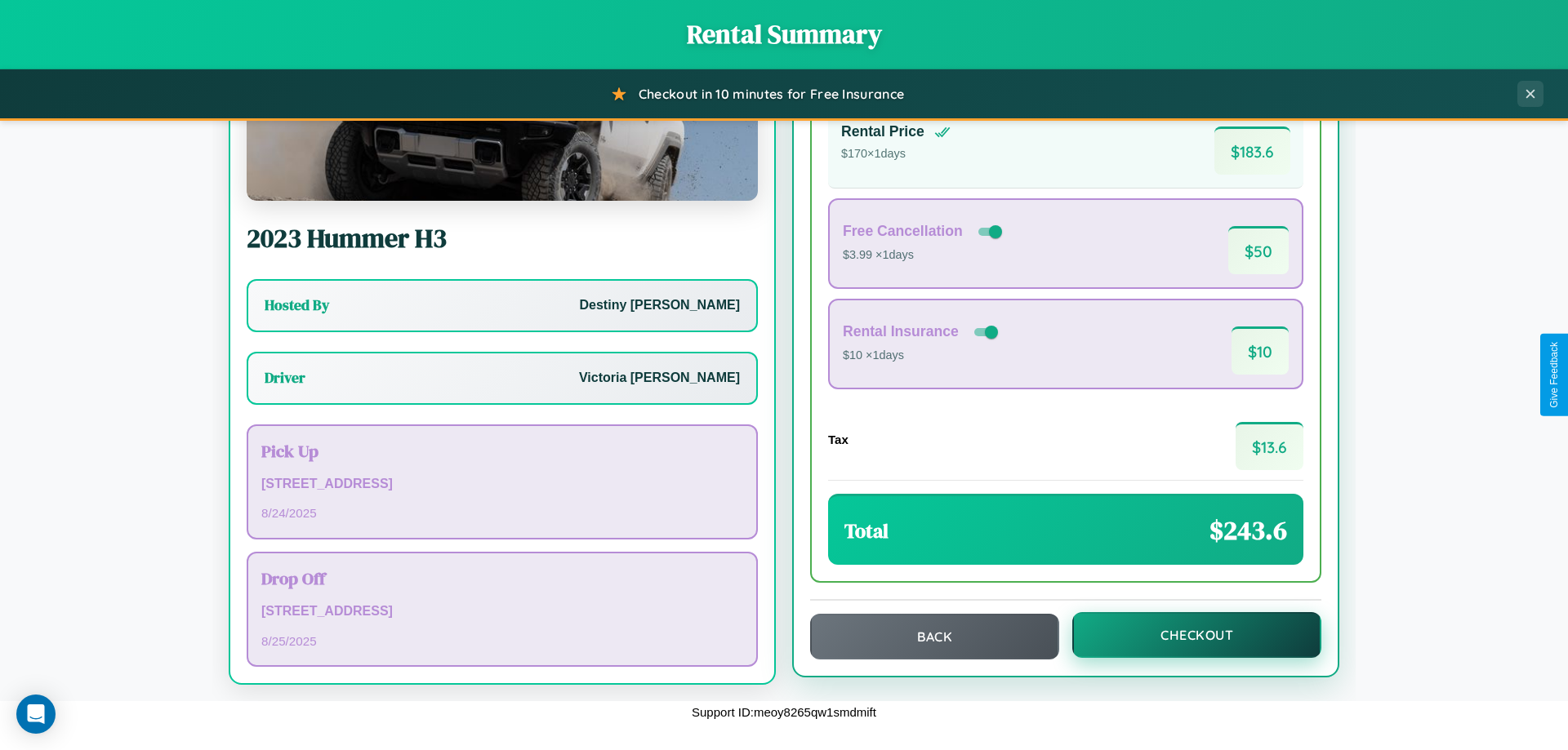
click at [1186, 635] on button "Checkout" at bounding box center [1197, 635] width 249 height 46
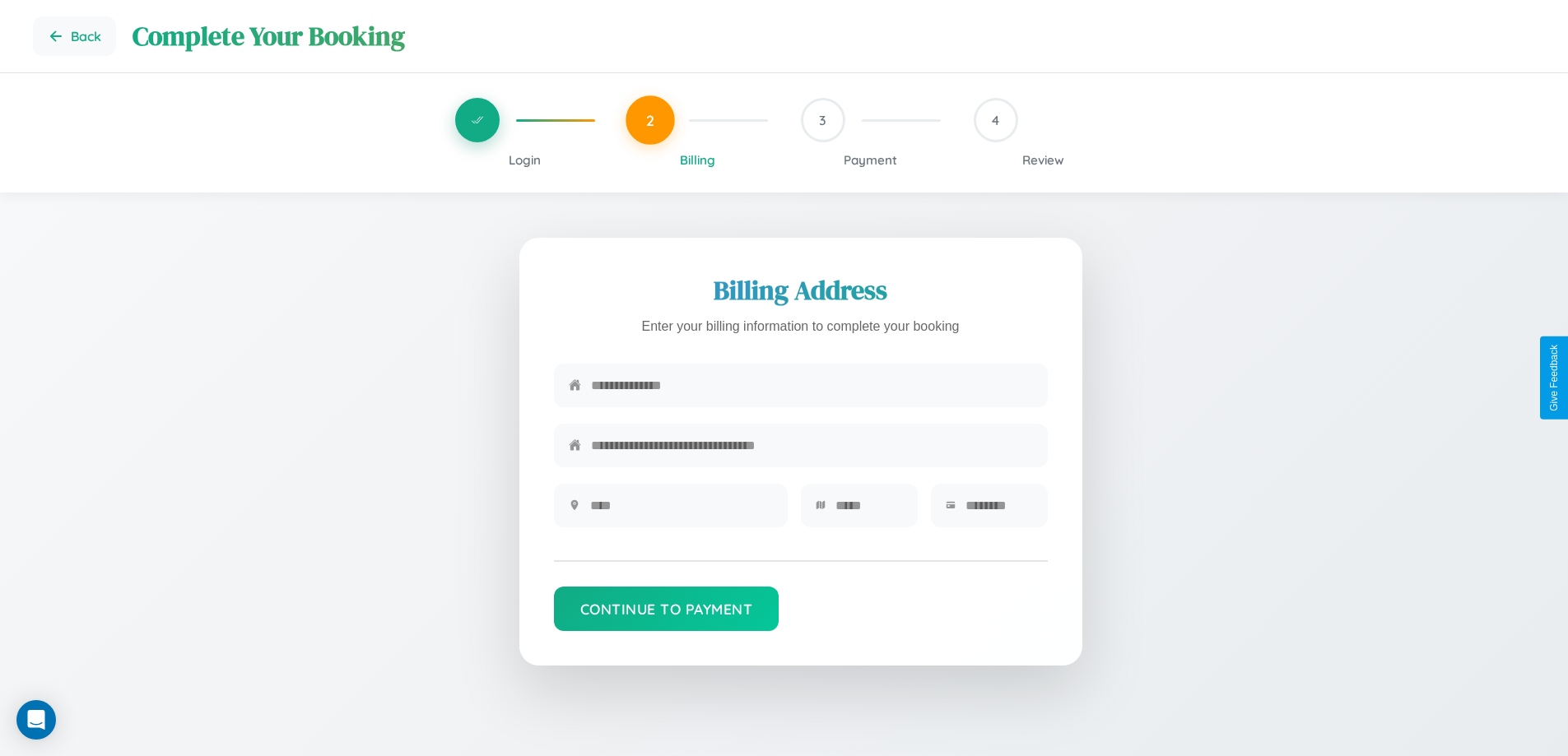
click at [812, 389] on input "text" at bounding box center [812, 385] width 442 height 40
type input "**********"
click at [680, 511] on input "text" at bounding box center [681, 506] width 183 height 40
type input "********"
click at [868, 511] on input "text" at bounding box center [869, 506] width 67 height 40
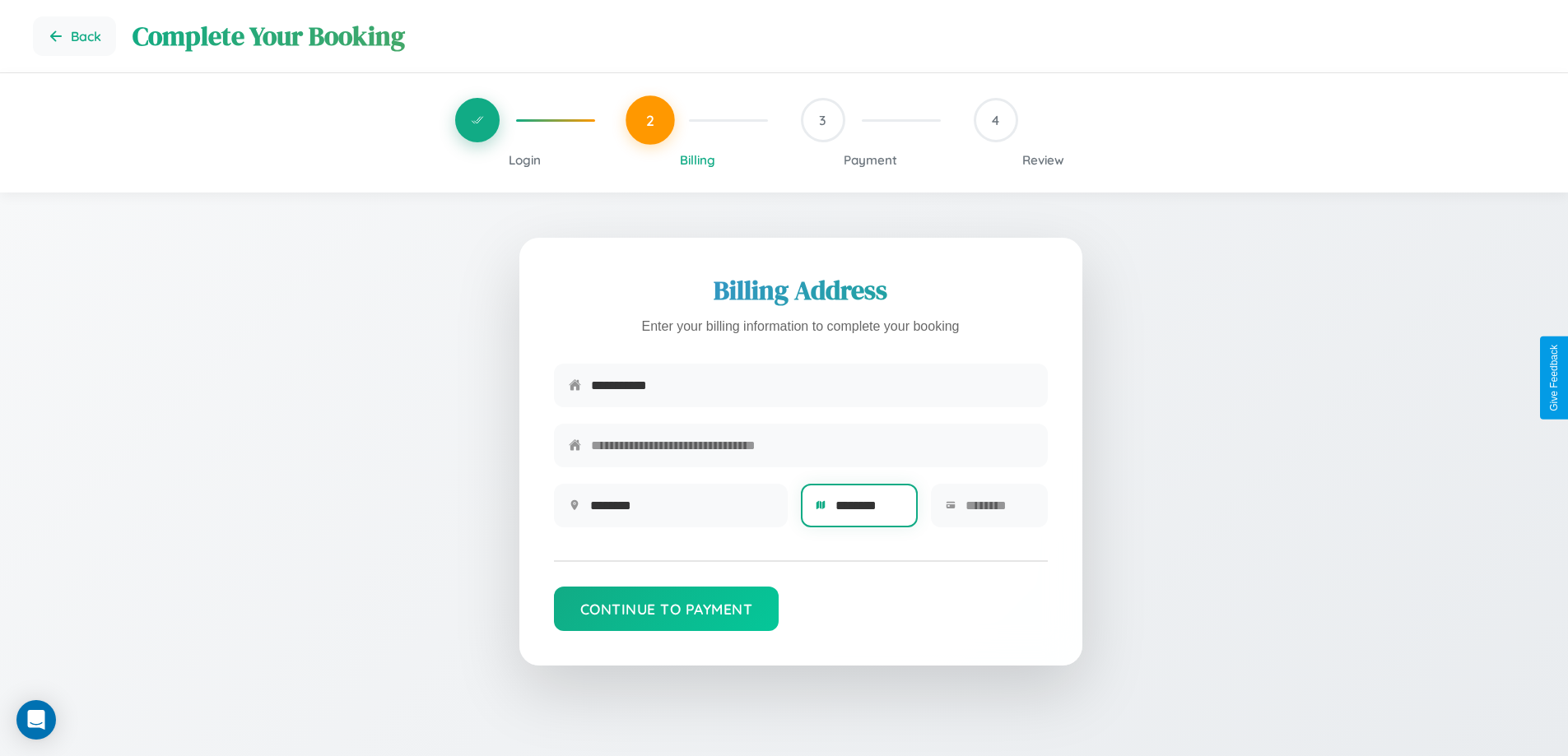
type input "********"
click at [999, 511] on input "text" at bounding box center [999, 506] width 67 height 40
type input "*****"
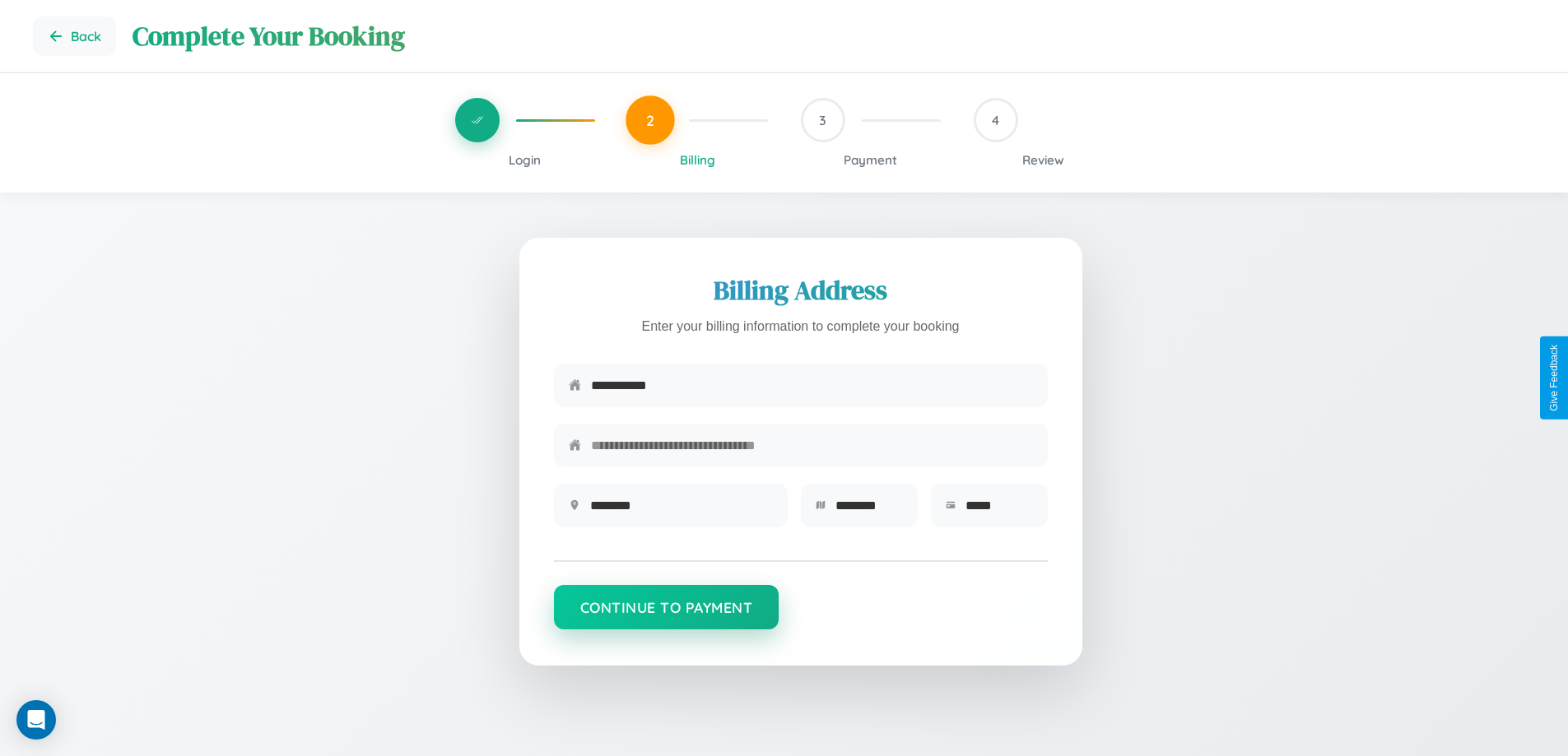
click at [666, 615] on button "Continue to Payment" at bounding box center [666, 607] width 225 height 44
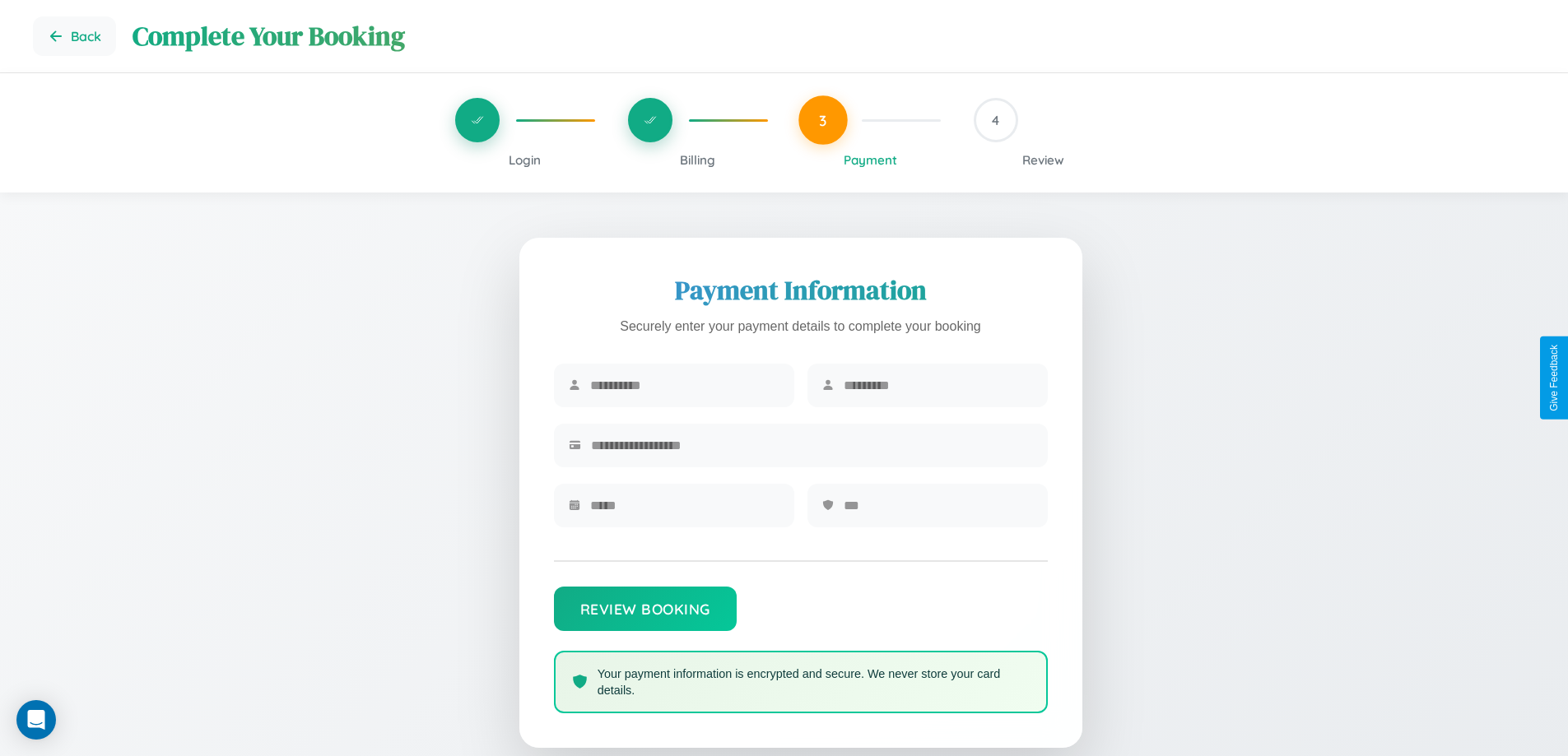
click at [684, 386] on input "text" at bounding box center [685, 385] width 190 height 40
type input "*****"
click at [937, 386] on input "text" at bounding box center [938, 385] width 190 height 40
type input "*******"
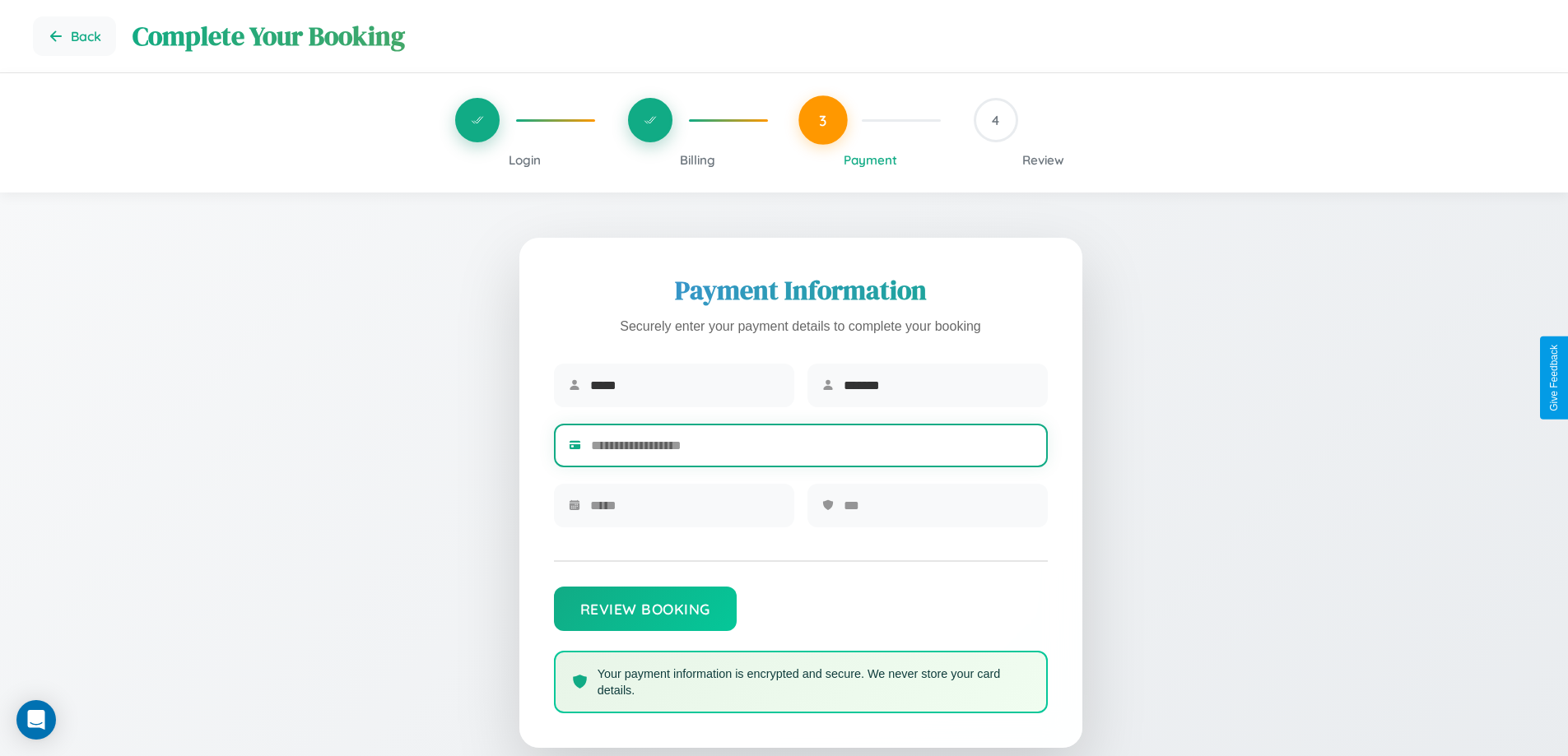
click at [812, 448] on input "text" at bounding box center [812, 446] width 442 height 40
type input "**********"
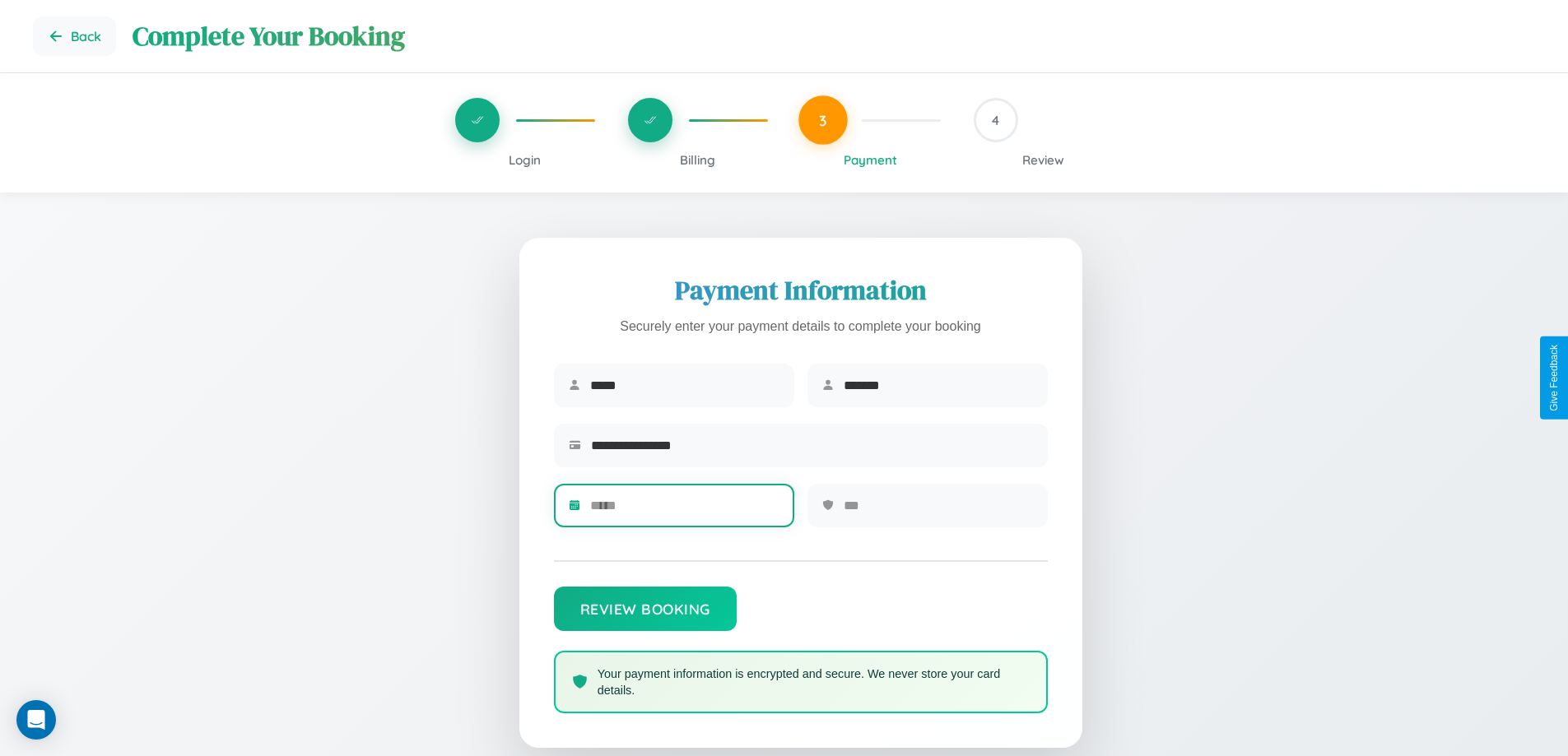
click at [684, 511] on input "text" at bounding box center [685, 506] width 190 height 40
type input "*****"
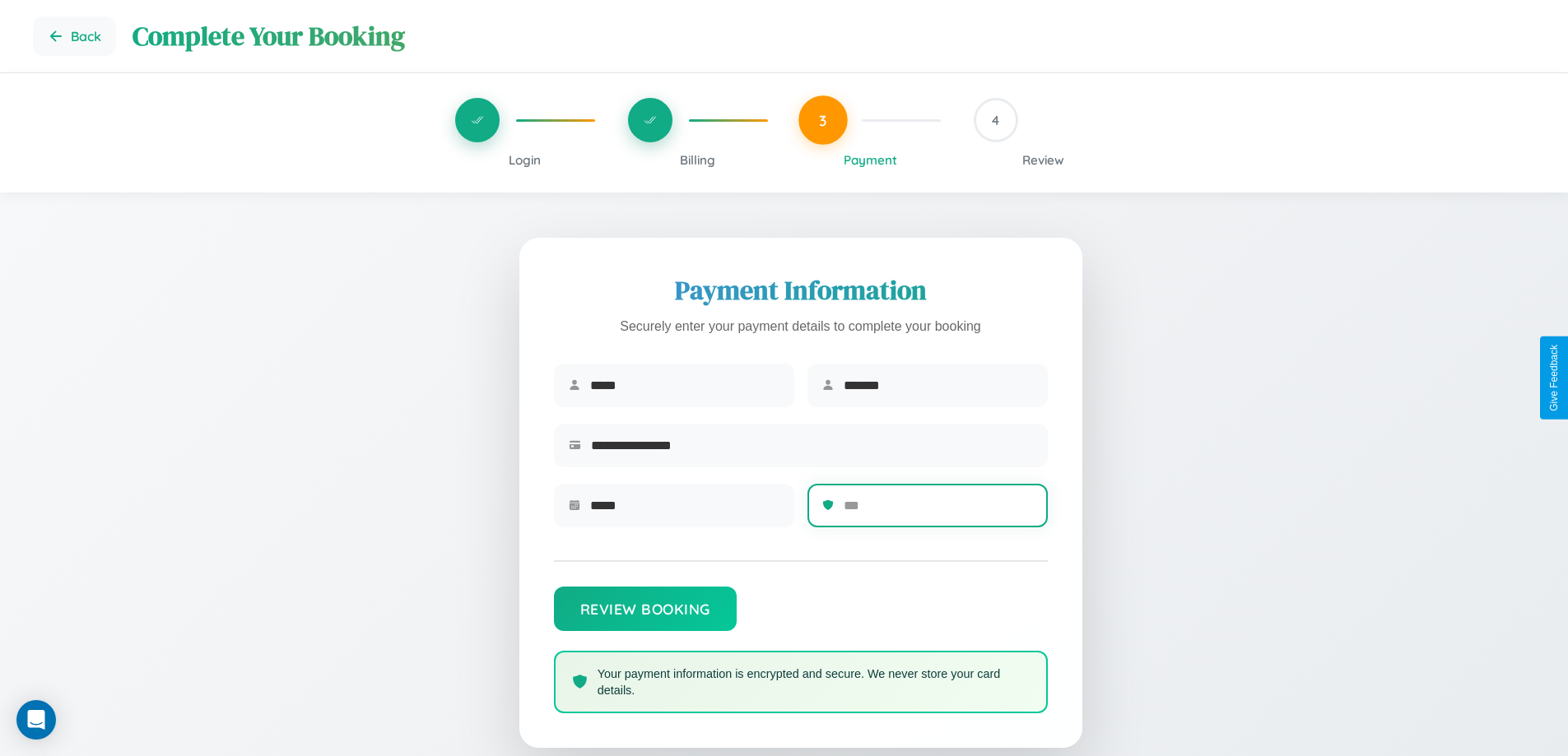
click at [937, 511] on input "text" at bounding box center [938, 506] width 190 height 40
type input "***"
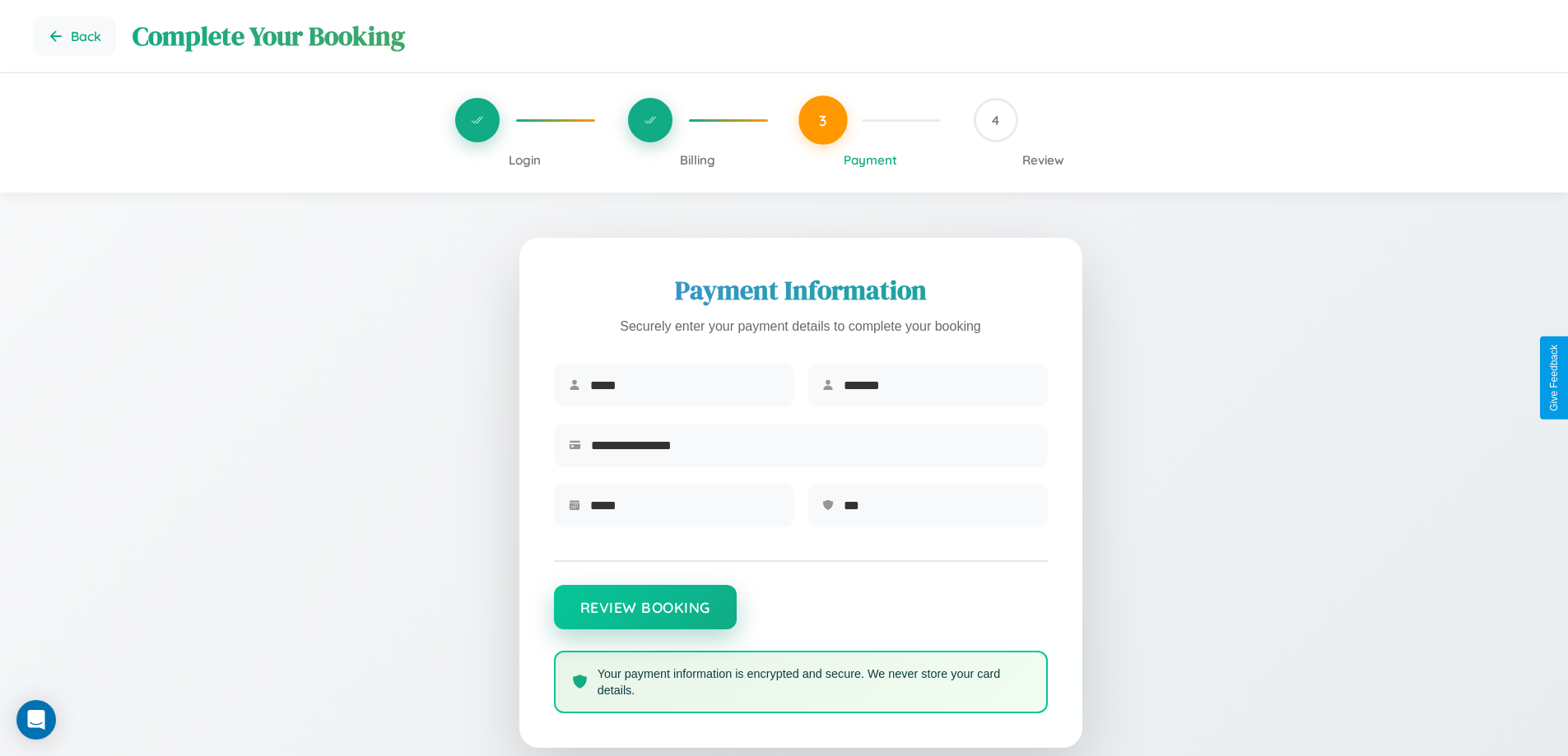
click at [644, 615] on button "Review Booking" at bounding box center [645, 607] width 183 height 44
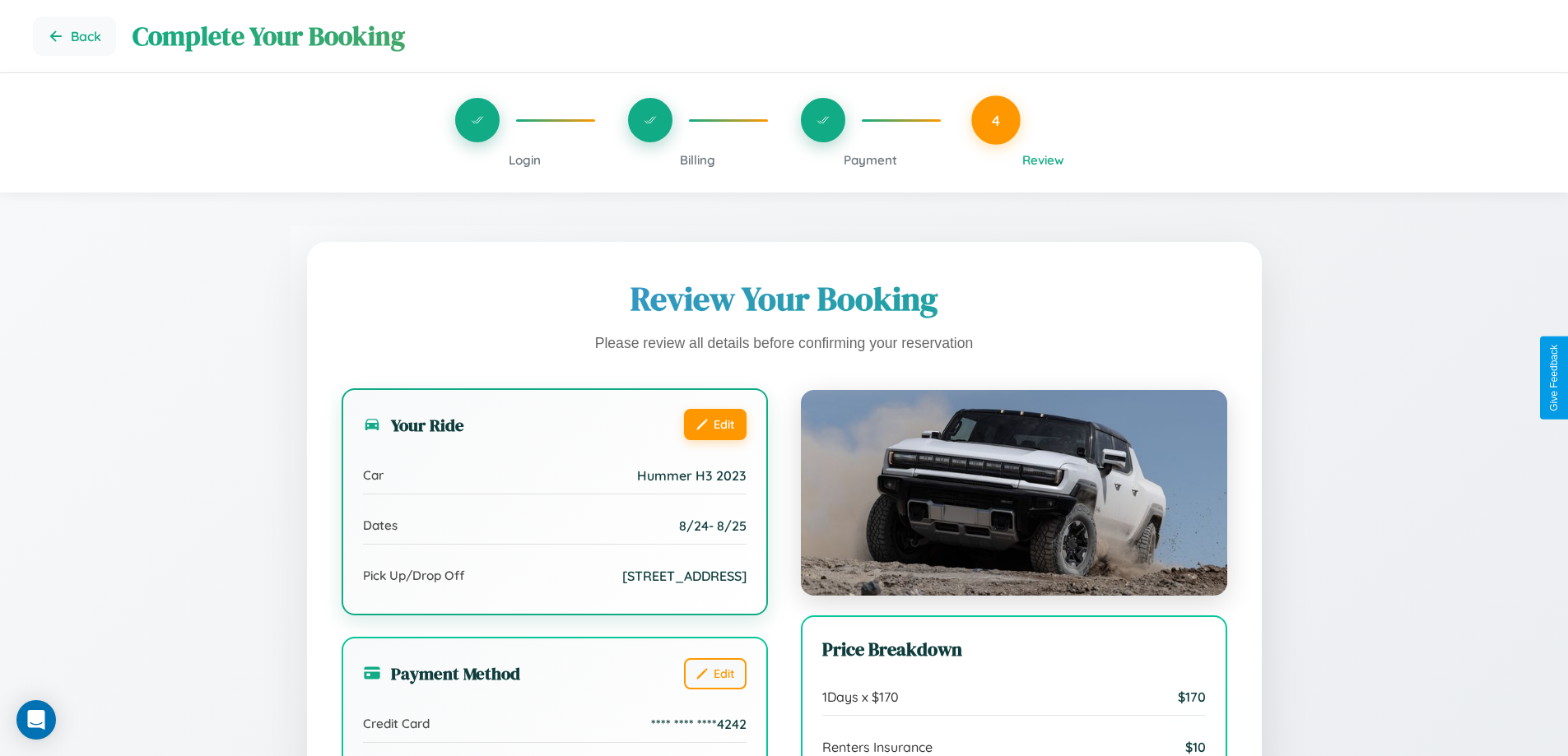
click at [714, 424] on button "Edit" at bounding box center [715, 424] width 62 height 32
click at [714, 424] on button "Edit" at bounding box center [715, 424] width 62 height 32
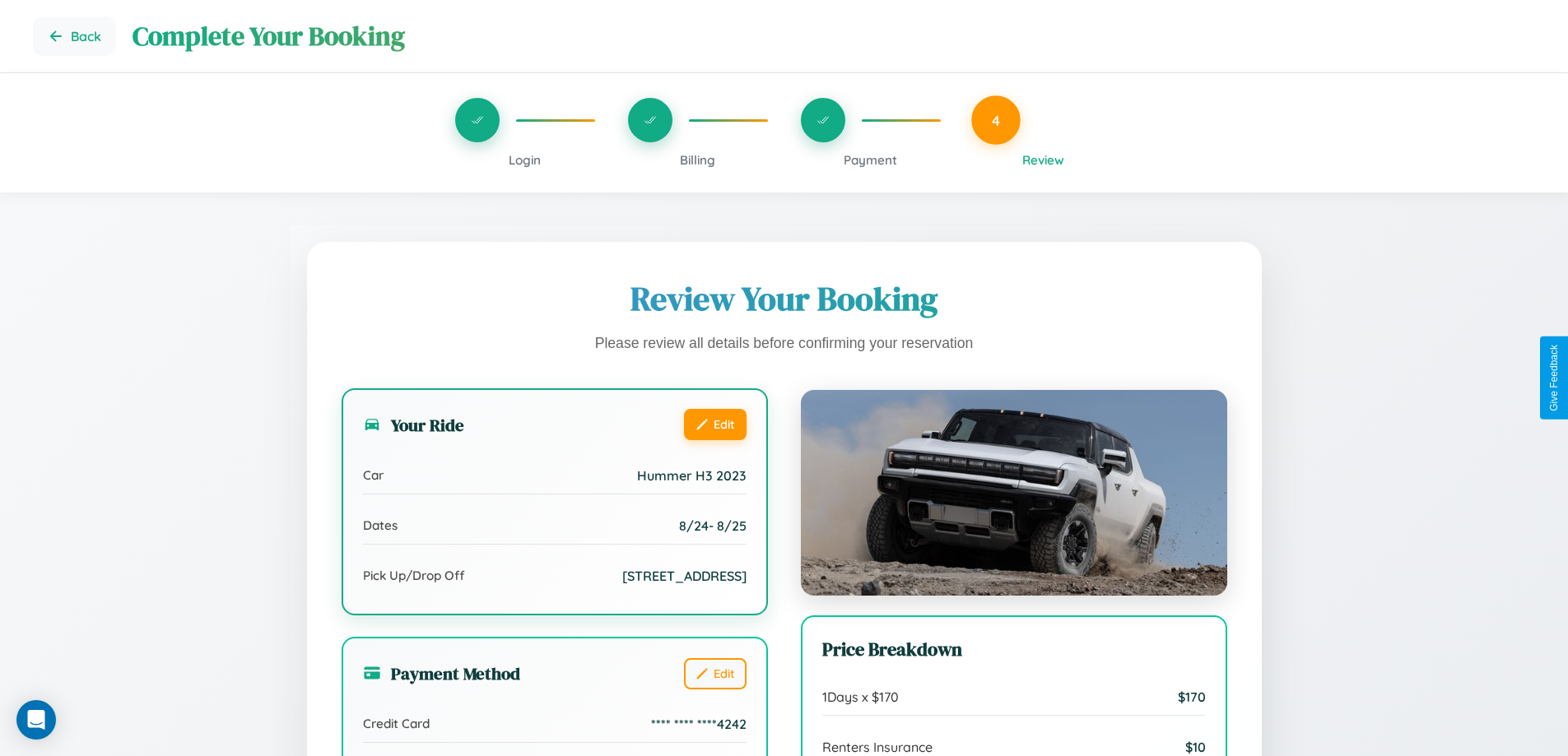
click at [714, 424] on button "Edit" at bounding box center [715, 424] width 62 height 32
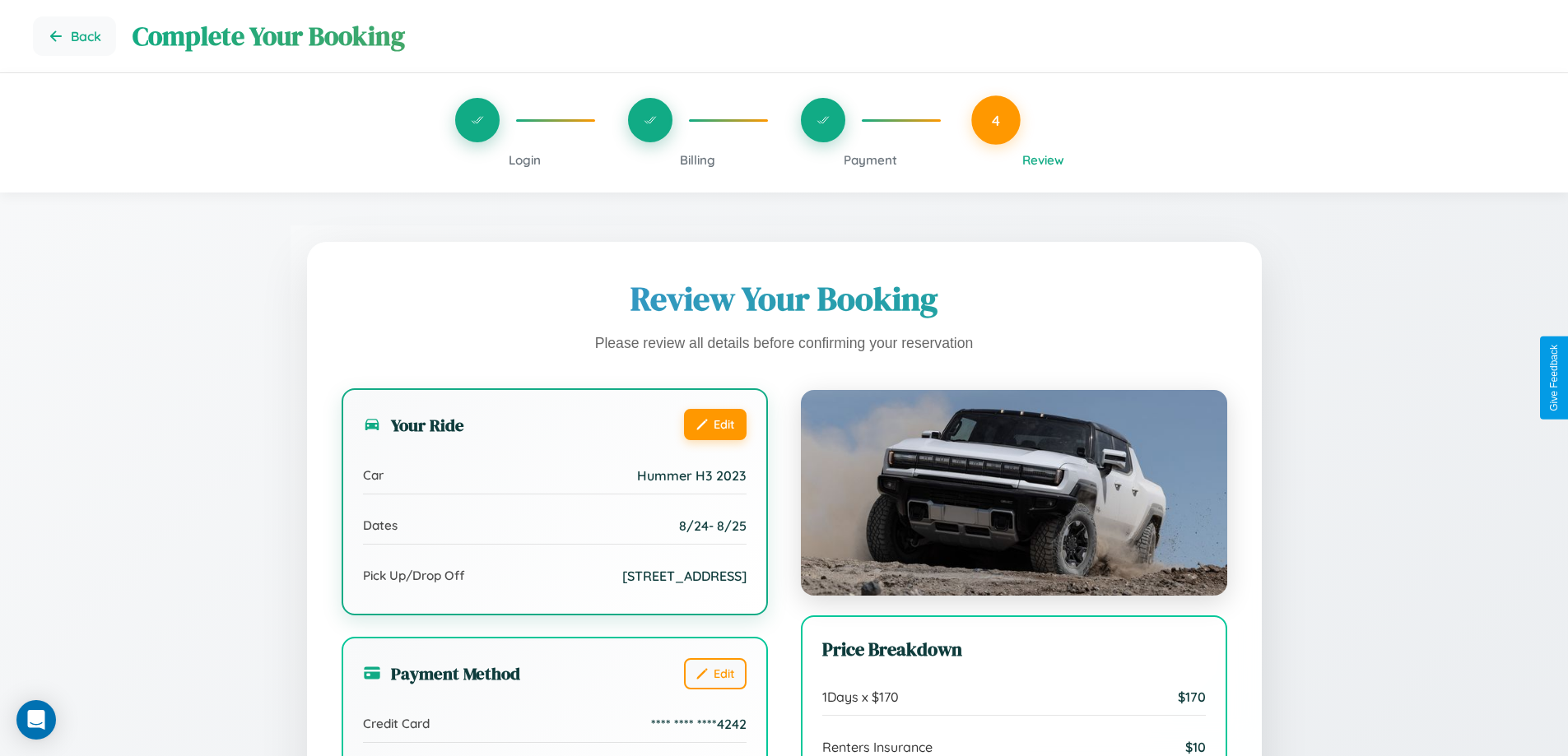
click at [714, 424] on button "Edit" at bounding box center [715, 424] width 62 height 32
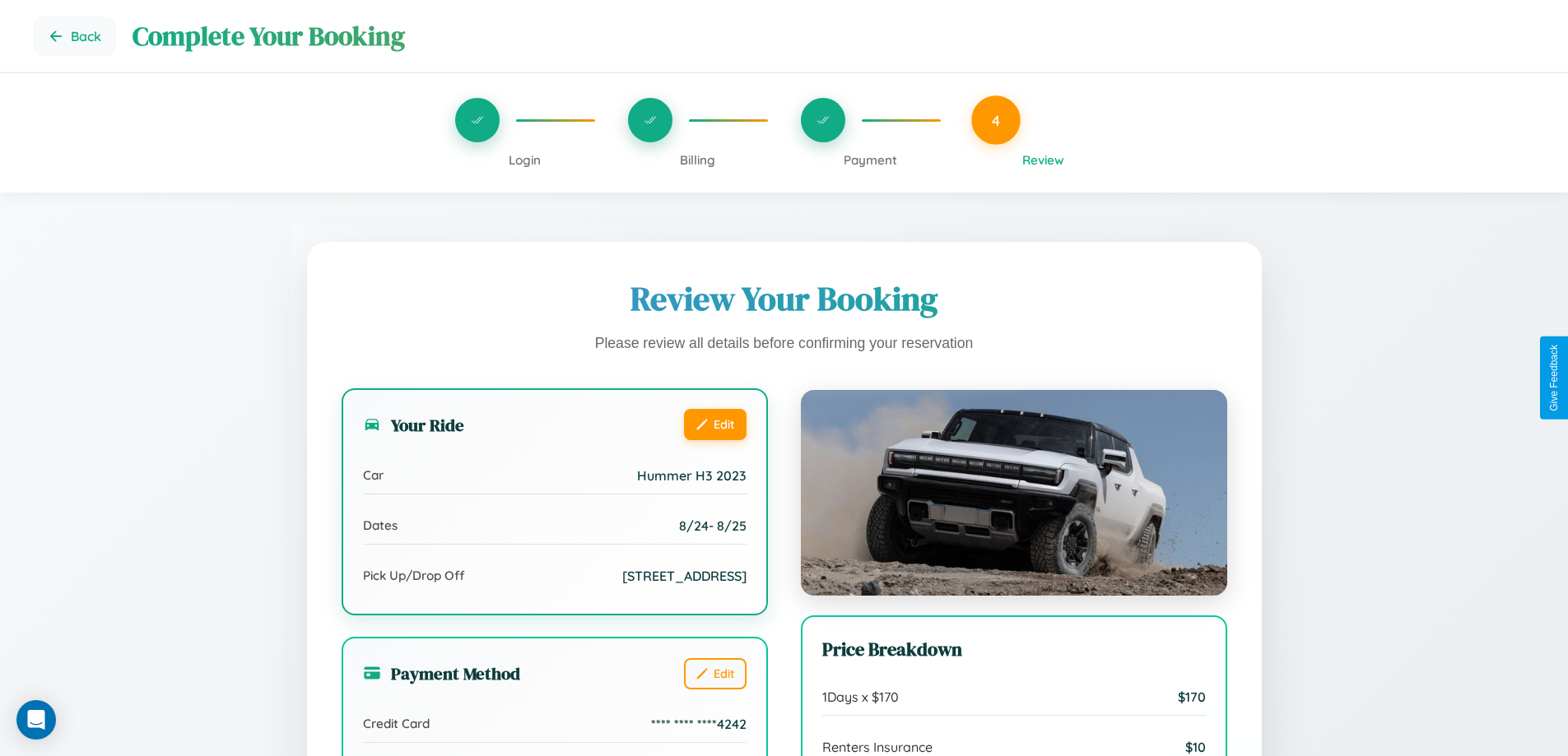
click at [714, 424] on button "Edit" at bounding box center [715, 424] width 62 height 32
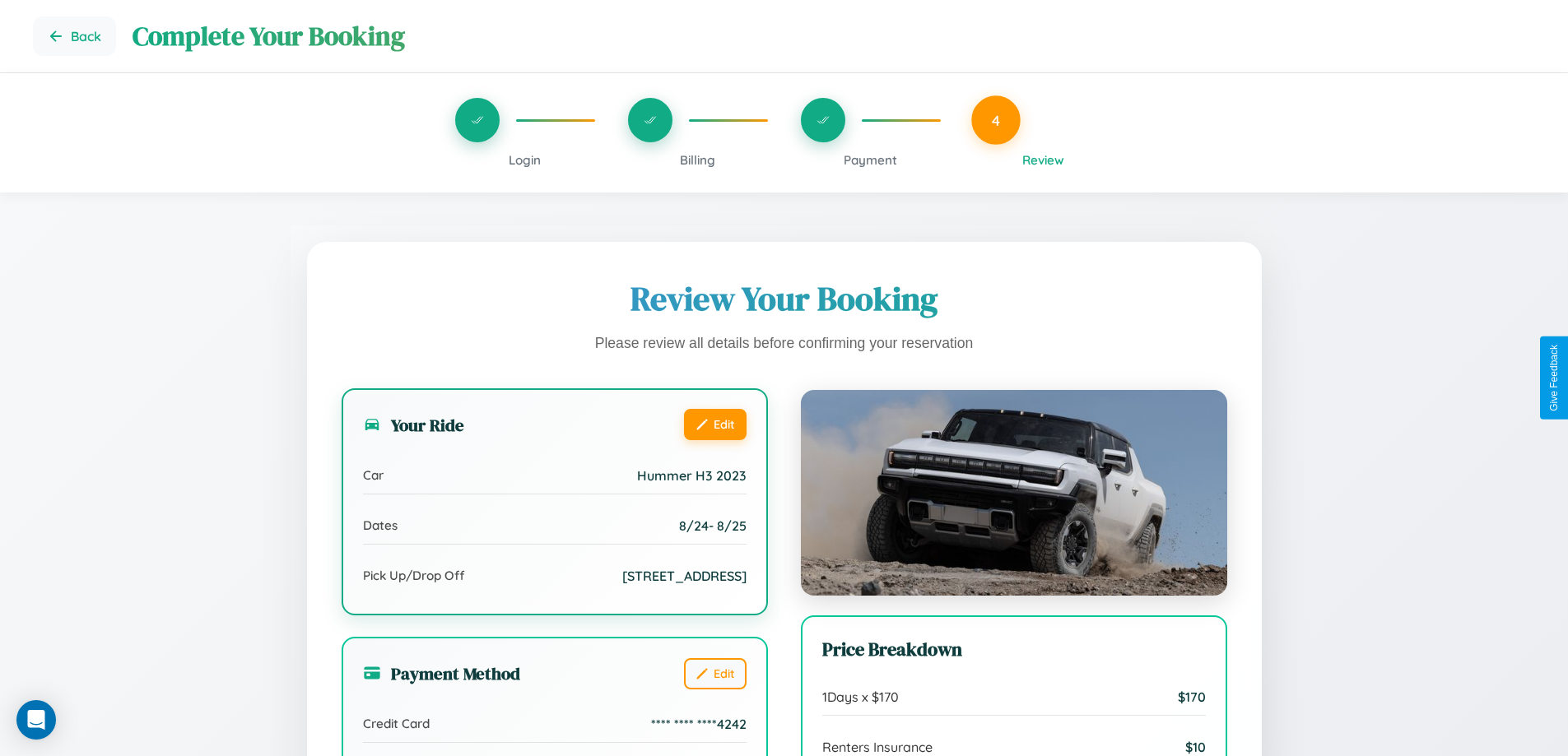
click at [714, 424] on button "Edit" at bounding box center [715, 424] width 62 height 32
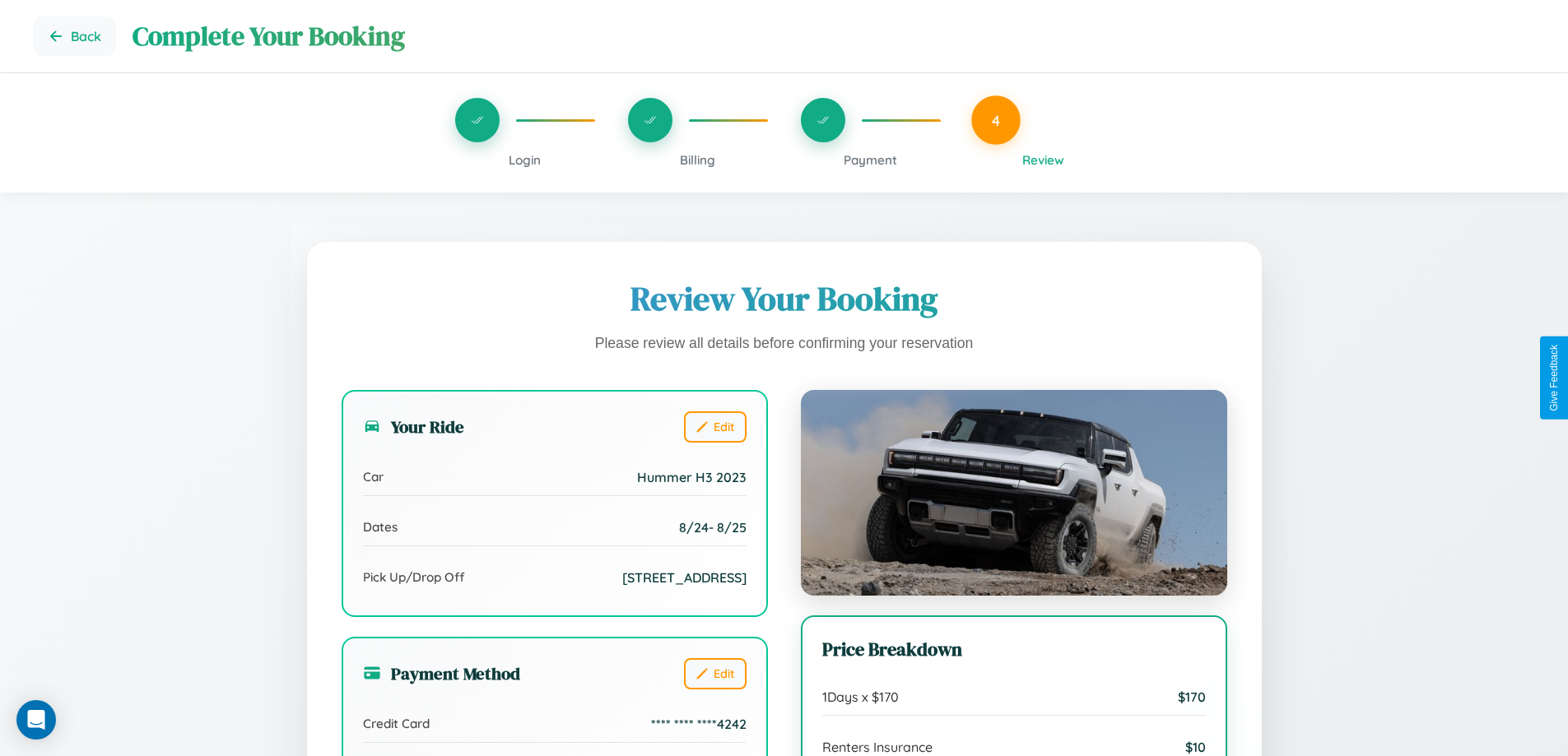
scroll to position [184, 0]
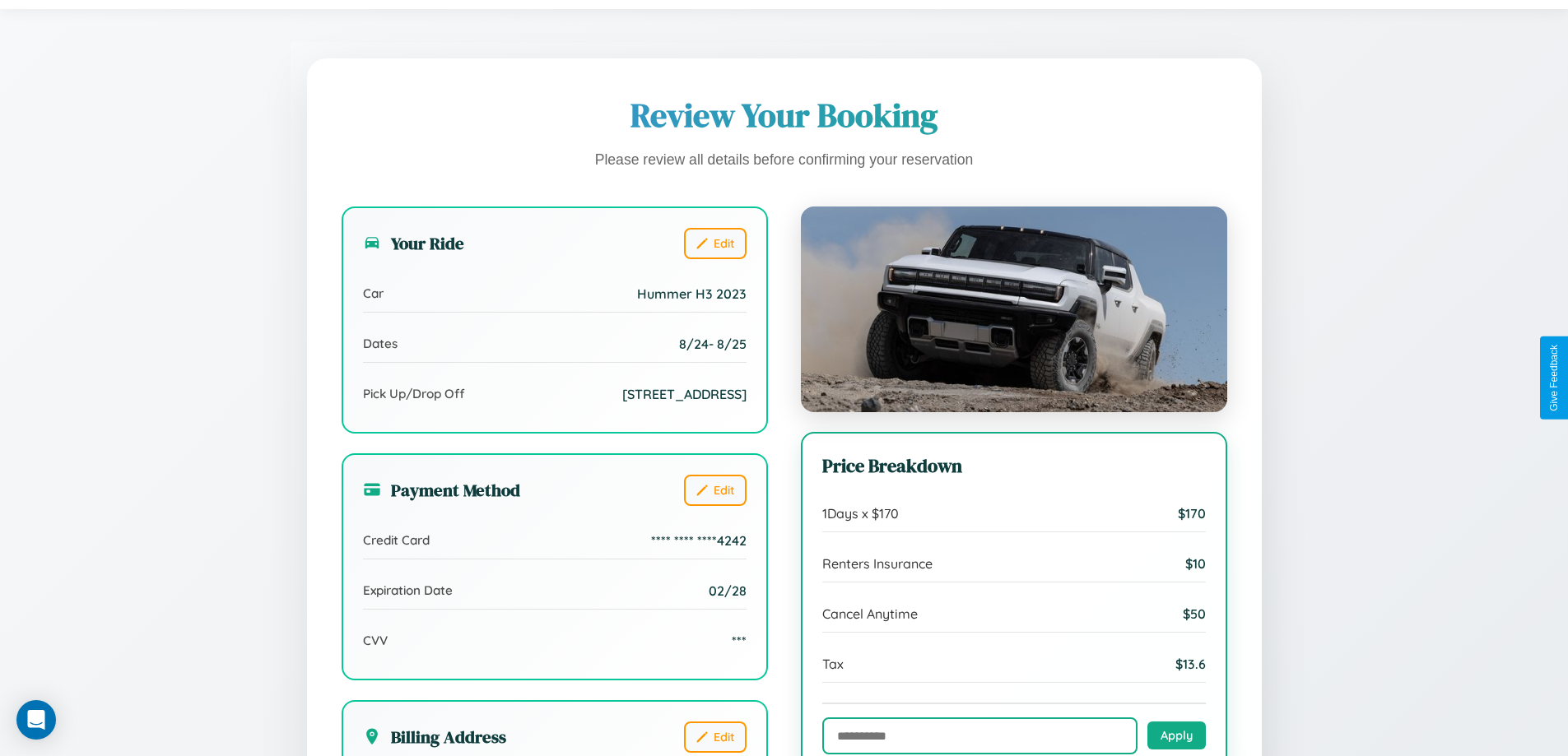
click at [980, 737] on input "text" at bounding box center [980, 736] width 315 height 37
type input "**********"
click at [1176, 736] on button "Apply" at bounding box center [1176, 734] width 58 height 28
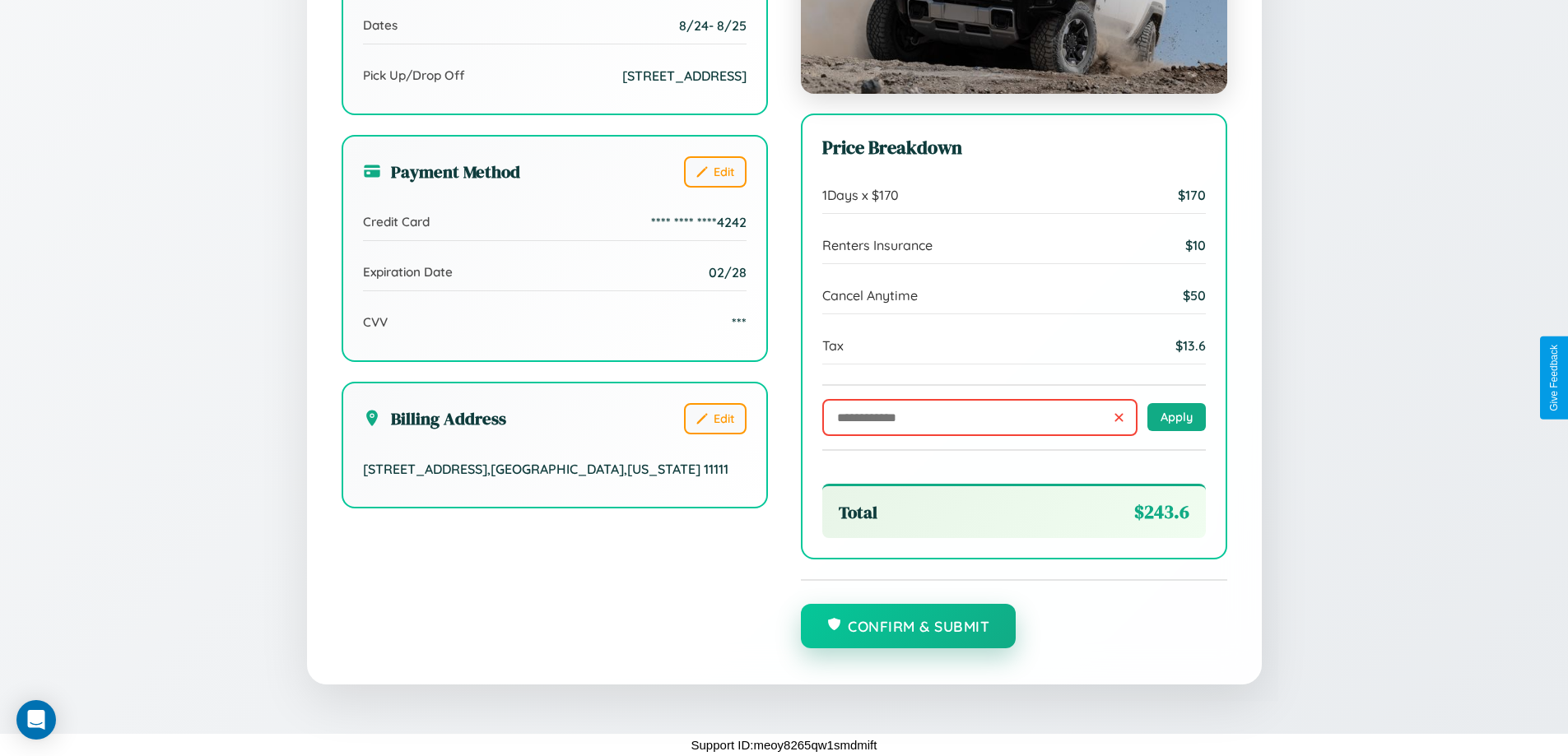
click at [908, 627] on button "Confirm & Submit" at bounding box center [909, 626] width 216 height 44
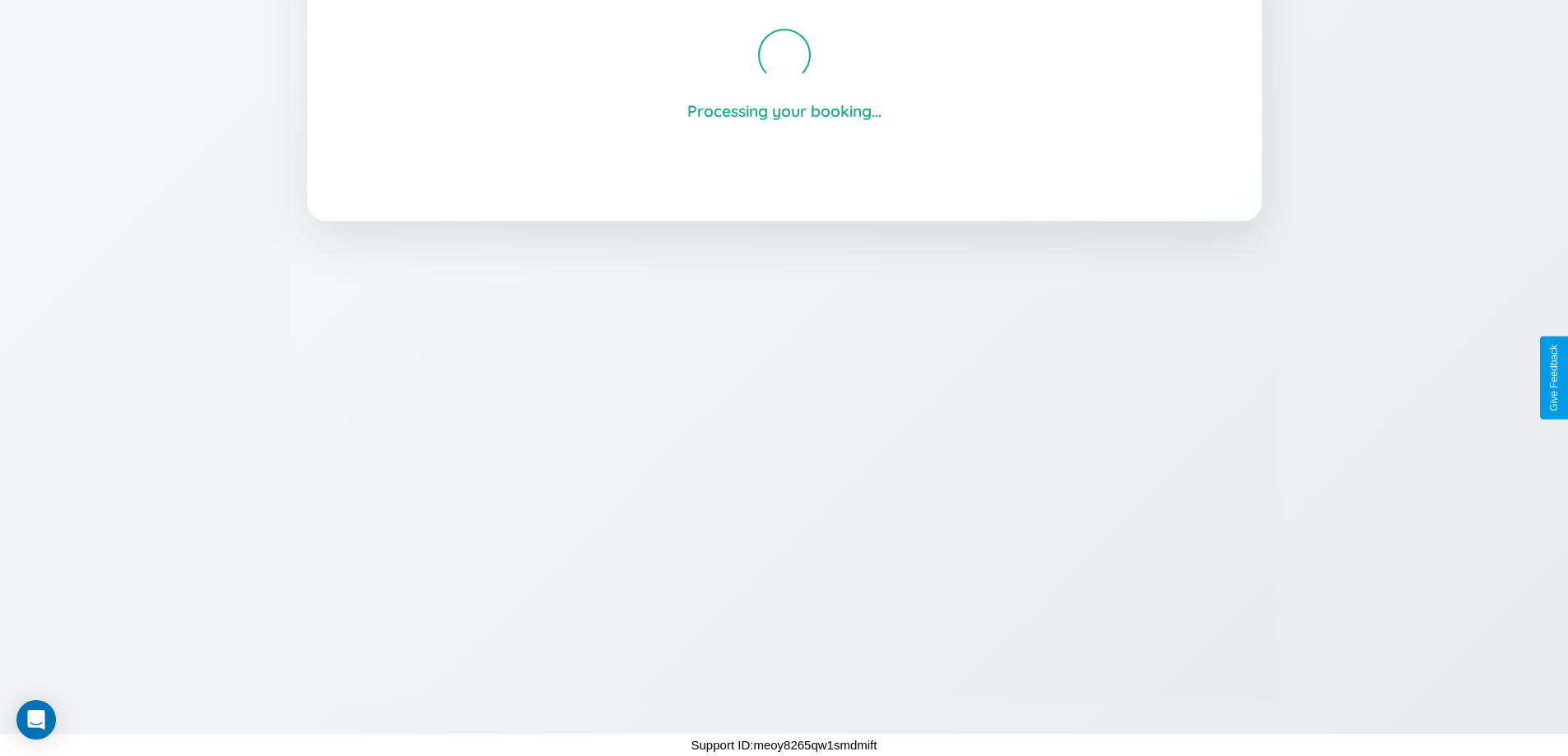
scroll to position [313, 0]
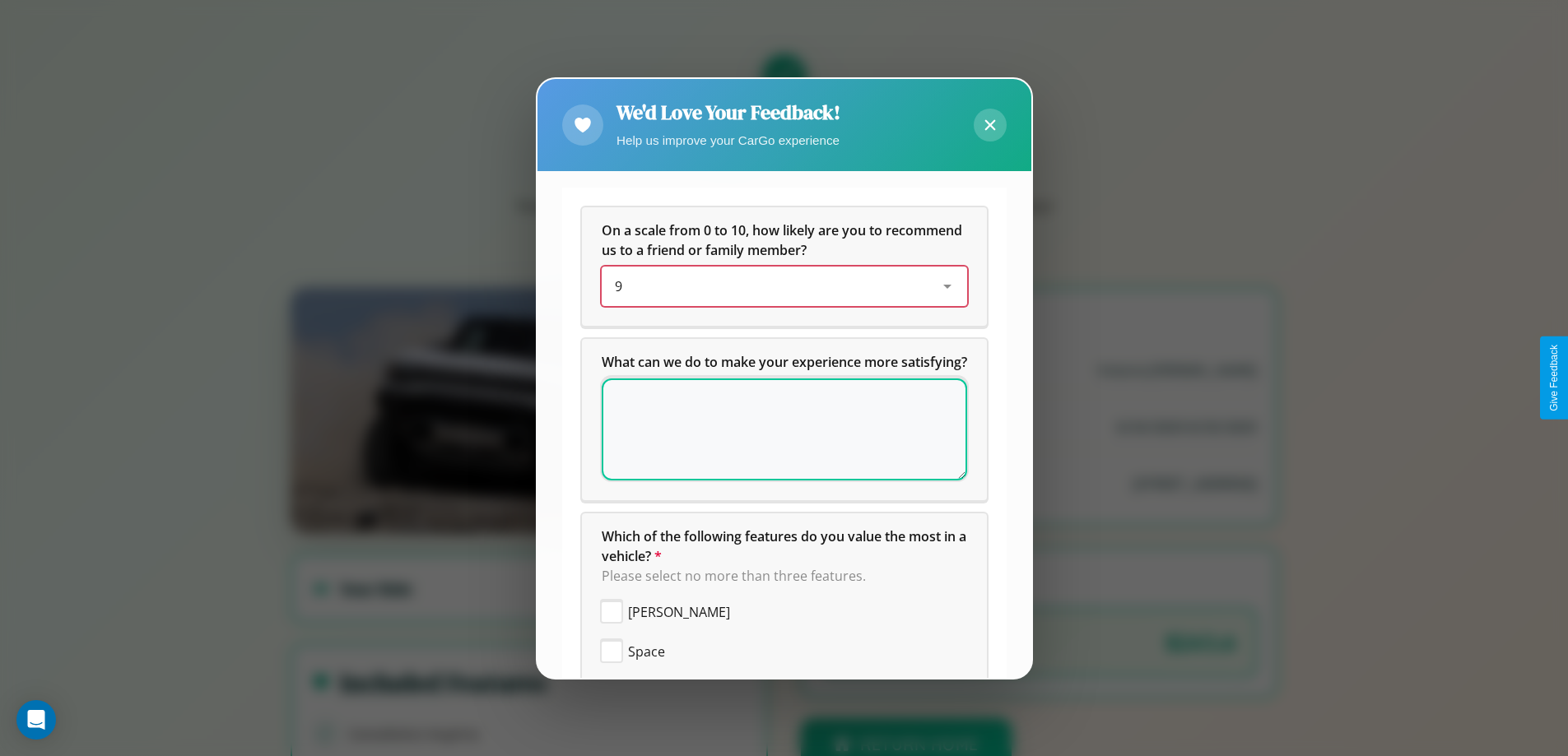
click at [778, 286] on div "9" at bounding box center [772, 286] width 312 height 20
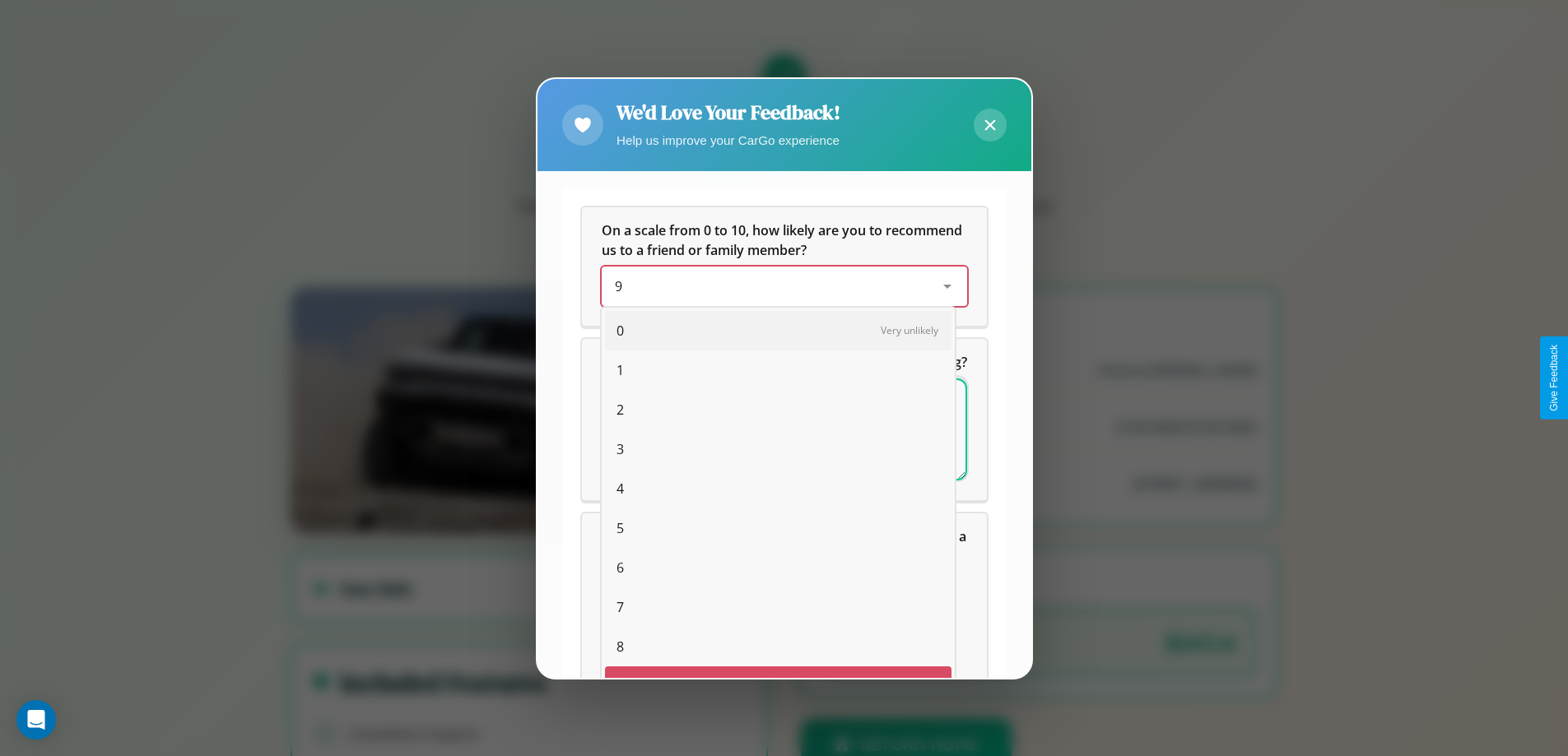
scroll to position [29, 67]
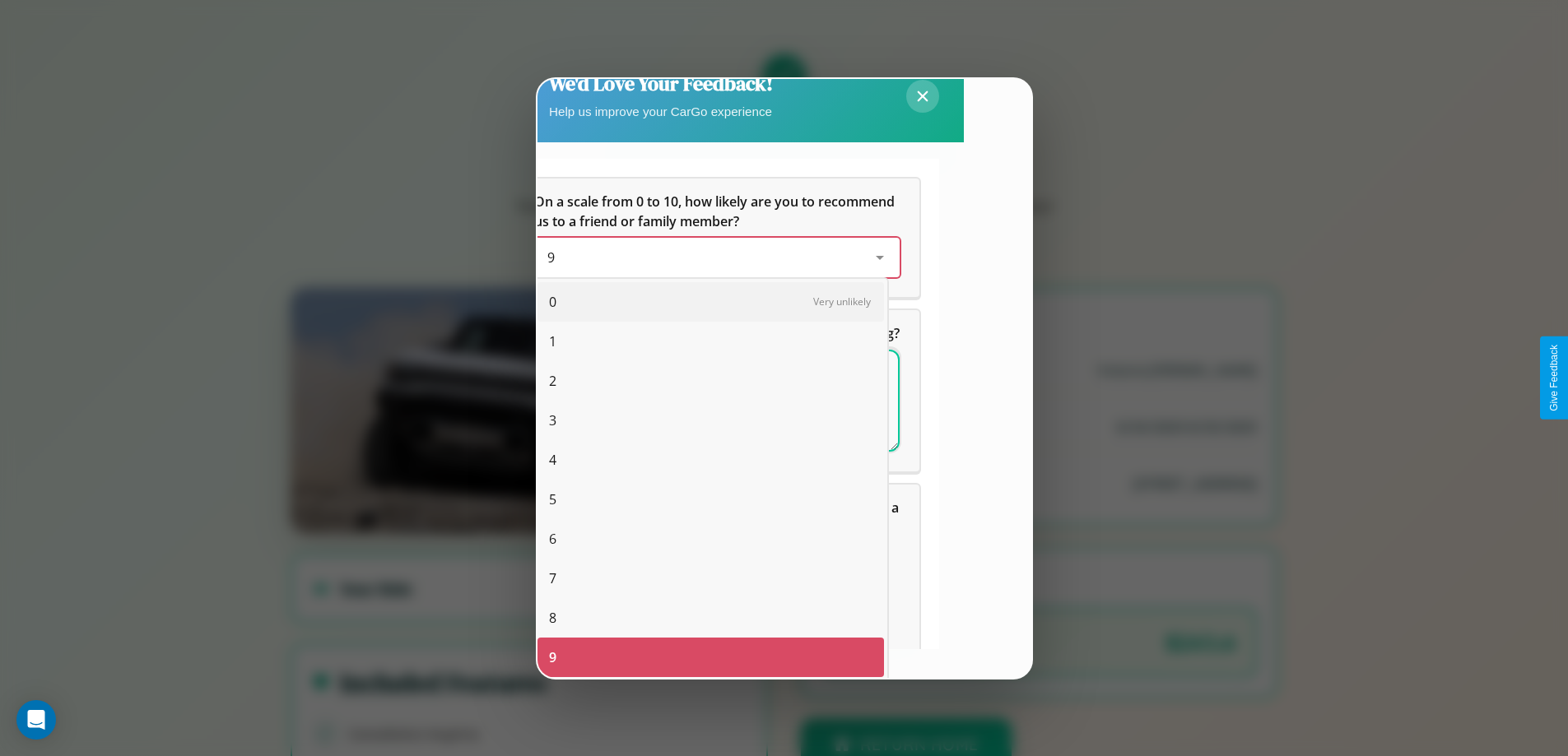
click at [552, 421] on span "3" at bounding box center [553, 421] width 8 height 20
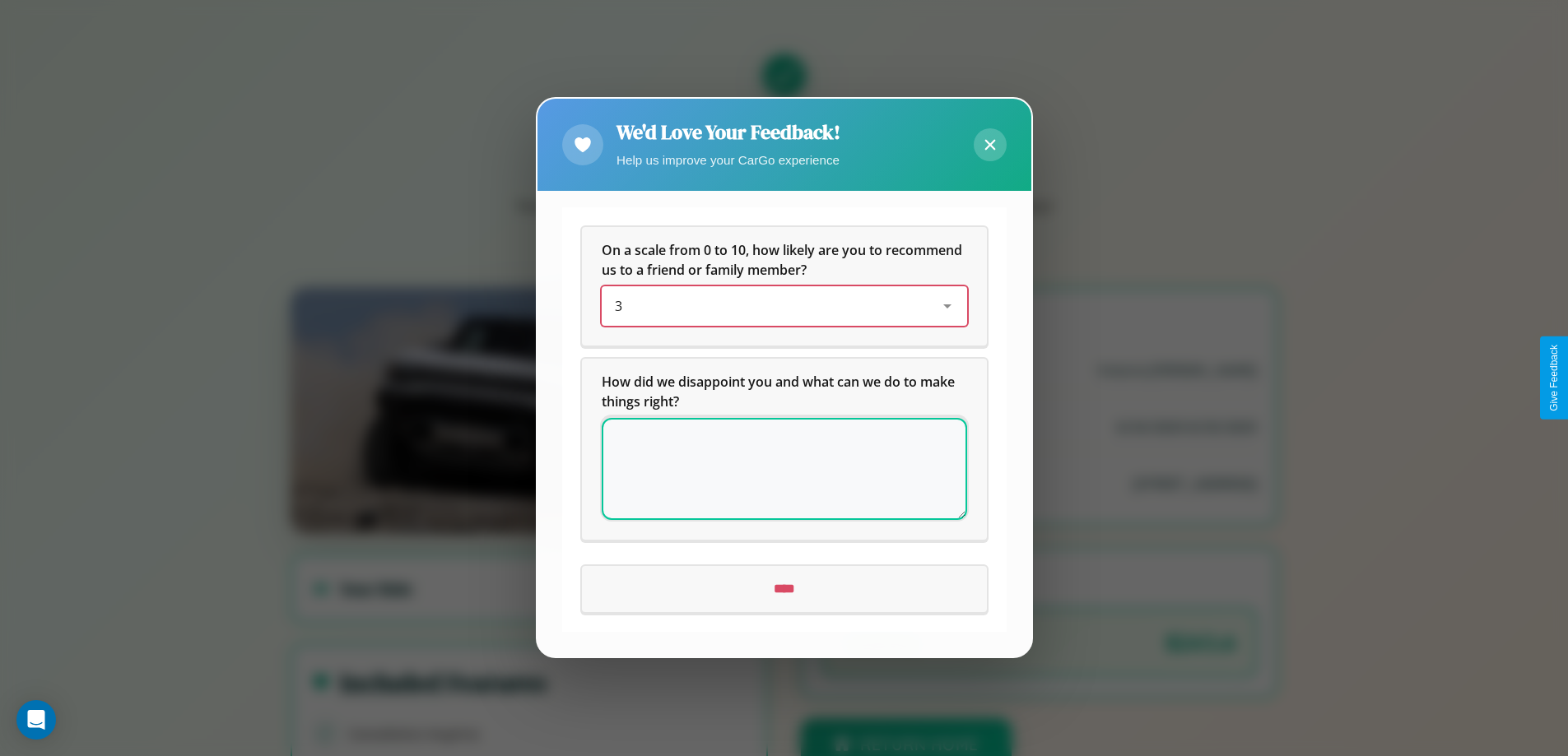
scroll to position [0, 0]
click at [989, 145] on icon at bounding box center [989, 145] width 11 height 11
